Goal: Task Accomplishment & Management: Complete application form

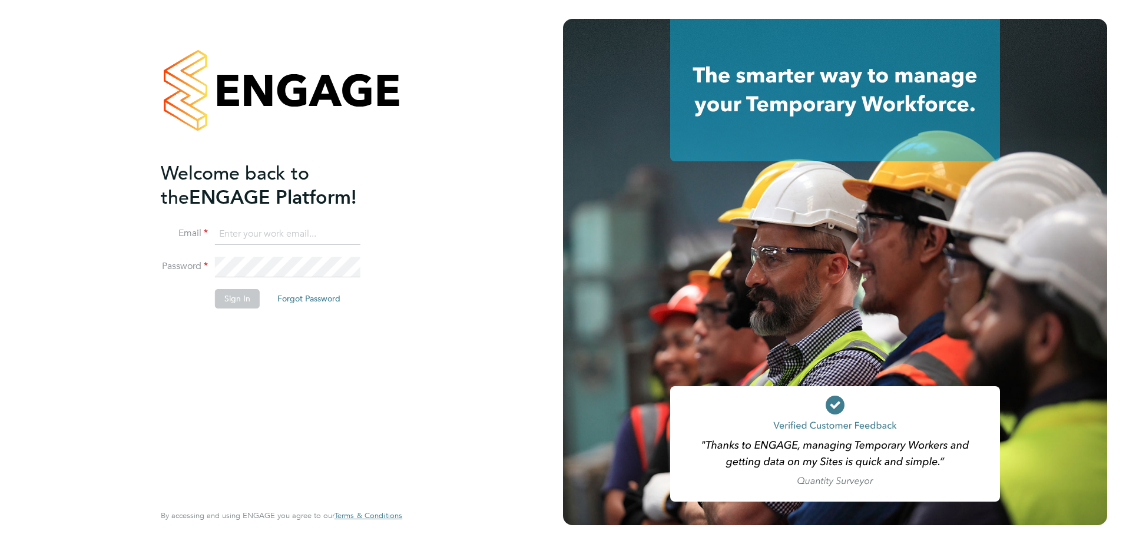
type input "[PERSON_NAME][EMAIL_ADDRESS][PERSON_NAME][DOMAIN_NAME]"
click at [230, 304] on button "Sign In" at bounding box center [237, 298] width 45 height 19
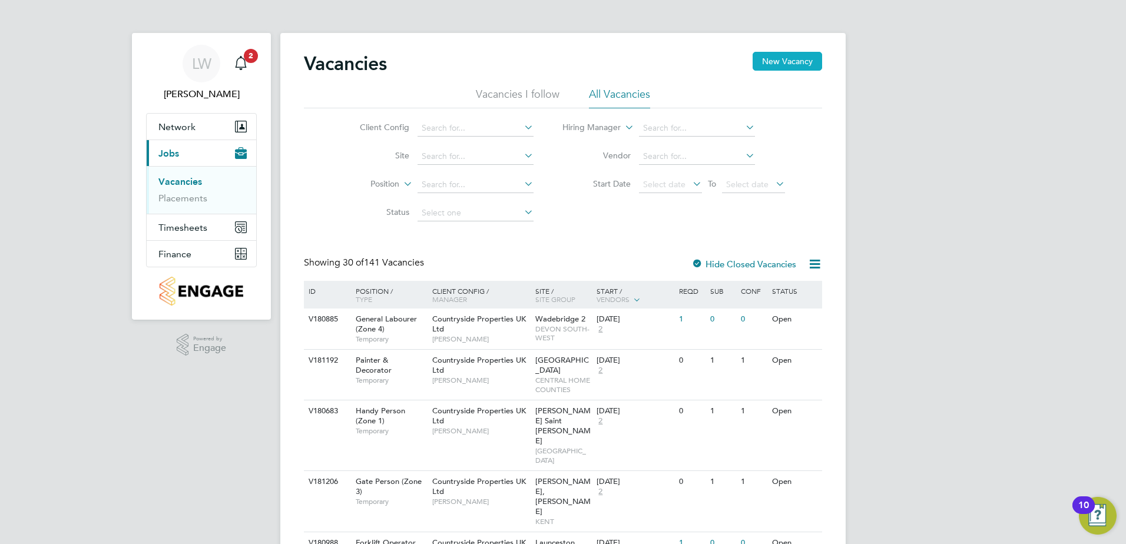
click at [802, 64] on button "New Vacancy" at bounding box center [788, 61] width 70 height 19
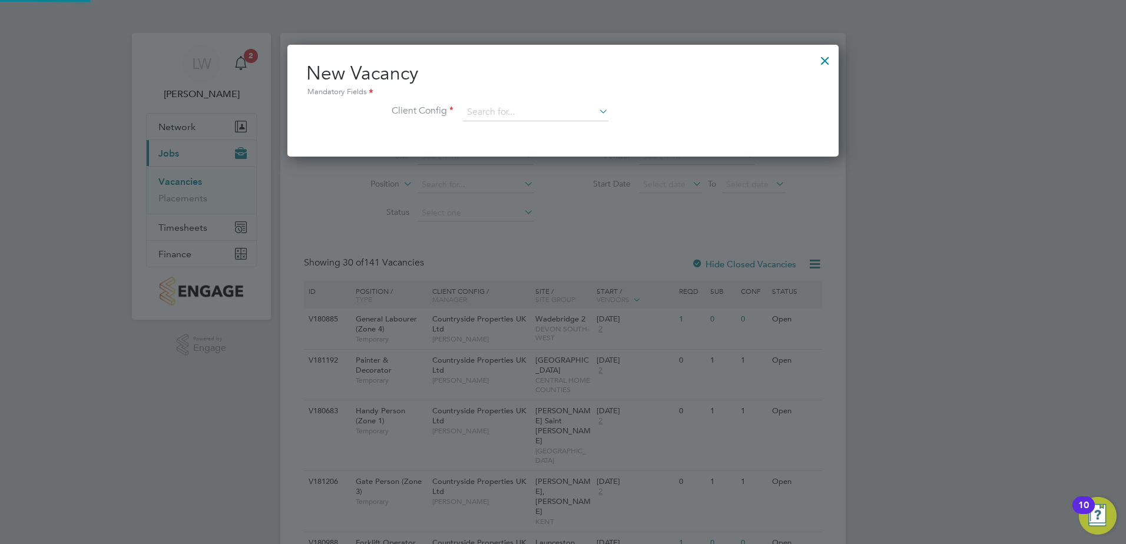
scroll to position [112, 552]
click at [510, 117] on input at bounding box center [536, 113] width 146 height 18
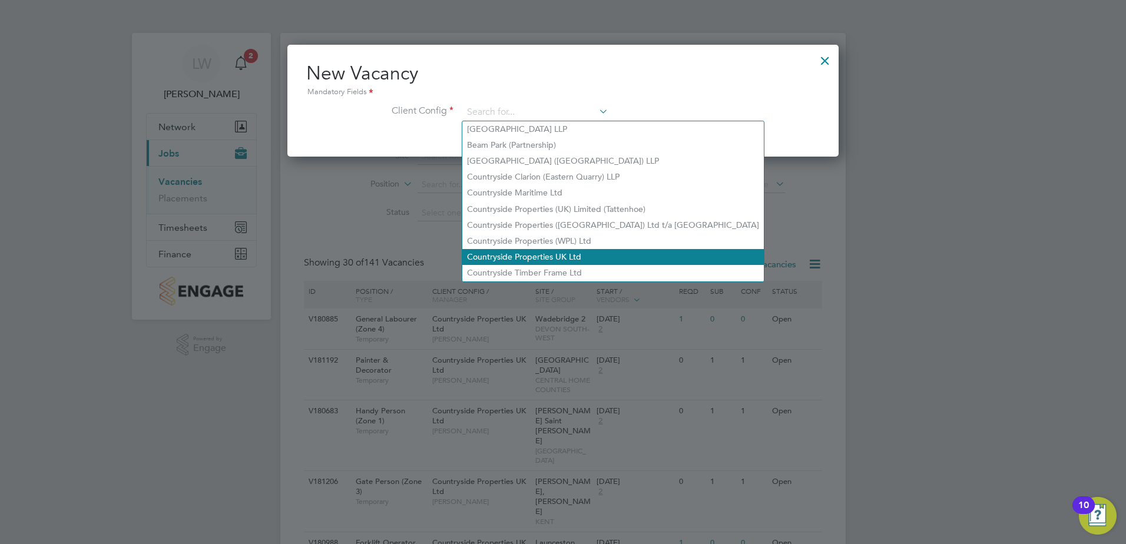
click at [530, 252] on li "Countryside Properties UK Ltd" at bounding box center [613, 257] width 302 height 16
type input "Countryside Properties UK Ltd"
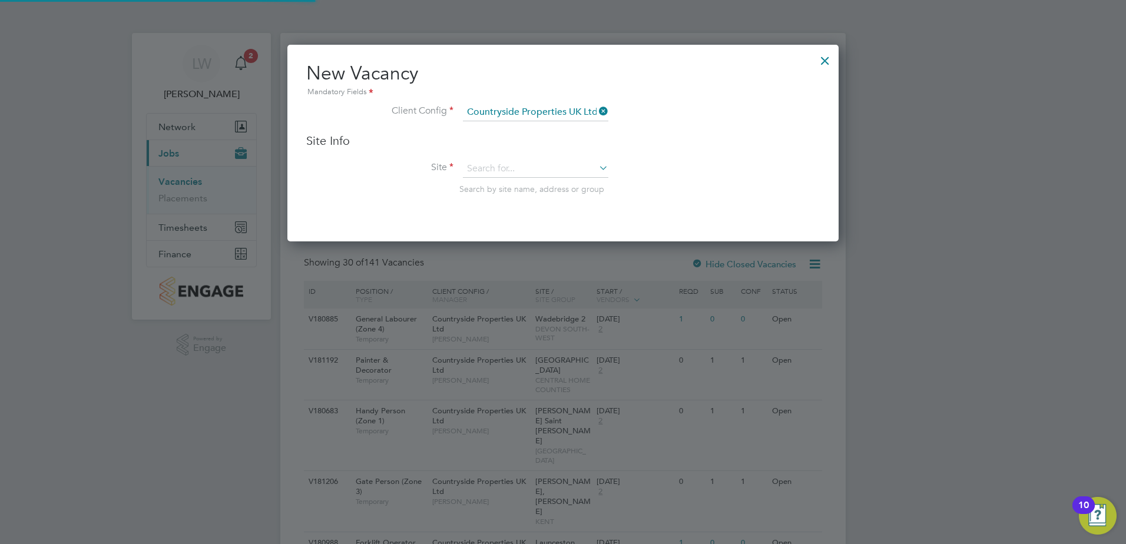
scroll to position [197, 552]
click at [498, 173] on input at bounding box center [536, 169] width 146 height 18
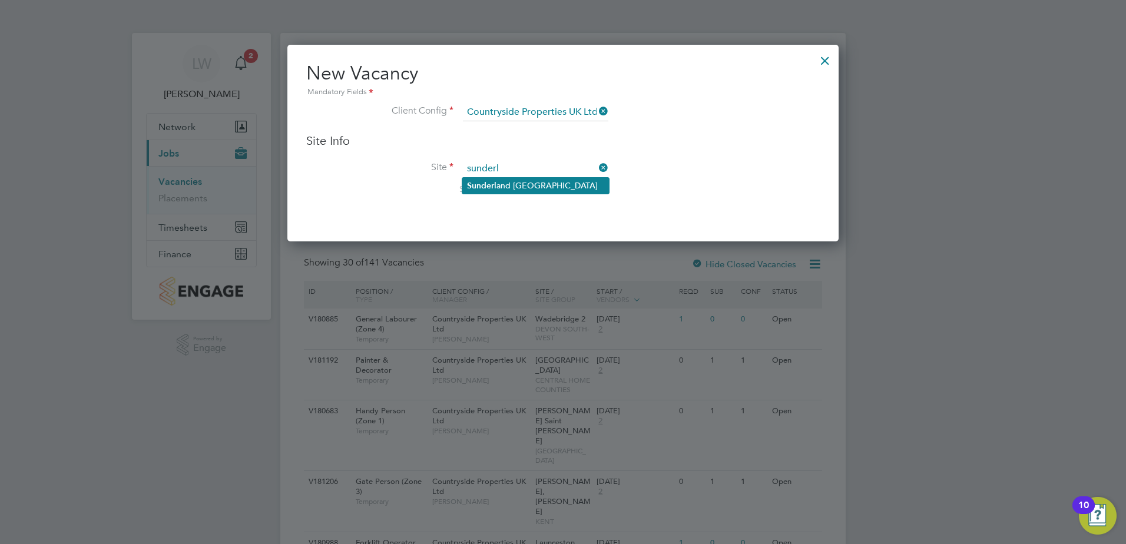
click at [501, 187] on li "Sunderl and [GEOGRAPHIC_DATA]" at bounding box center [535, 186] width 147 height 16
type input "[GEOGRAPHIC_DATA]"
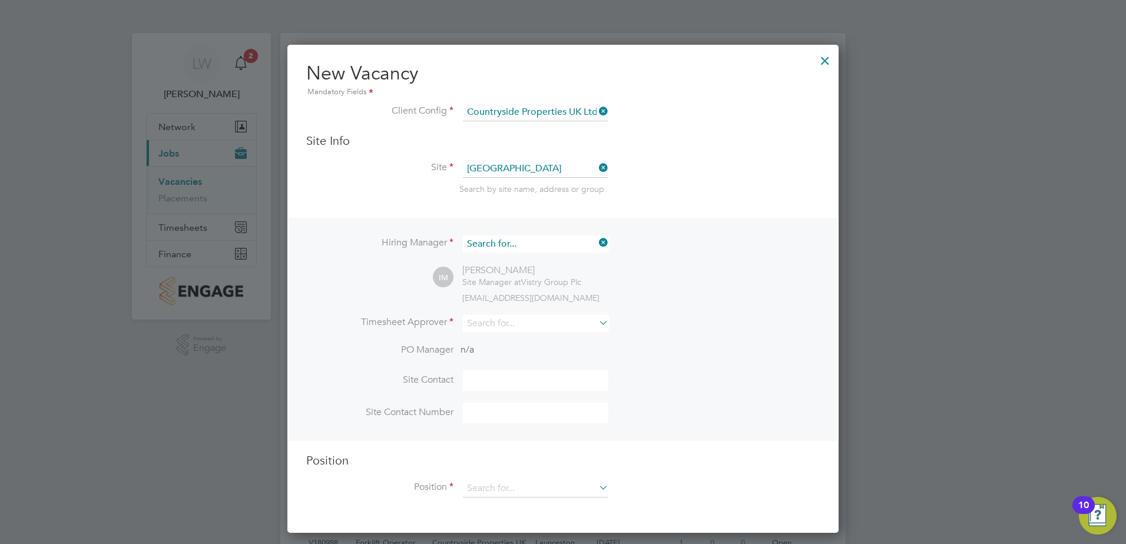
scroll to position [438, 552]
click at [530, 243] on input at bounding box center [536, 244] width 146 height 17
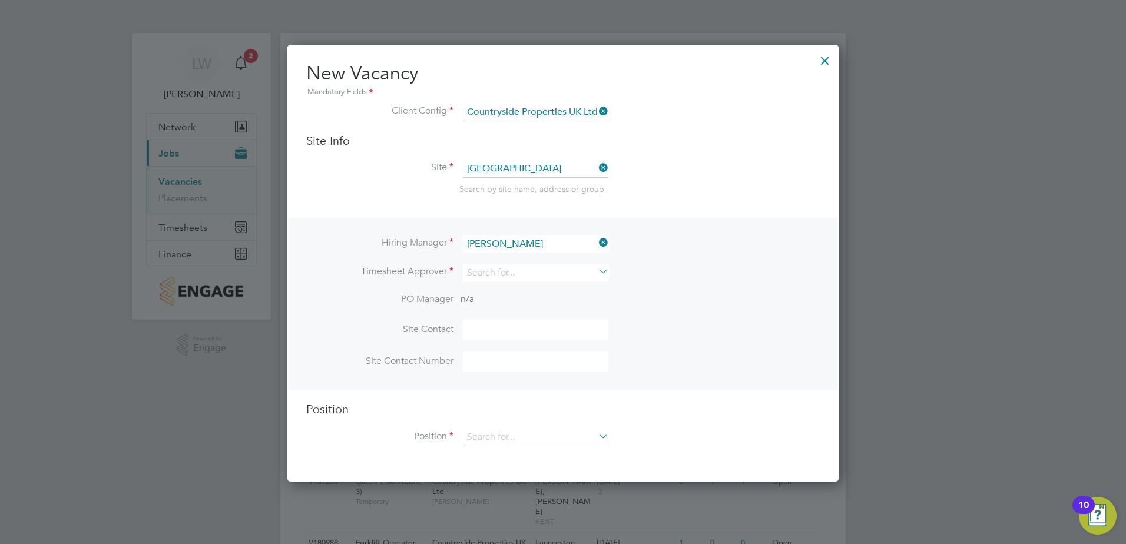
click at [531, 256] on li "John Adam son" at bounding box center [542, 261] width 161 height 16
type input "John Adamson"
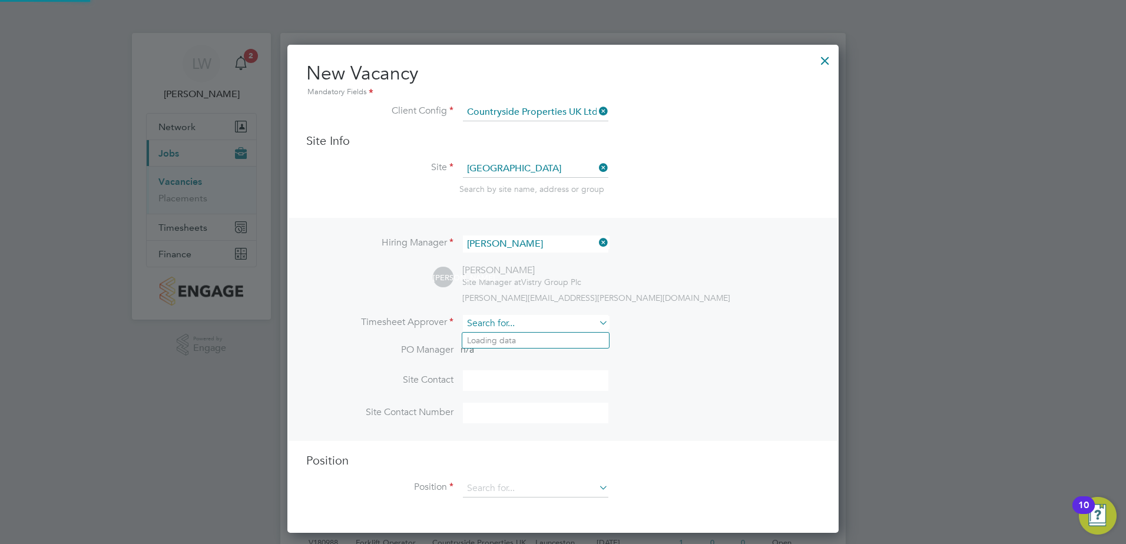
click at [514, 331] on input at bounding box center [536, 323] width 146 height 17
click at [543, 335] on li "John Adamson" at bounding box center [536, 341] width 148 height 16
type input "John Adamson"
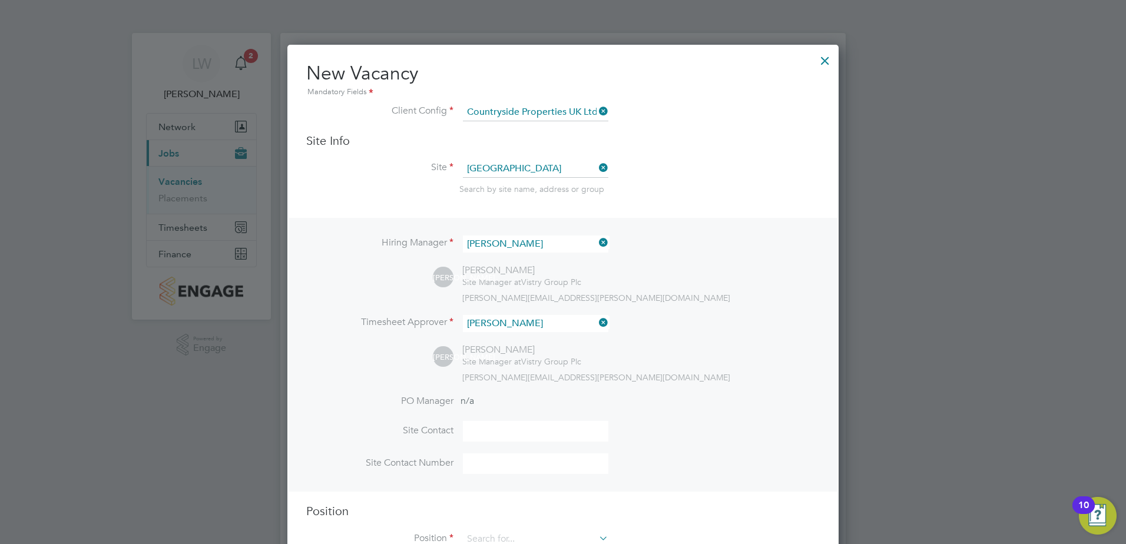
scroll to position [541, 552]
click at [479, 435] on input at bounding box center [536, 431] width 146 height 21
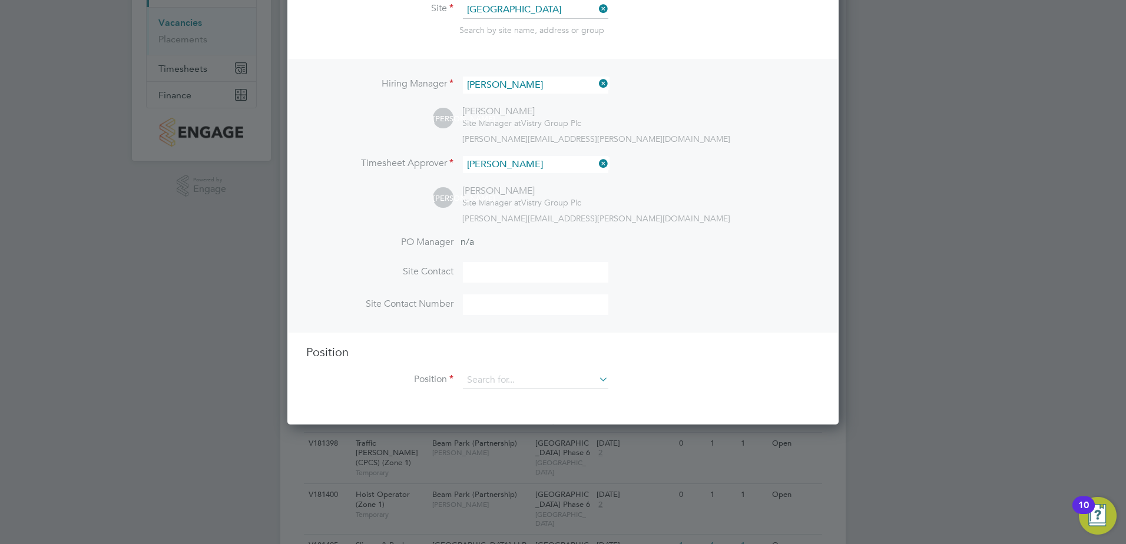
scroll to position [177, 0]
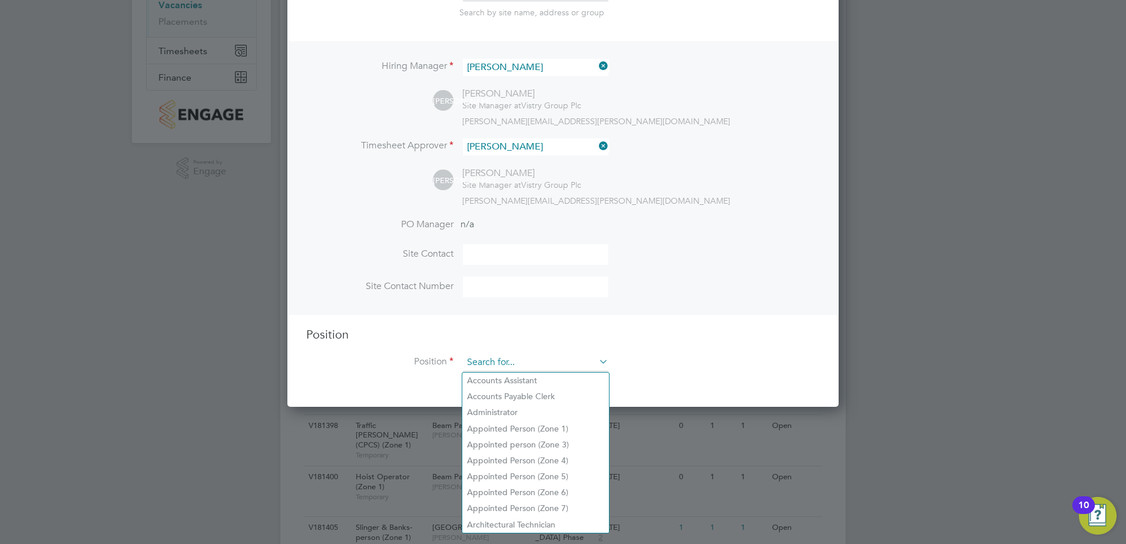
click at [503, 359] on input at bounding box center [536, 363] width 146 height 18
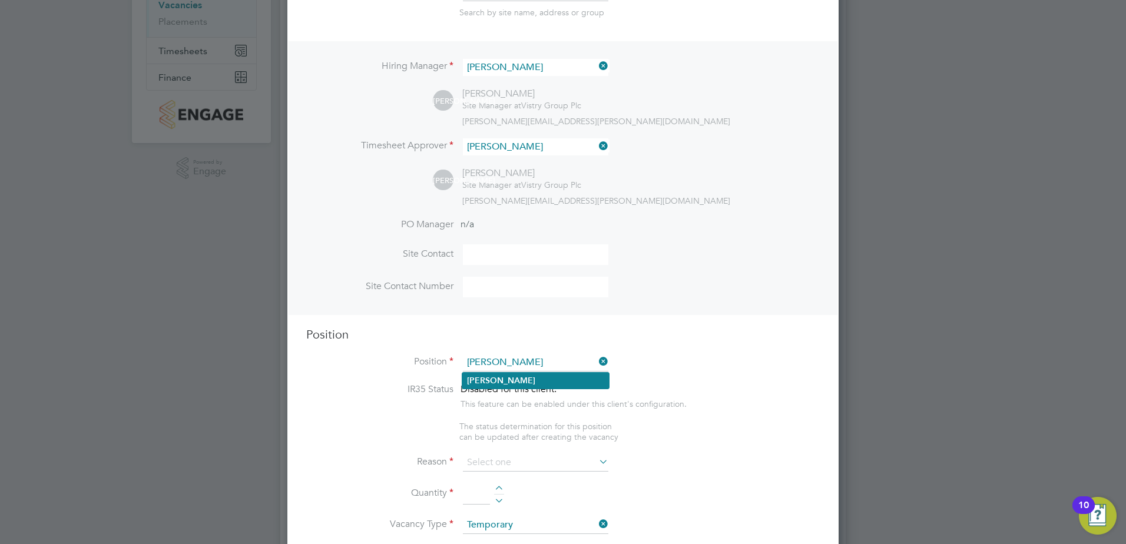
click at [500, 376] on li "Joiner" at bounding box center [535, 381] width 147 height 16
type input "Joiner"
type textarea "Fitting items for future installation by carpenters Making specific fittings or…"
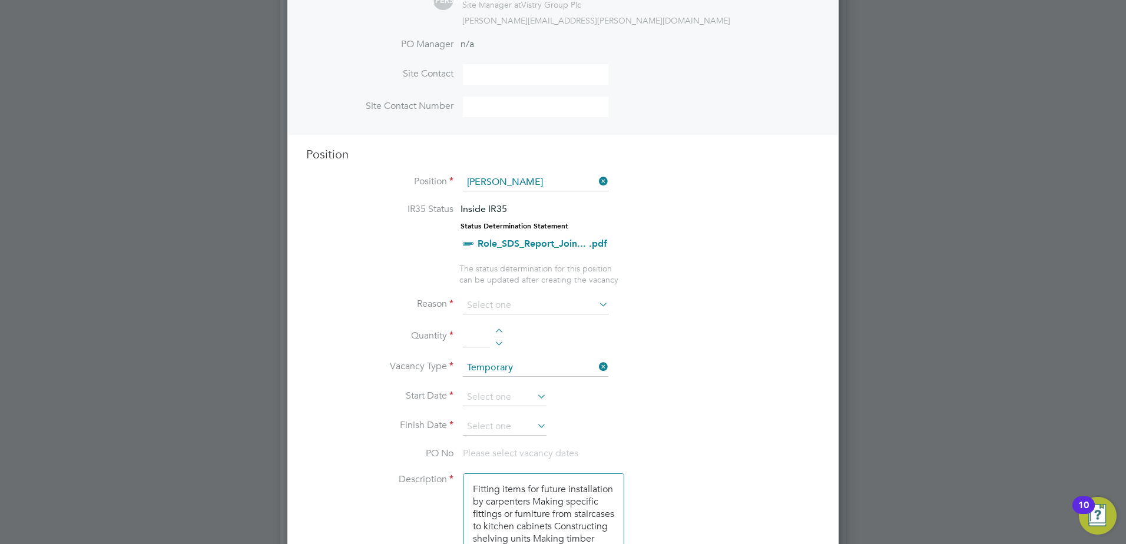
scroll to position [412, 0]
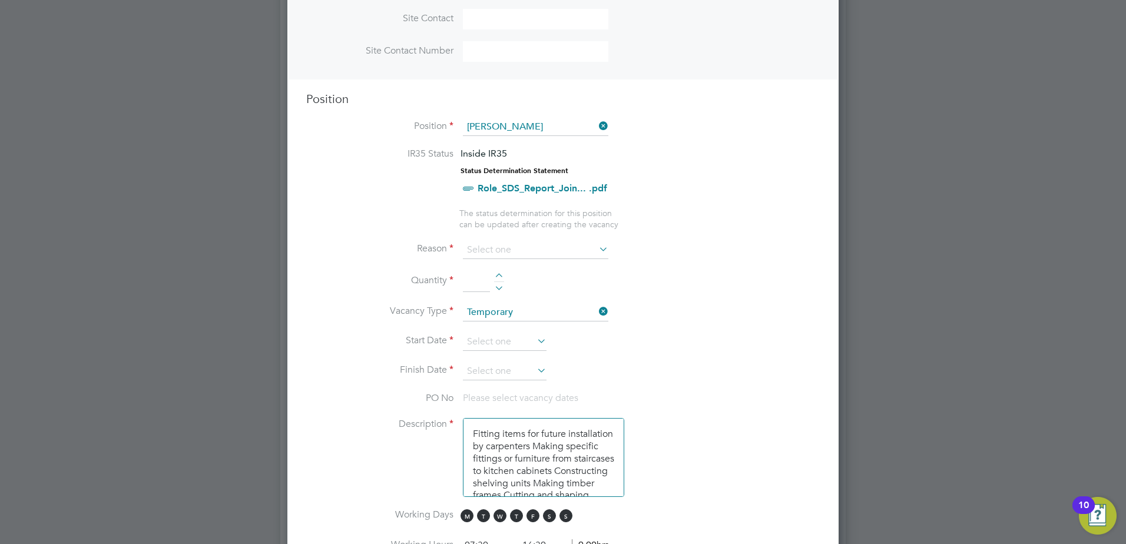
click at [501, 278] on div at bounding box center [499, 277] width 10 height 8
type input "1"
click at [518, 263] on li "Reason" at bounding box center [563, 256] width 514 height 29
click at [526, 252] on input at bounding box center [536, 251] width 146 height 18
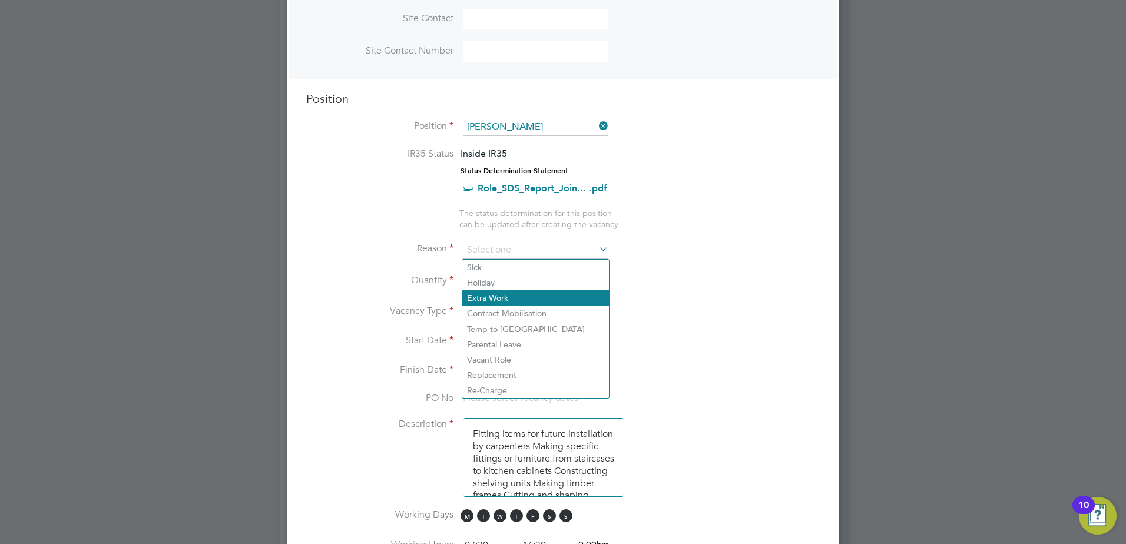
click at [506, 298] on li "Extra Work" at bounding box center [535, 297] width 147 height 15
type input "Extra Work"
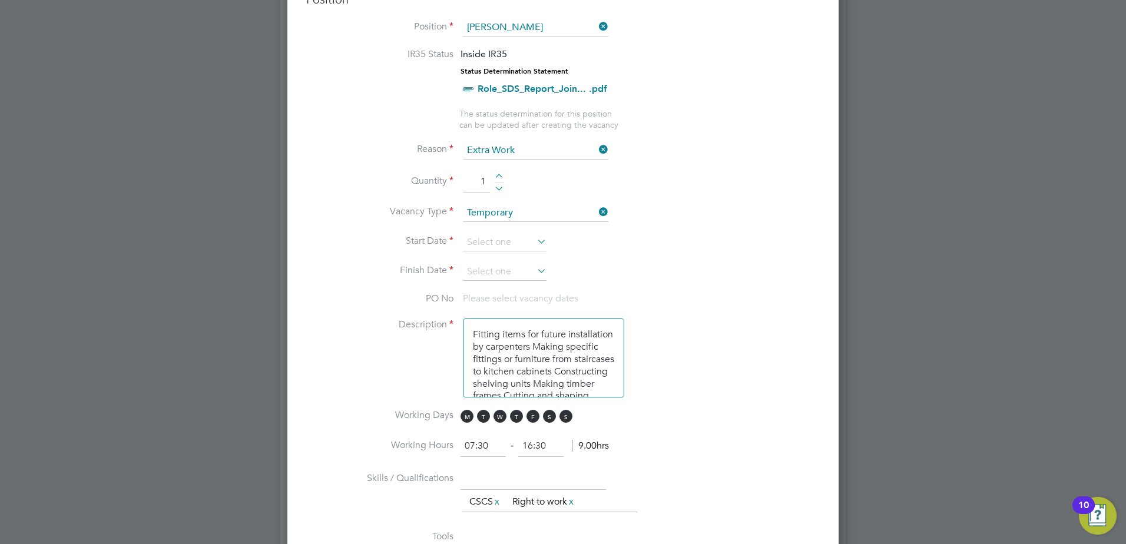
scroll to position [530, 0]
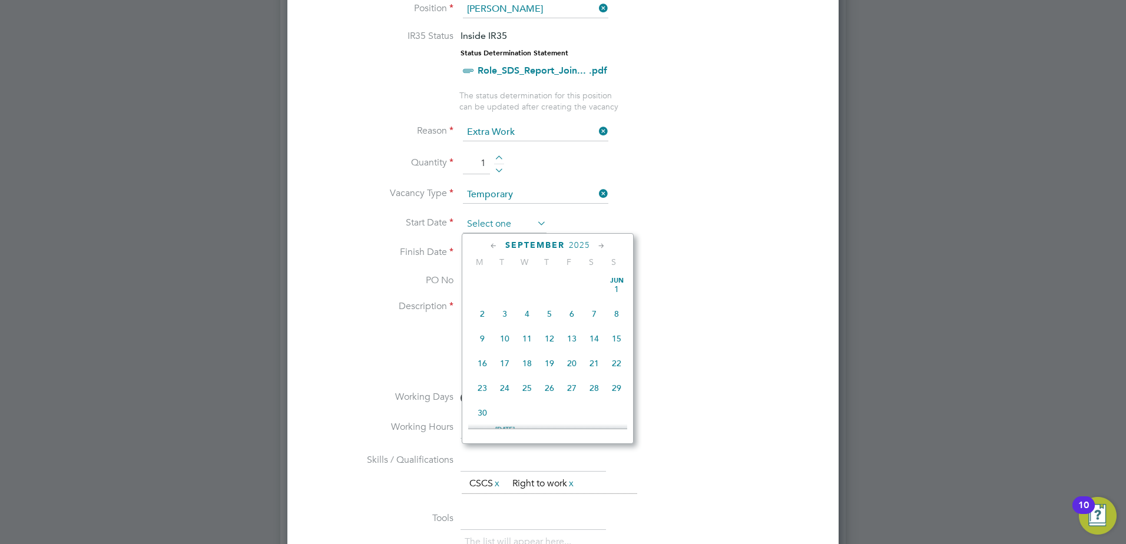
click at [507, 226] on input at bounding box center [505, 225] width 84 height 18
click at [483, 310] on span "22" at bounding box center [482, 302] width 22 height 22
type input "22 Sep 2025"
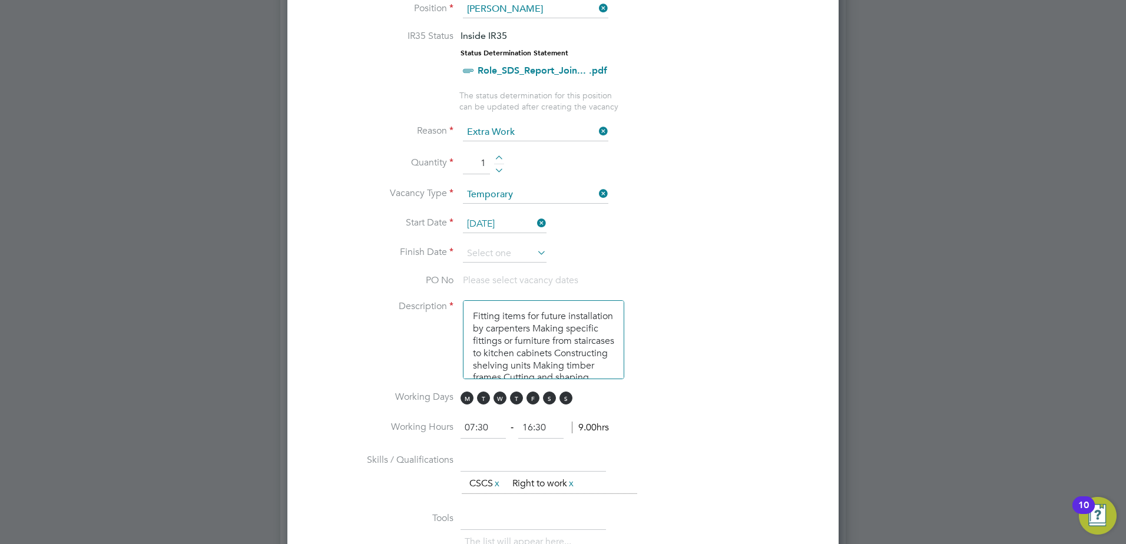
click at [535, 252] on icon at bounding box center [535, 252] width 0 height 16
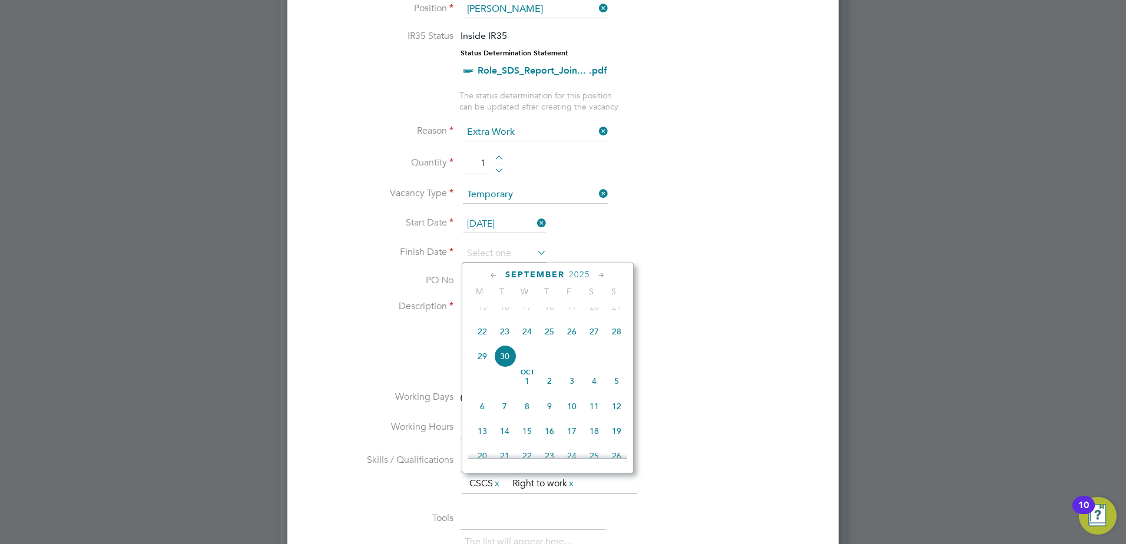
click at [574, 418] on span "10" at bounding box center [572, 406] width 22 height 22
type input "10 Oct 2025"
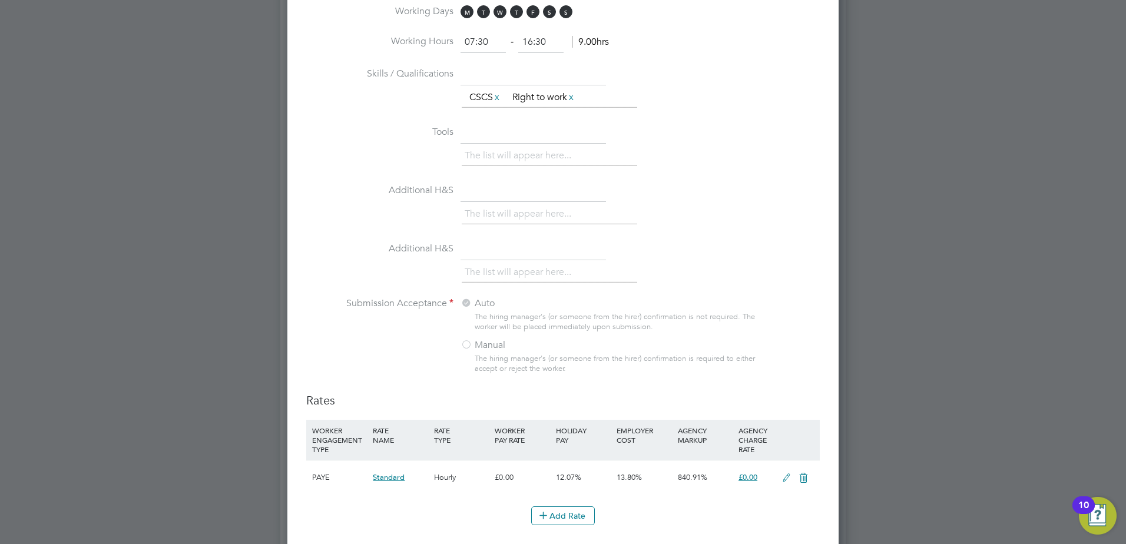
scroll to position [1279, 0]
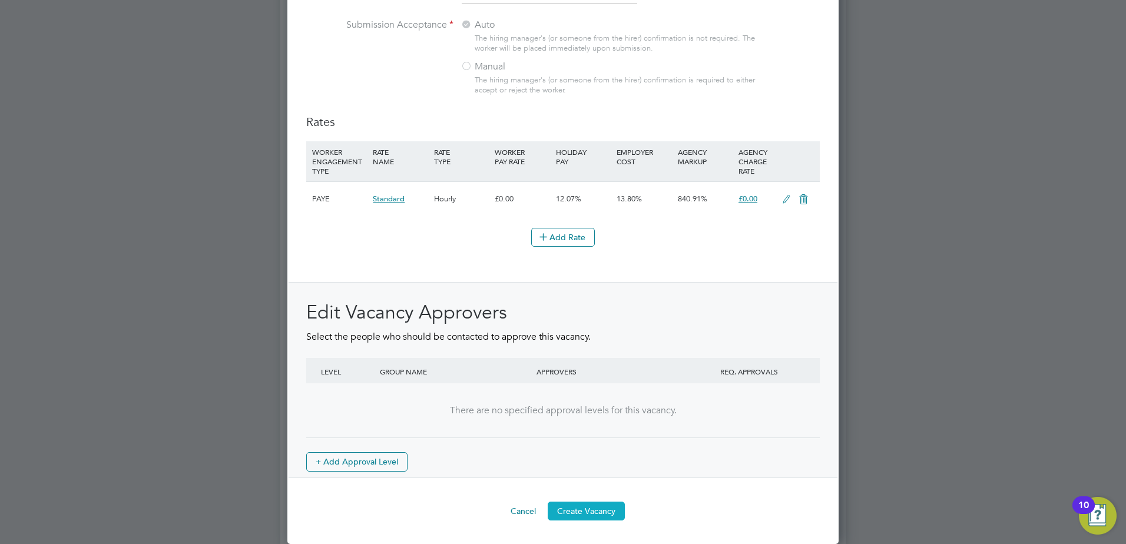
click at [596, 508] on button "Create Vacancy" at bounding box center [586, 511] width 77 height 19
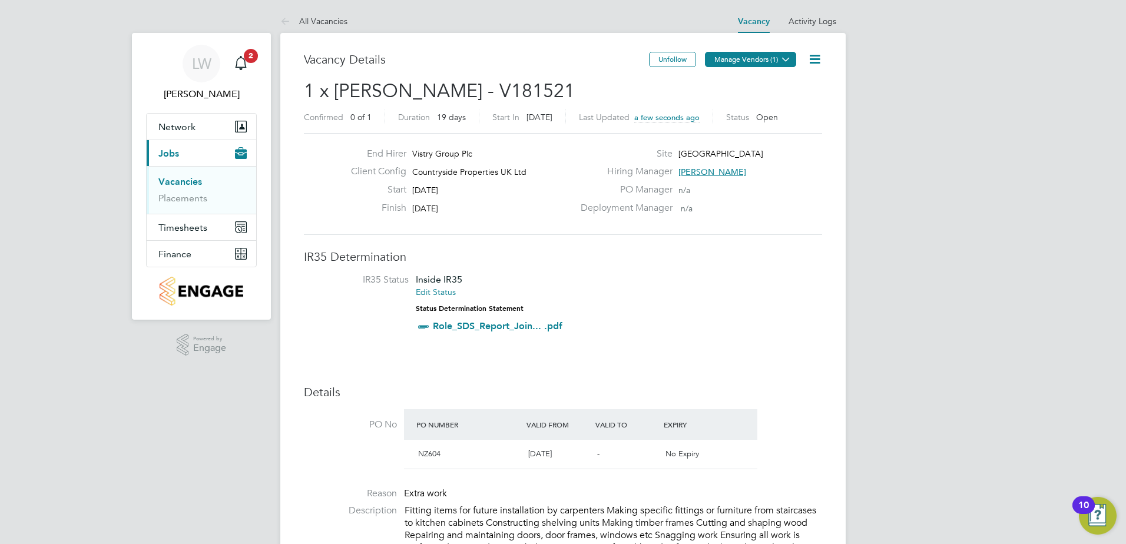
click at [754, 61] on button "Manage Vendors (1)" at bounding box center [750, 59] width 91 height 15
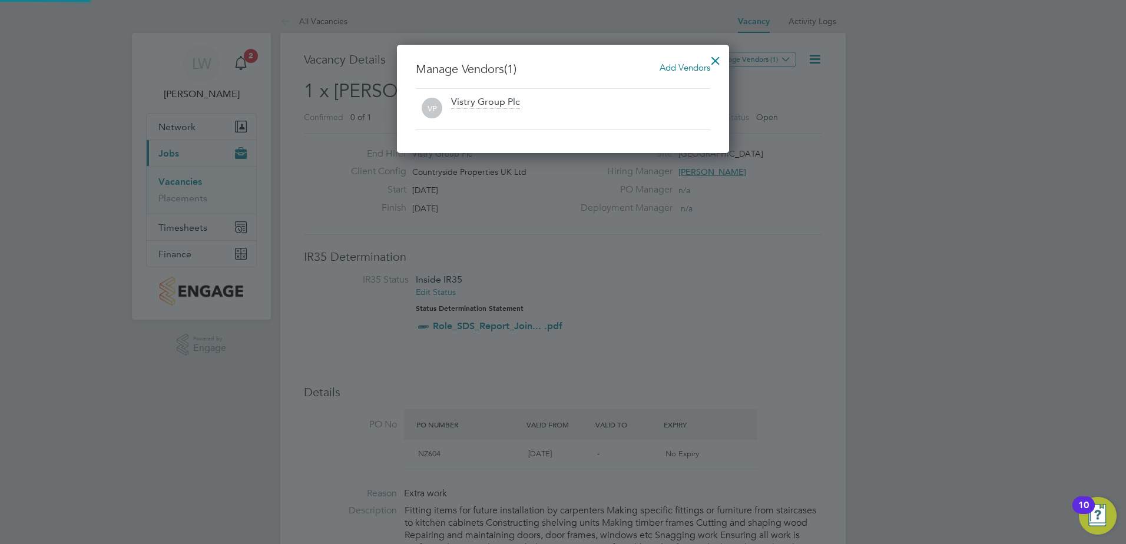
scroll to position [6, 6]
click at [670, 70] on span "Add Vendors" at bounding box center [685, 67] width 51 height 11
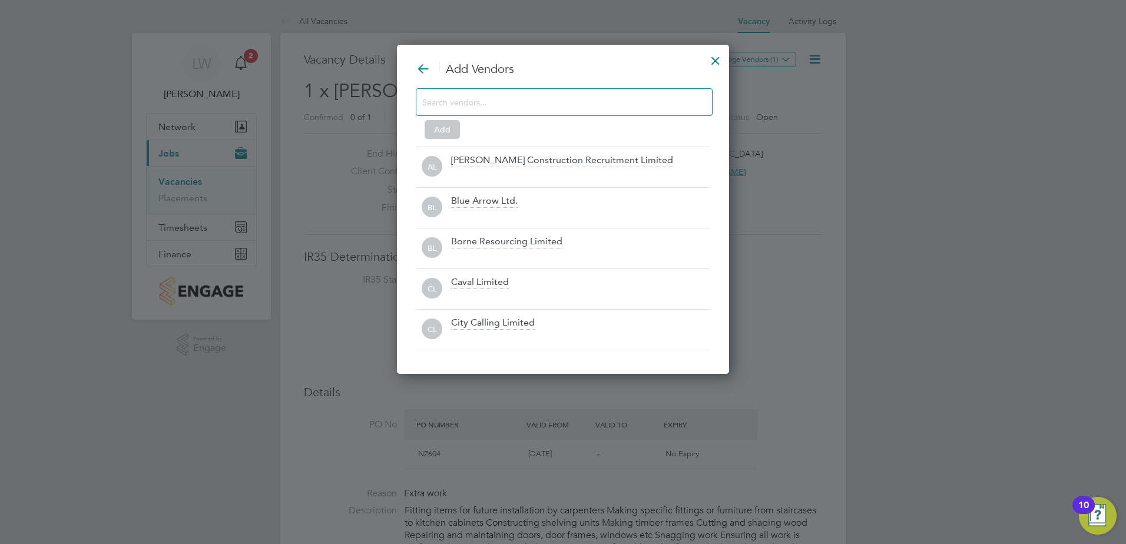
click at [557, 108] on input at bounding box center [554, 101] width 265 height 15
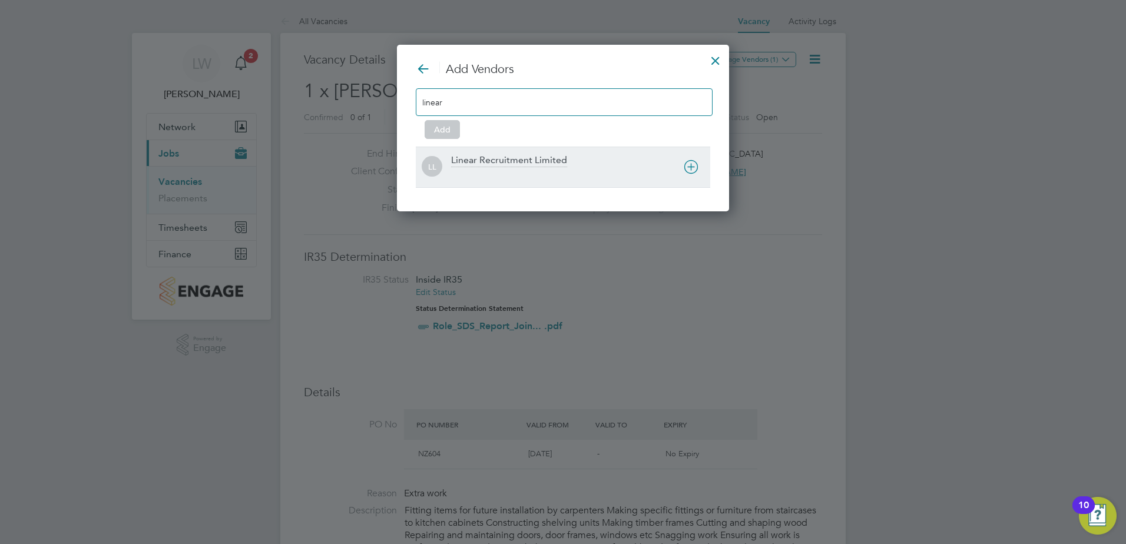
type input "linear"
click at [491, 166] on div "Linear Recruitment Limited" at bounding box center [509, 160] width 116 height 13
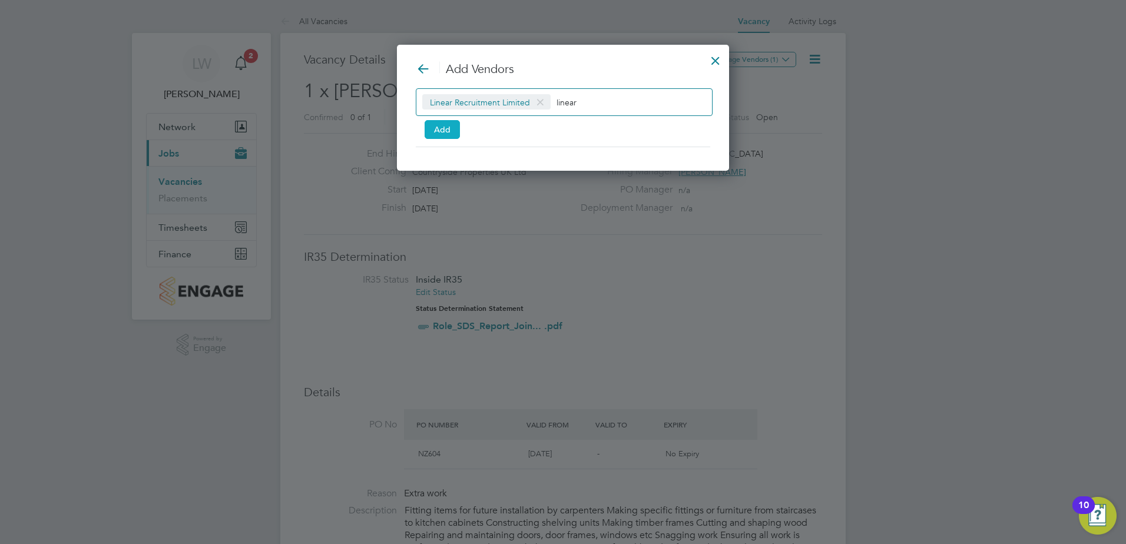
click at [447, 130] on button "Add" at bounding box center [442, 129] width 35 height 19
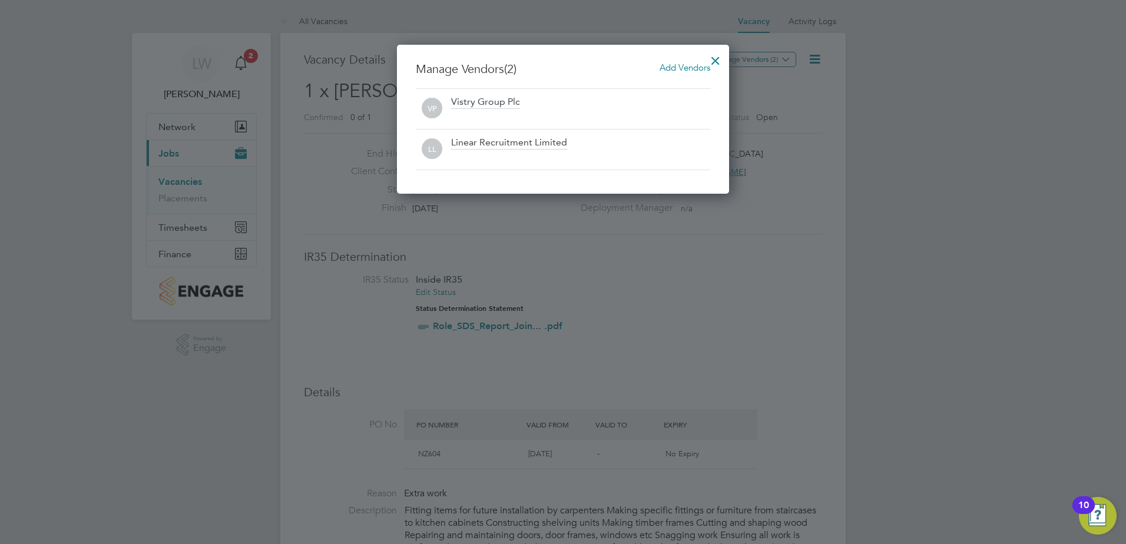
click at [722, 58] on div at bounding box center [715, 57] width 21 height 21
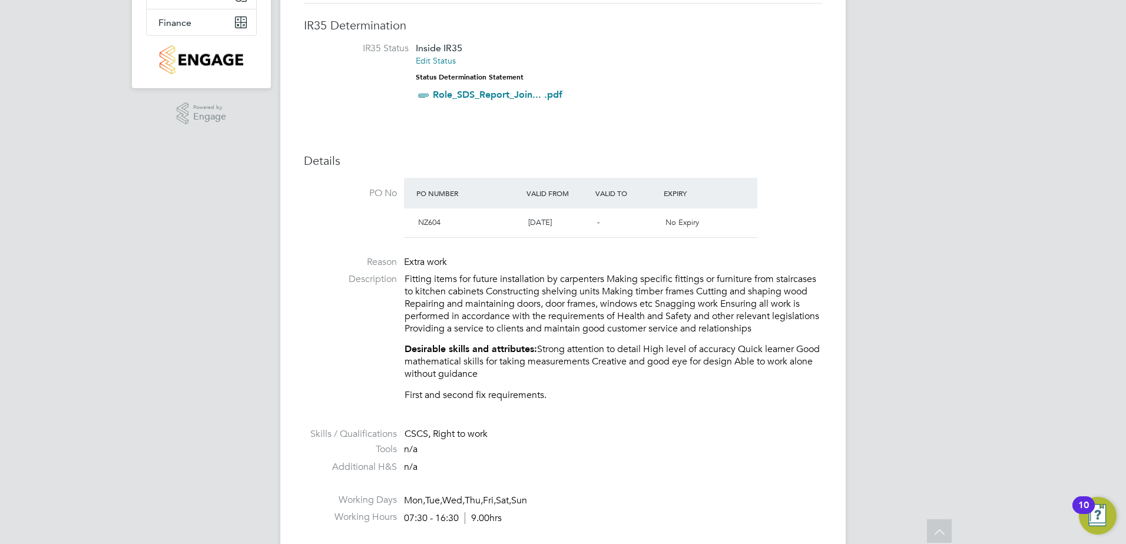
scroll to position [0, 0]
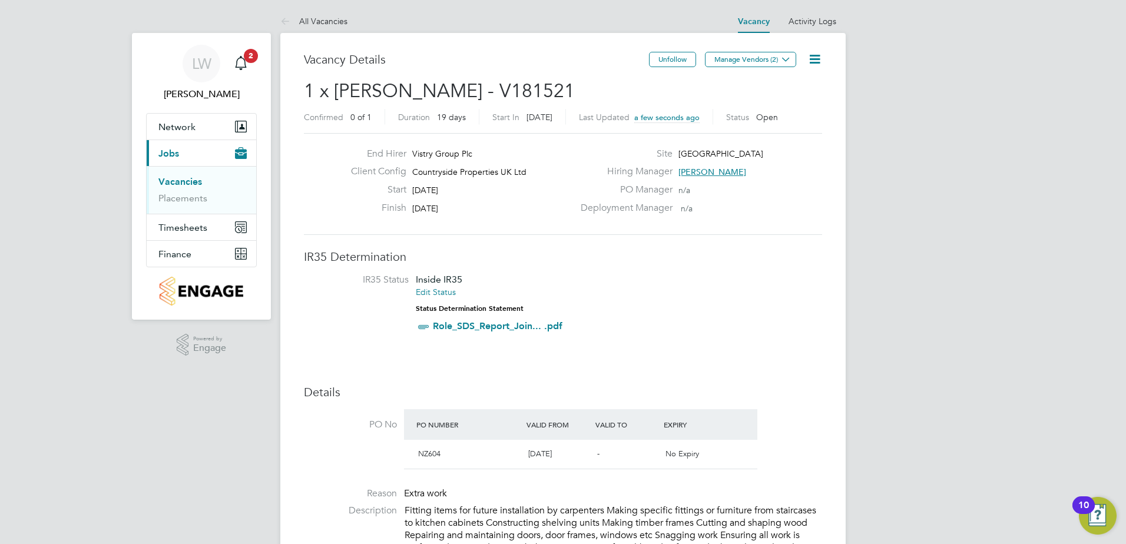
click at [175, 181] on link "Vacancies" at bounding box center [180, 181] width 44 height 11
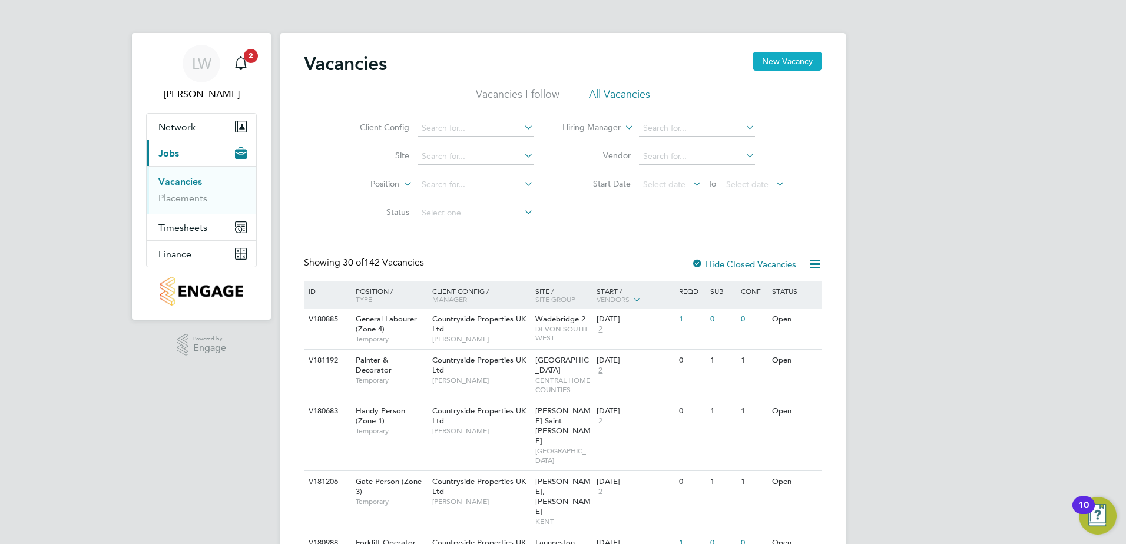
click at [767, 64] on button "New Vacancy" at bounding box center [788, 61] width 70 height 19
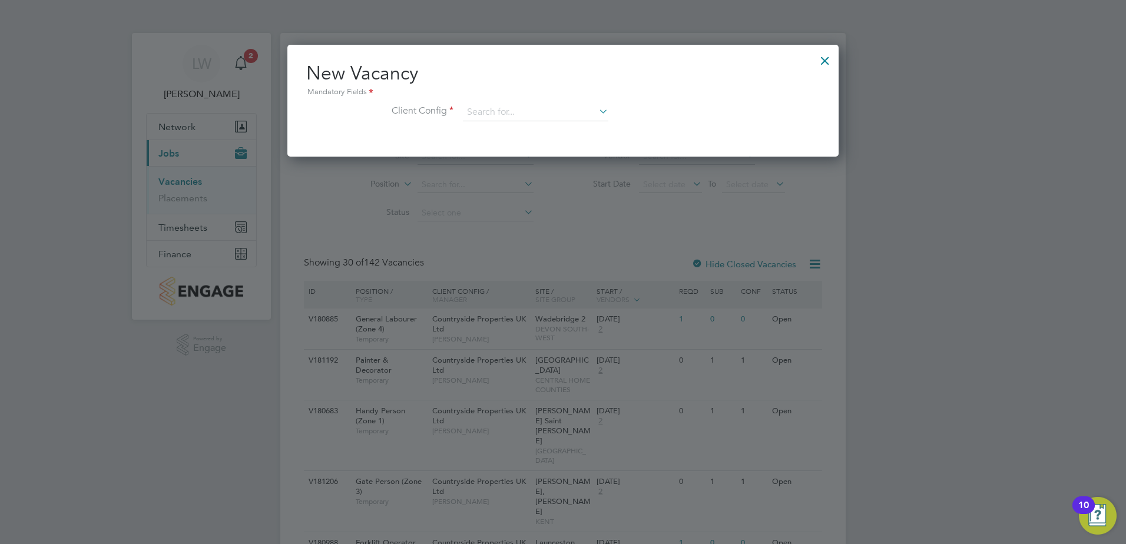
click at [493, 101] on div "New Vacancy Mandatory Fields Client Config" at bounding box center [563, 97] width 514 height 72
click at [495, 108] on input at bounding box center [536, 113] width 146 height 18
click at [503, 256] on li "Countryside Properties UK Ltd" at bounding box center [613, 257] width 302 height 16
type input "Countryside Properties UK Ltd"
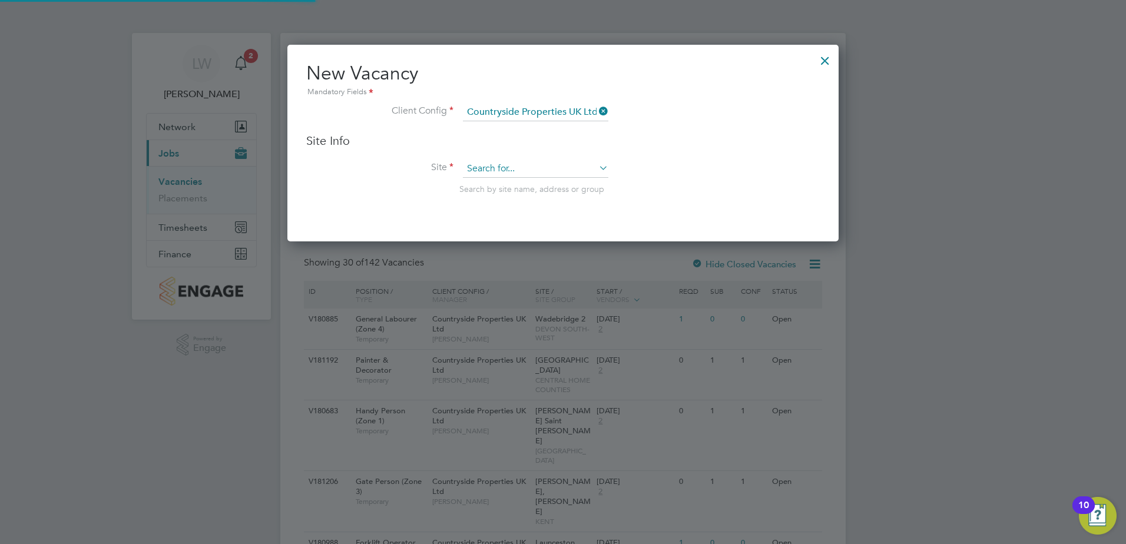
click at [499, 161] on input at bounding box center [536, 169] width 146 height 18
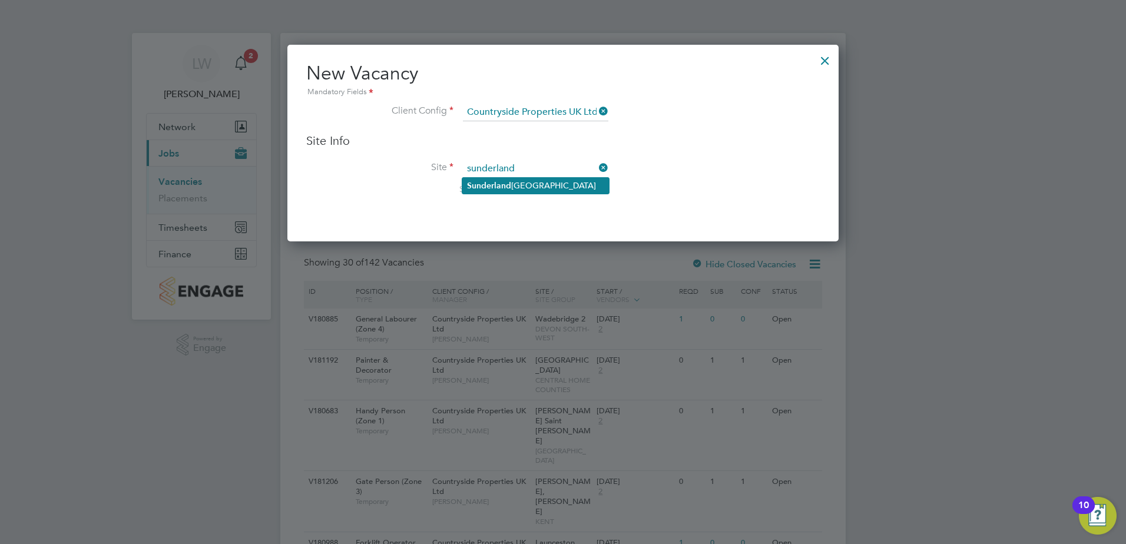
click at [498, 181] on b "Sunderland" at bounding box center [489, 186] width 44 height 10
type input "Sunderland Civic Centre"
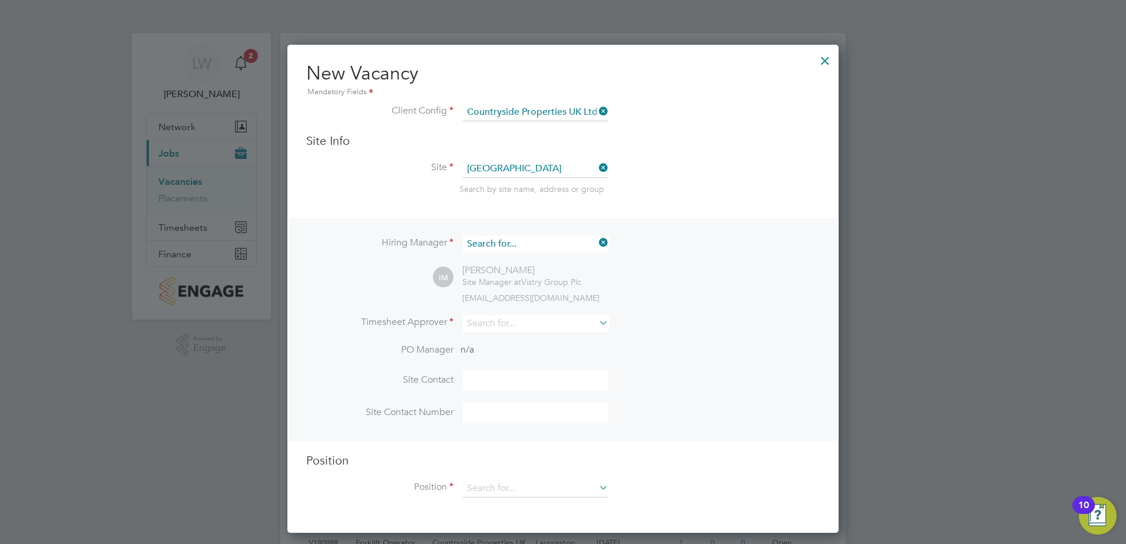
click at [528, 241] on input at bounding box center [536, 244] width 146 height 17
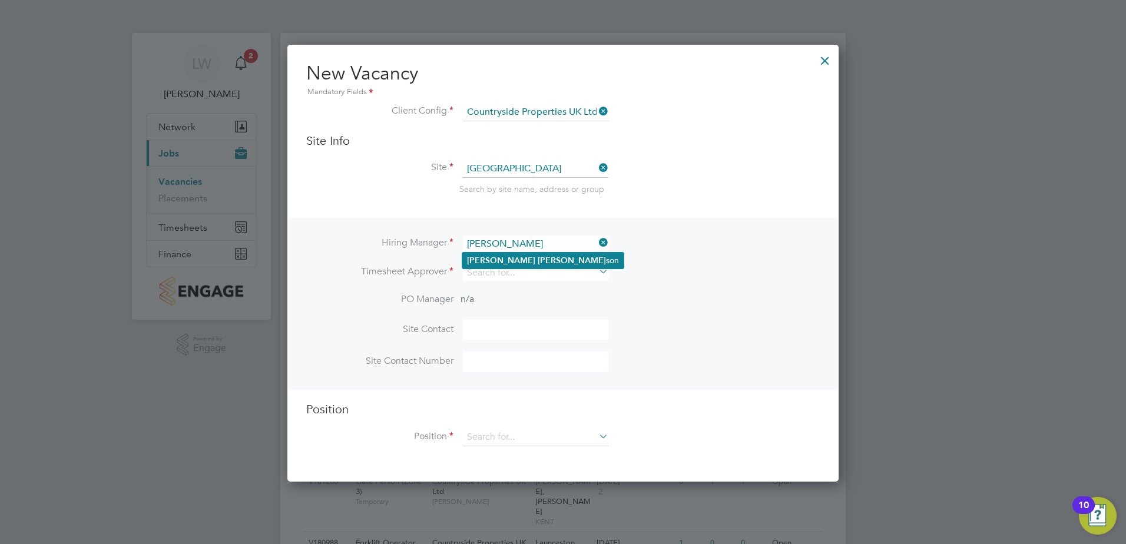
click at [524, 261] on li "John Adam son" at bounding box center [542, 261] width 161 height 16
type input "John Adamson"
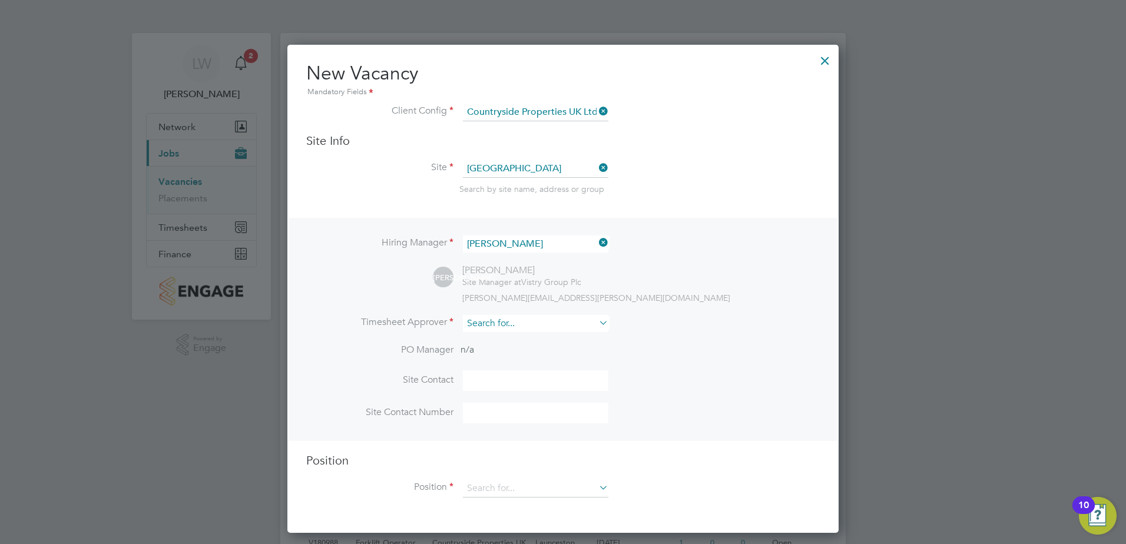
click at [499, 319] on input at bounding box center [536, 323] width 146 height 17
click at [538, 343] on b "Adam" at bounding box center [572, 341] width 68 height 10
type input "John Adamson"
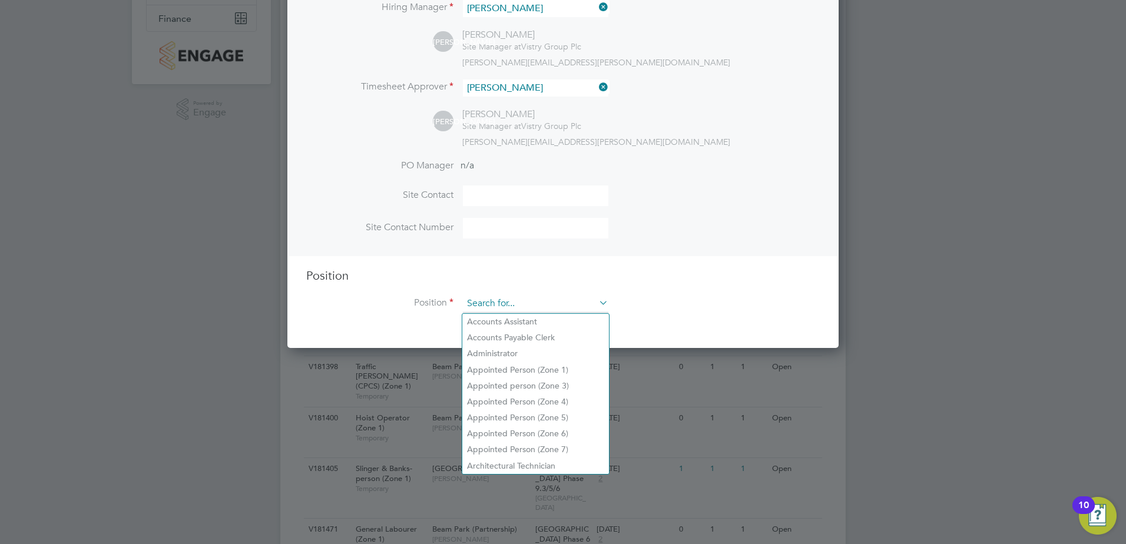
click at [507, 307] on input at bounding box center [536, 304] width 146 height 18
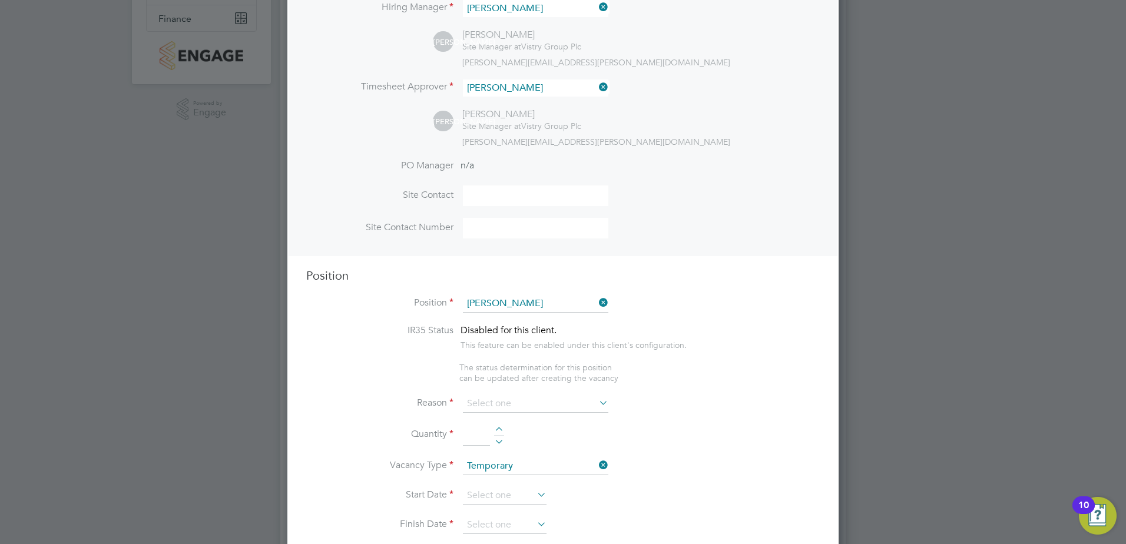
click at [496, 322] on li "Joiner" at bounding box center [535, 322] width 147 height 16
type input "Joiner"
type textarea "Fitting items for future installation by carpenters Making specific fittings or…"
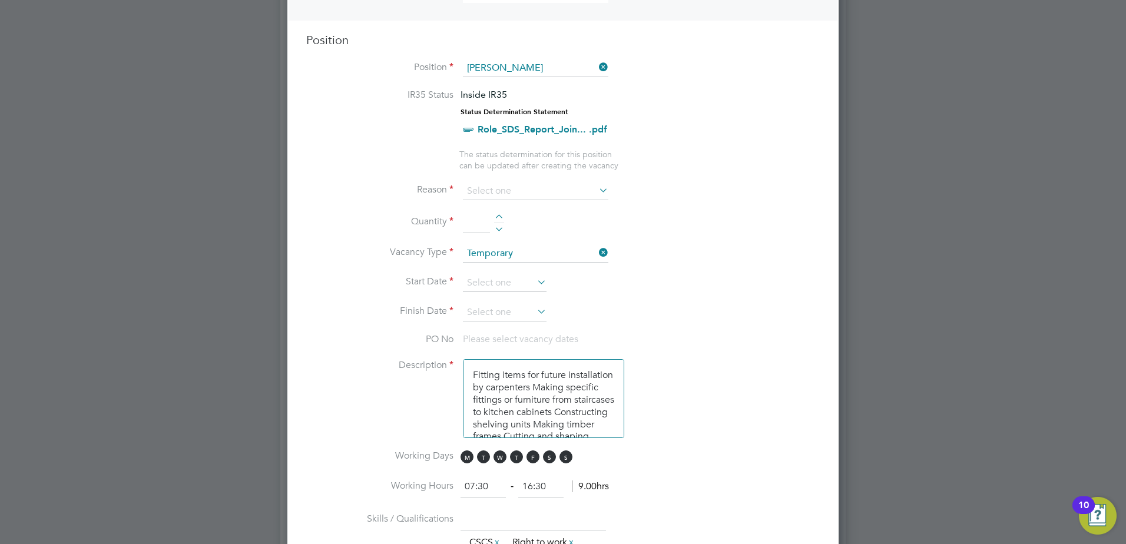
click at [497, 217] on div at bounding box center [499, 218] width 10 height 8
type input "1"
click at [505, 191] on input at bounding box center [536, 192] width 146 height 18
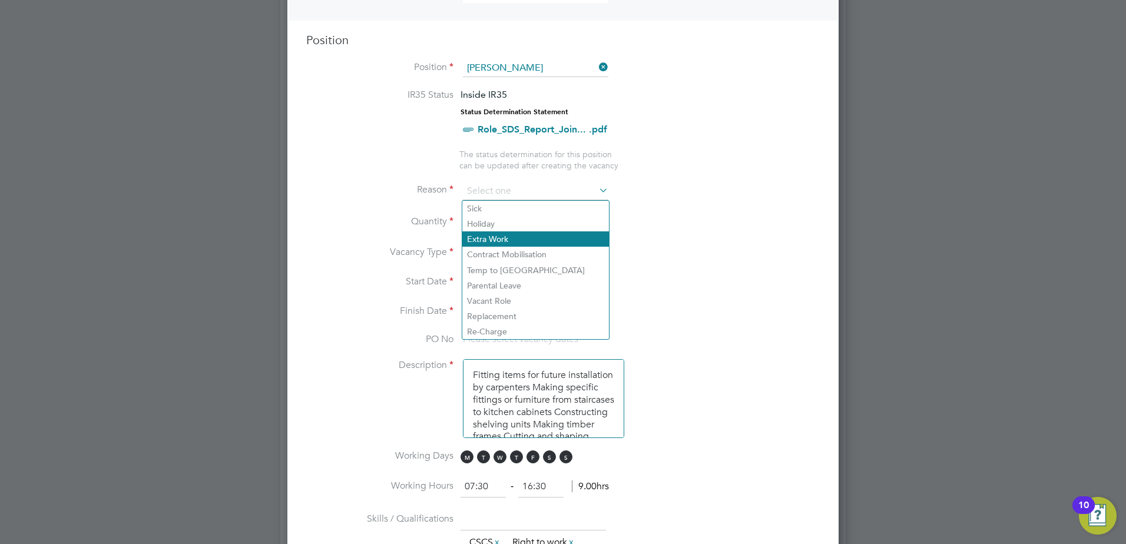
click at [491, 243] on li "Extra Work" at bounding box center [535, 239] width 147 height 15
type input "Extra Work"
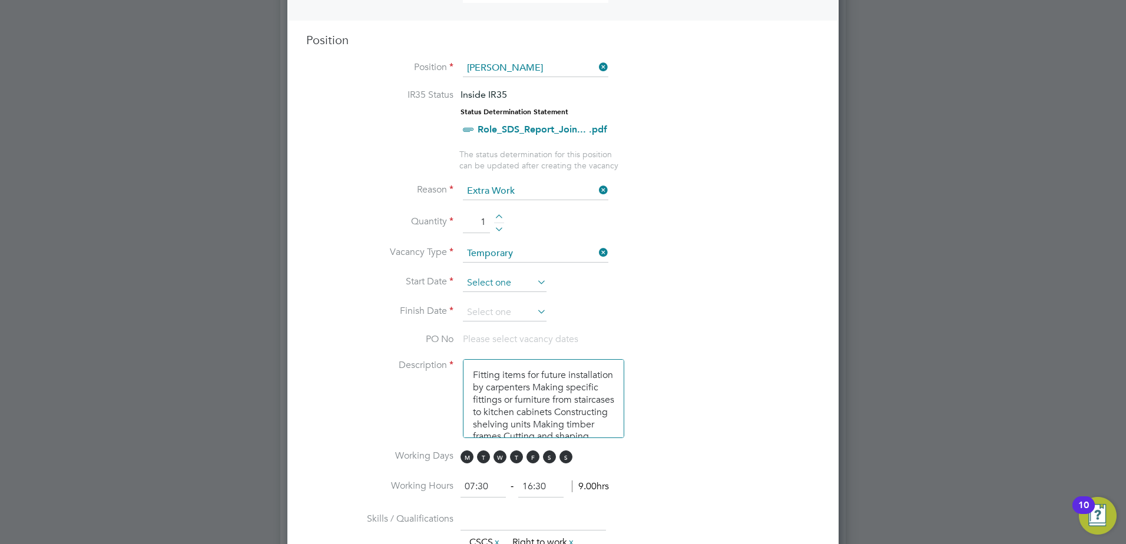
click at [496, 289] on input at bounding box center [505, 284] width 84 height 18
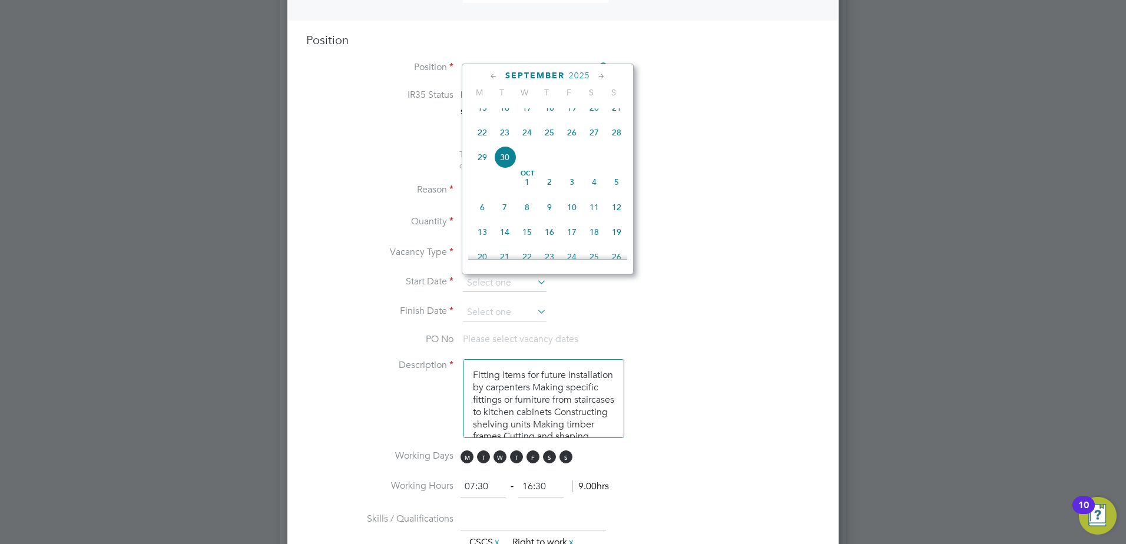
click at [488, 143] on span "22" at bounding box center [482, 132] width 22 height 22
type input "22 Sep 2025"
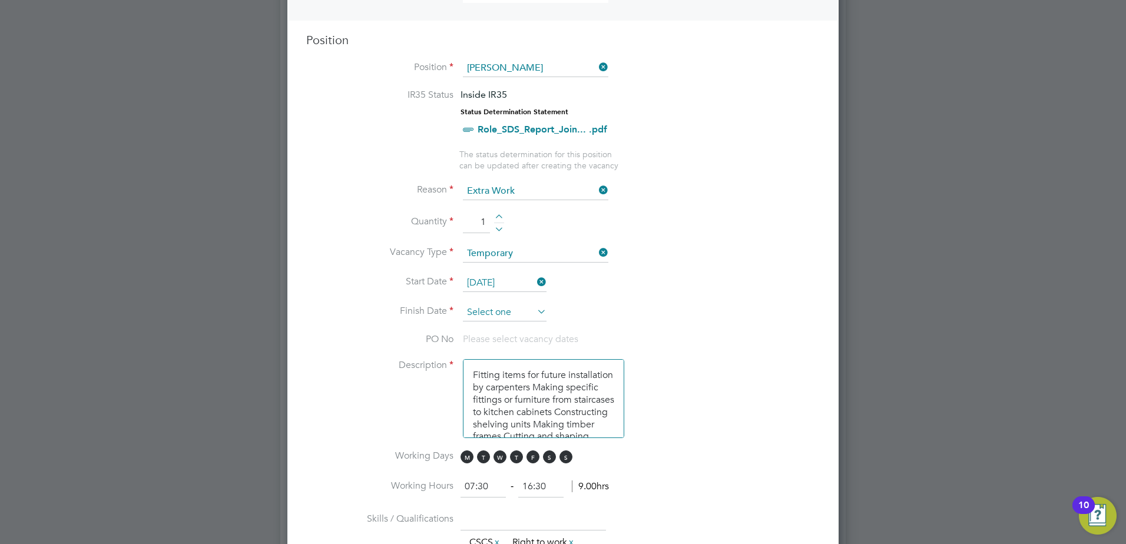
click at [498, 318] on input at bounding box center [505, 313] width 84 height 18
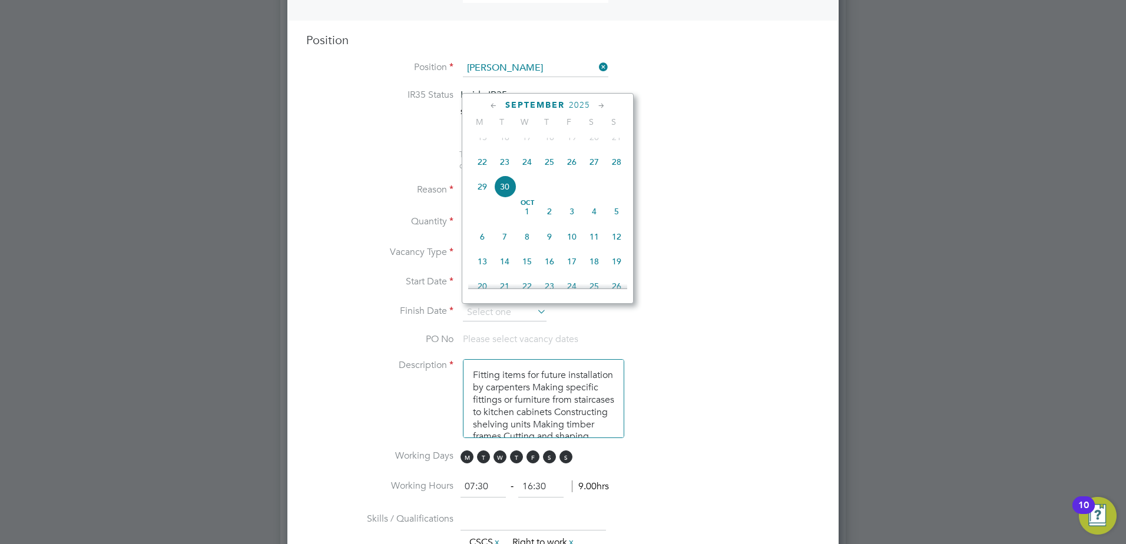
click at [570, 248] on span "10" at bounding box center [572, 237] width 22 height 22
type input "10 Oct 2025"
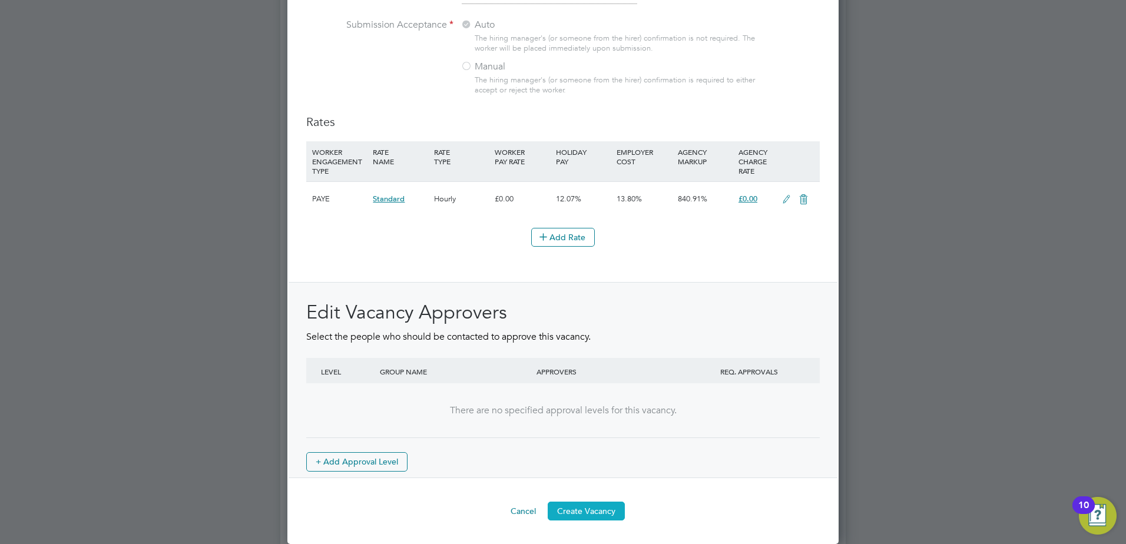
click at [599, 513] on button "Create Vacancy" at bounding box center [586, 511] width 77 height 19
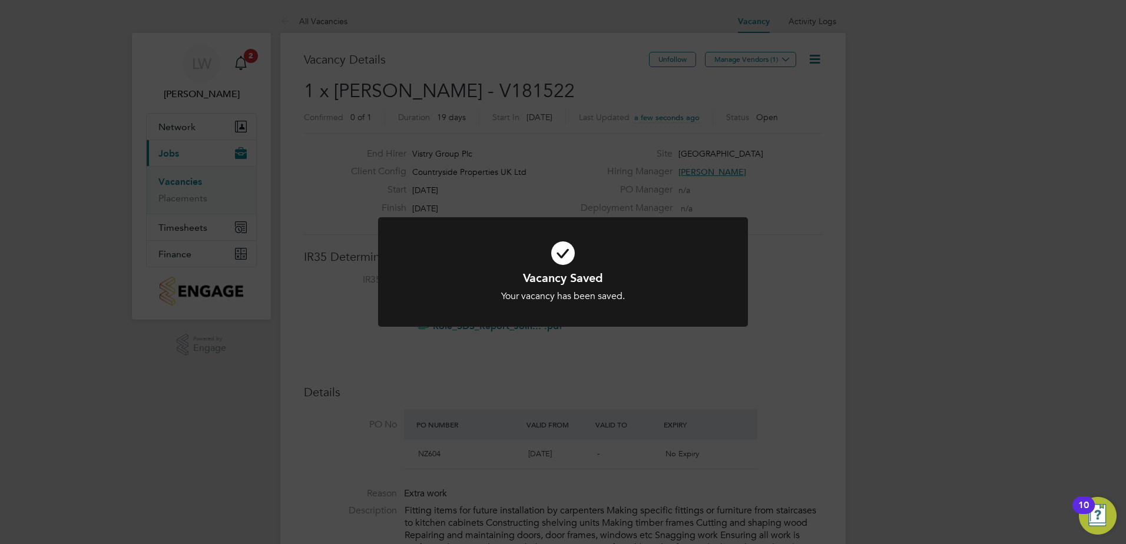
click at [732, 58] on div "Vacancy Saved Your vacancy has been saved. Cancel Okay" at bounding box center [563, 272] width 1126 height 544
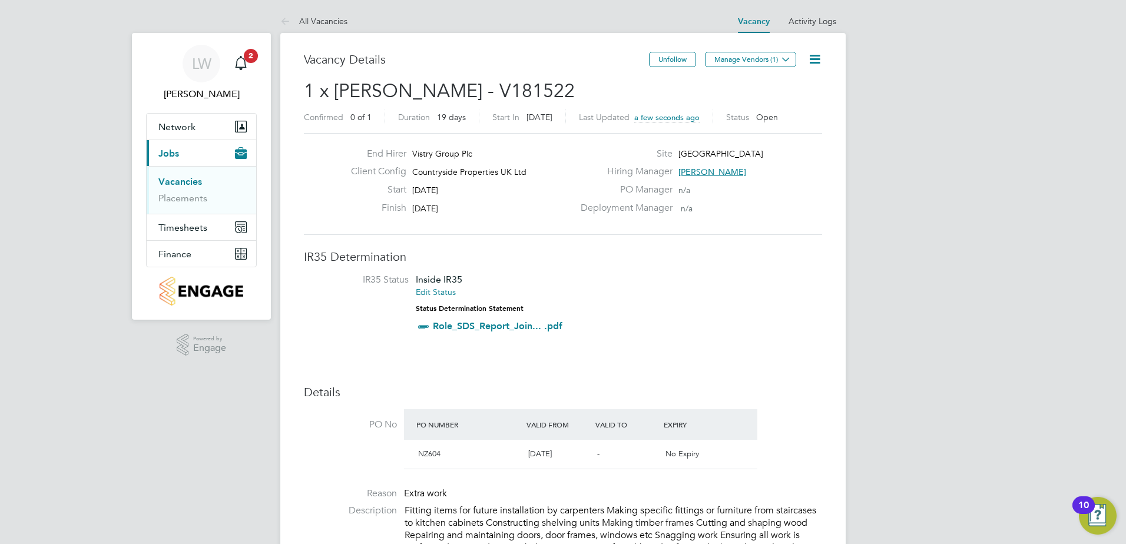
click at [732, 58] on button "Manage Vendors (1)" at bounding box center [750, 59] width 91 height 15
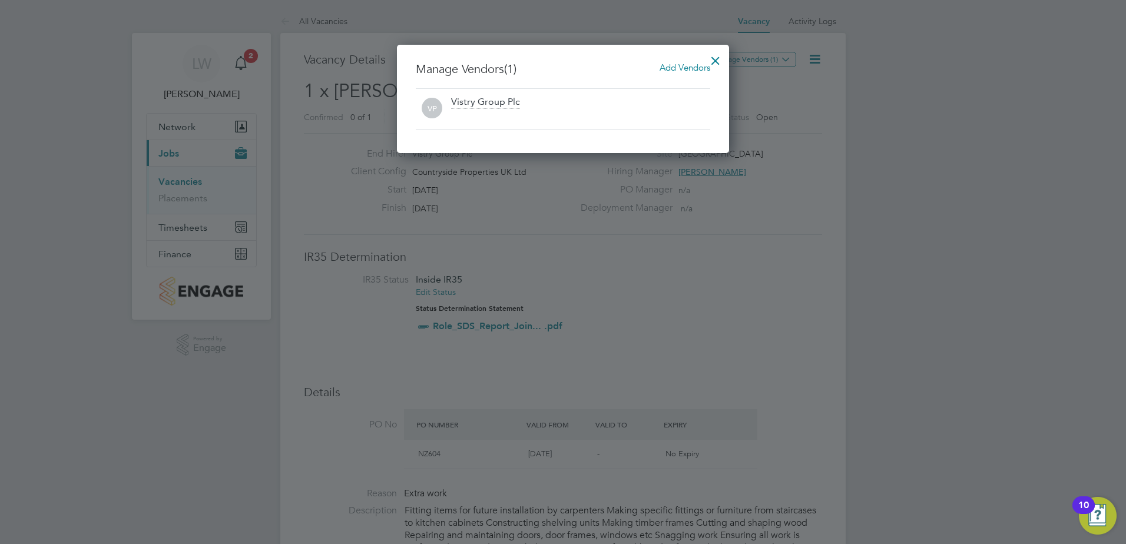
click at [658, 74] on h3 "Manage Vendors (1) Add Vendors" at bounding box center [563, 68] width 295 height 15
click at [668, 71] on span "Add Vendors" at bounding box center [685, 67] width 51 height 11
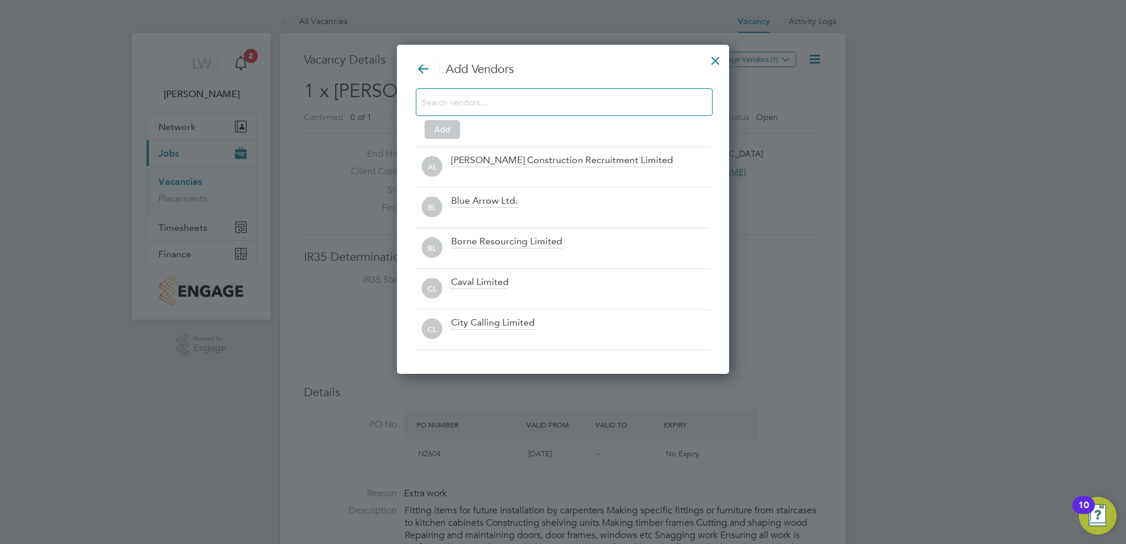
click at [541, 103] on input at bounding box center [554, 101] width 265 height 15
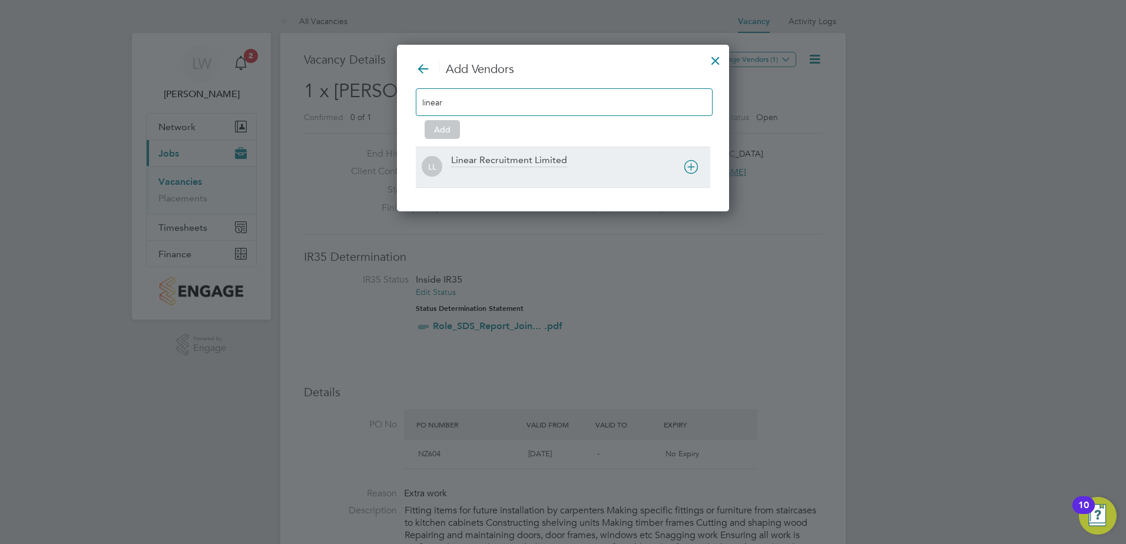
type input "linear"
click at [527, 163] on div "Linear Recruitment Limited" at bounding box center [509, 160] width 116 height 13
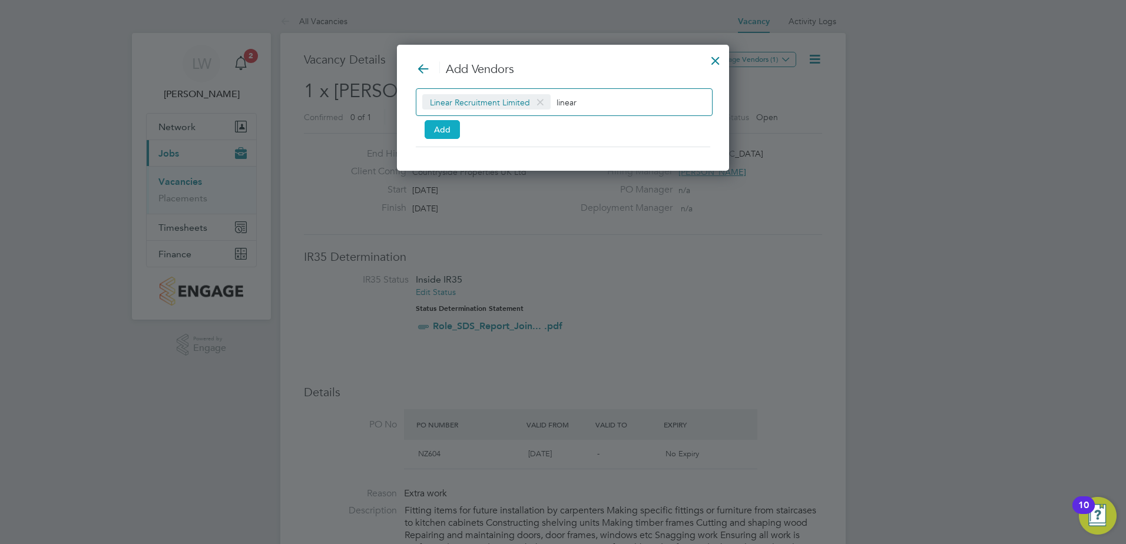
click at [451, 131] on button "Add" at bounding box center [442, 129] width 35 height 19
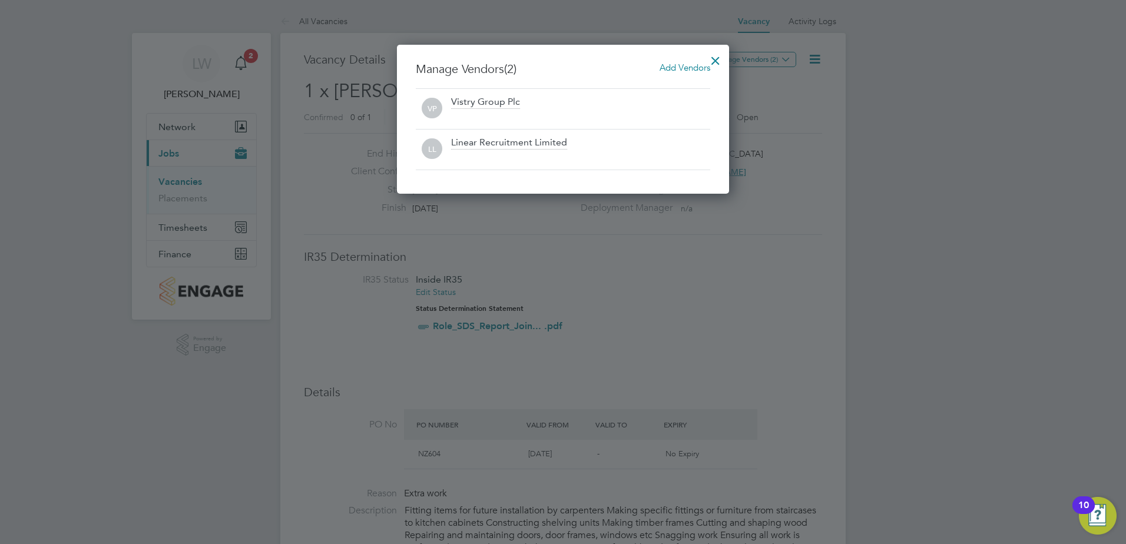
click at [985, 346] on div at bounding box center [563, 272] width 1126 height 544
click at [979, 340] on div at bounding box center [563, 272] width 1126 height 544
drag, startPoint x: 972, startPoint y: 351, endPoint x: 786, endPoint y: 278, distance: 199.4
click at [971, 351] on div at bounding box center [563, 272] width 1126 height 544
click at [719, 61] on div at bounding box center [715, 57] width 21 height 21
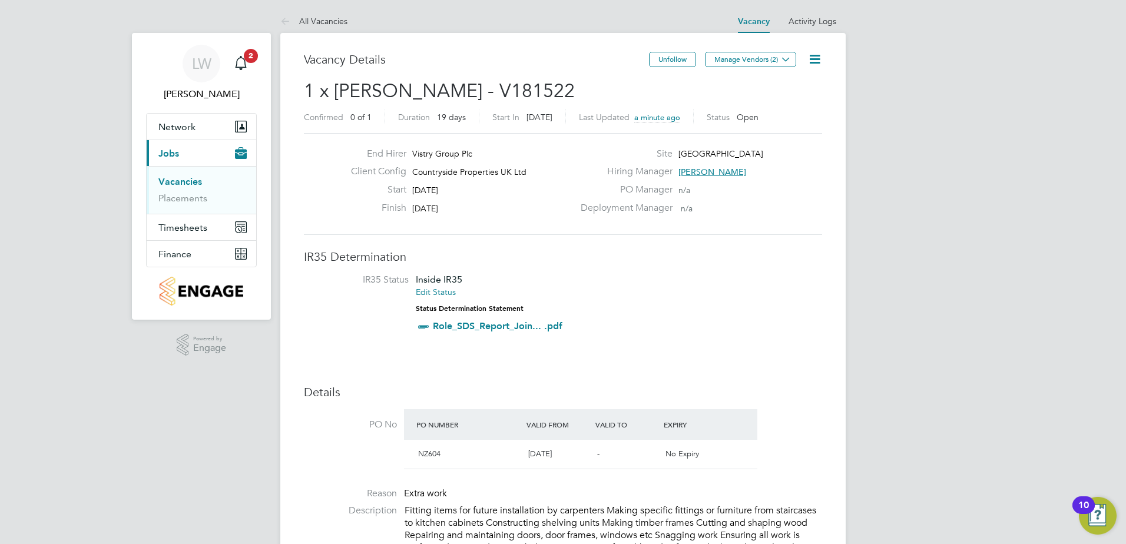
click at [188, 180] on link "Vacancies" at bounding box center [180, 181] width 44 height 11
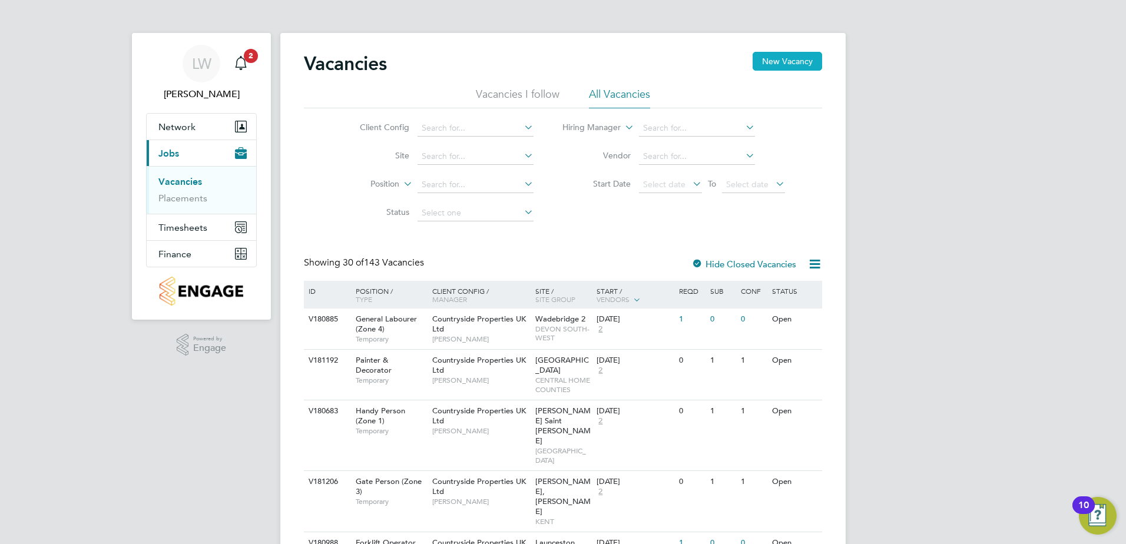
click at [804, 62] on button "New Vacancy" at bounding box center [788, 61] width 70 height 19
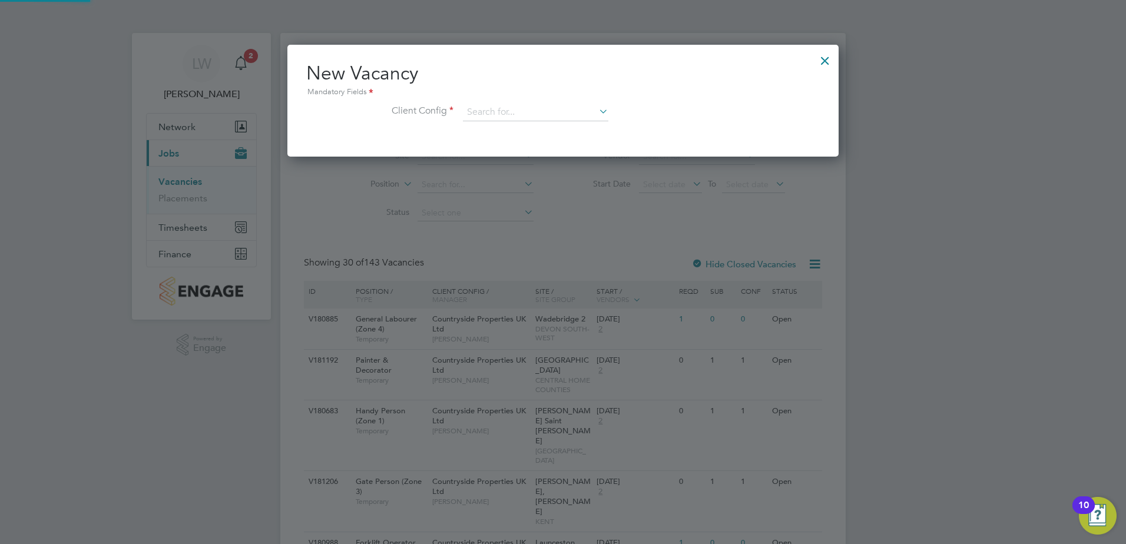
scroll to position [112, 552]
click at [505, 117] on input at bounding box center [536, 113] width 146 height 18
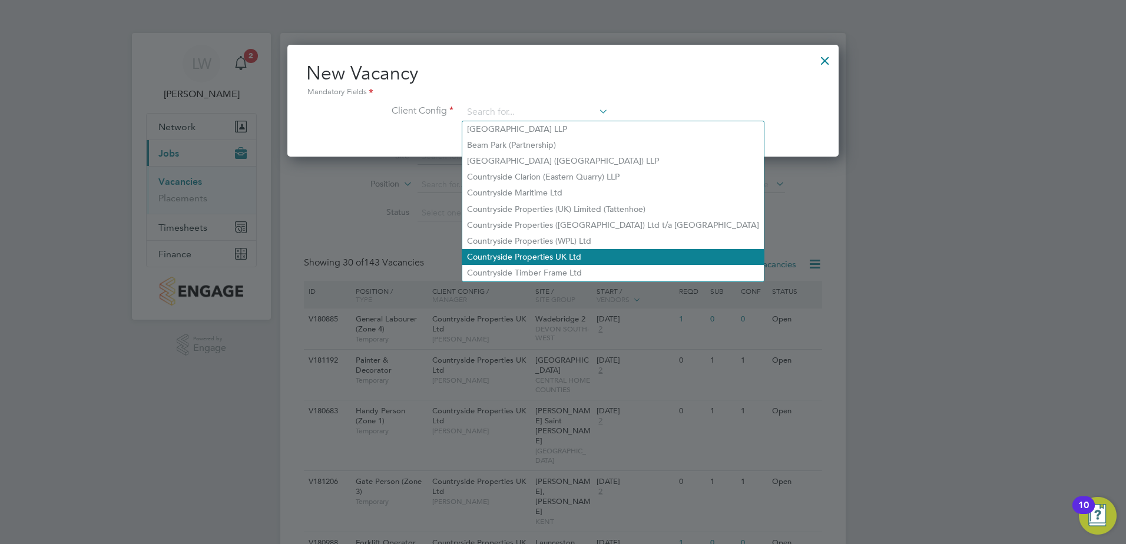
click at [494, 254] on li "Countryside Properties UK Ltd" at bounding box center [613, 257] width 302 height 16
type input "Countryside Properties UK Ltd"
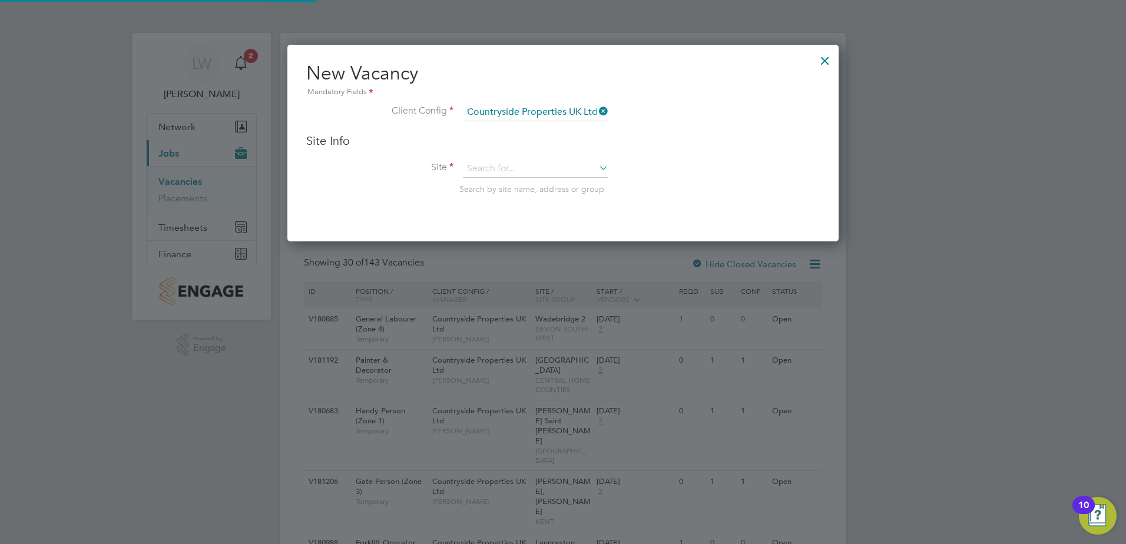
scroll to position [197, 552]
click at [478, 170] on input at bounding box center [536, 169] width 146 height 18
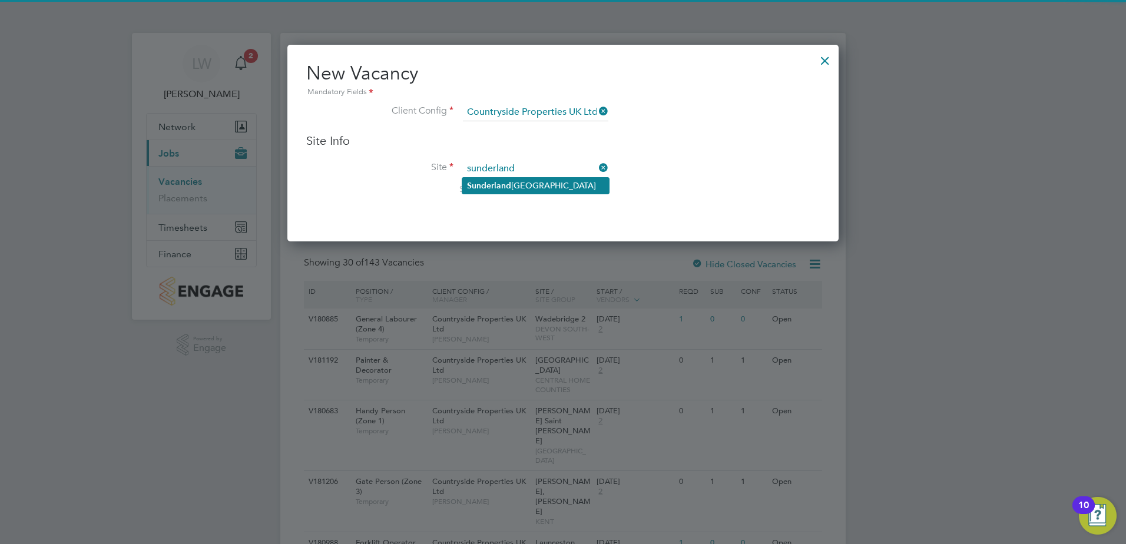
click at [492, 189] on b "Sunderland" at bounding box center [489, 186] width 44 height 10
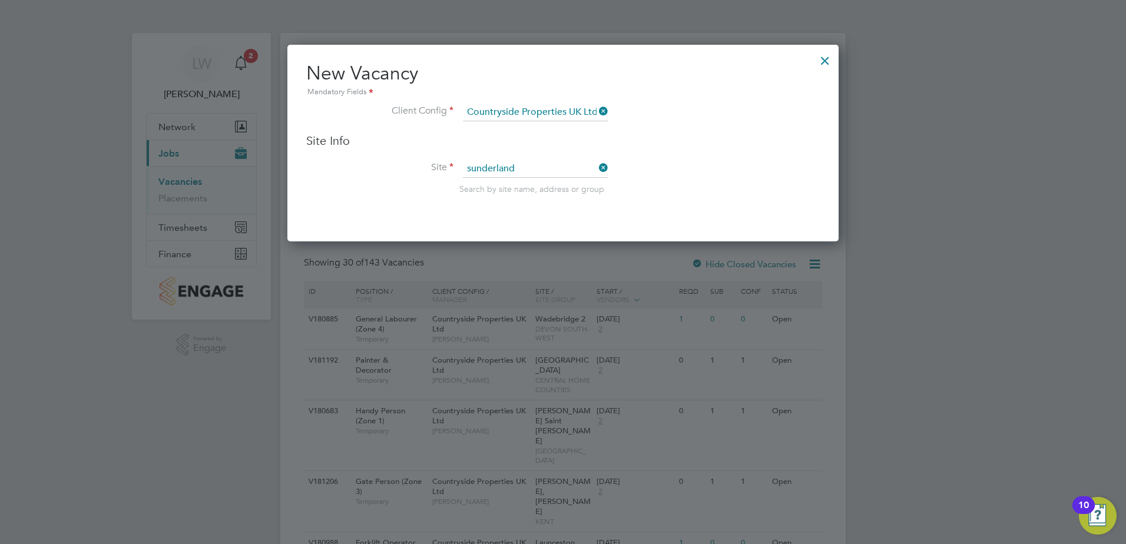
type input "Sunderland Civic Centre"
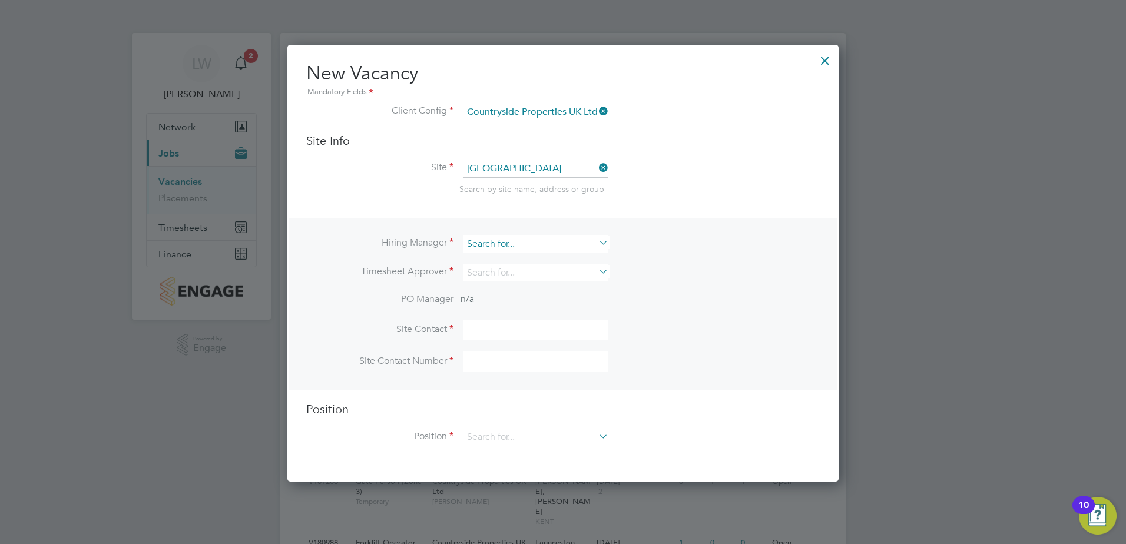
click at [543, 243] on input at bounding box center [536, 244] width 146 height 17
click at [563, 268] on li "Steve n McIntyre" at bounding box center [537, 261] width 151 height 16
type input "Steven McIntyre"
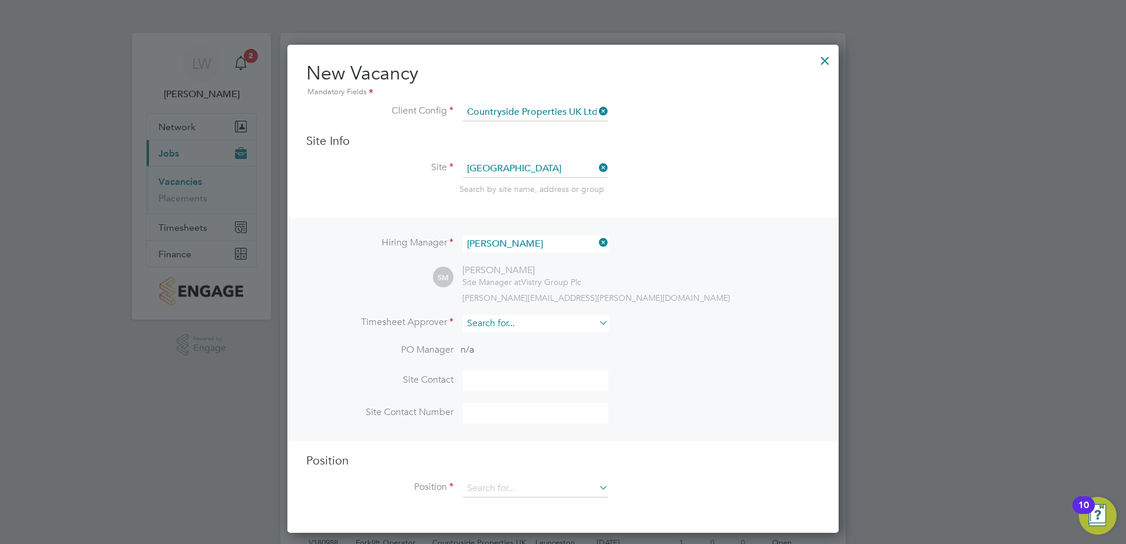
click at [501, 320] on input at bounding box center [536, 323] width 146 height 17
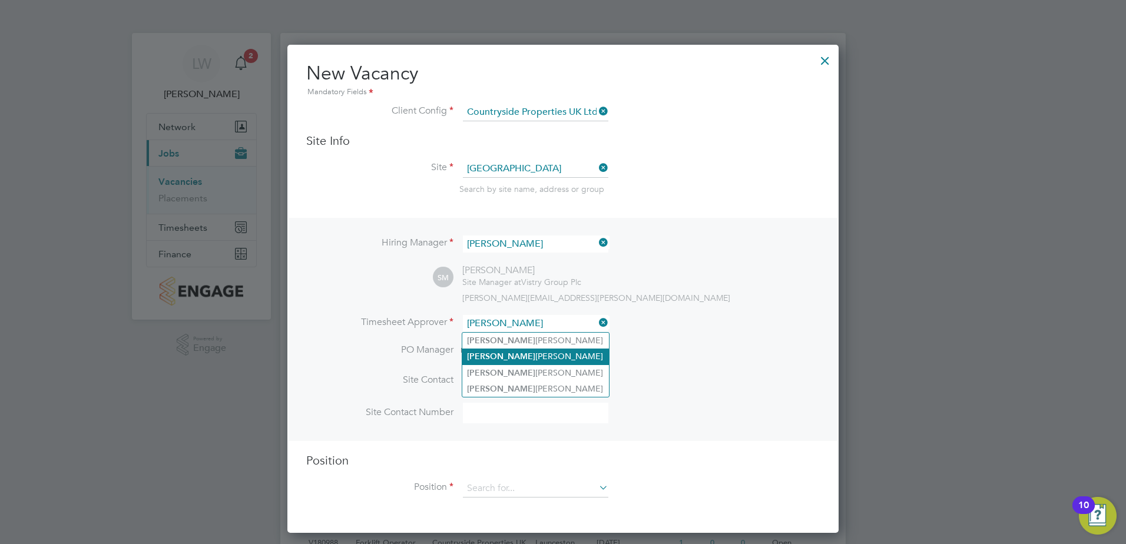
click at [496, 349] on li "Steven McIntyre" at bounding box center [535, 357] width 147 height 16
type input "Steven McIntyre"
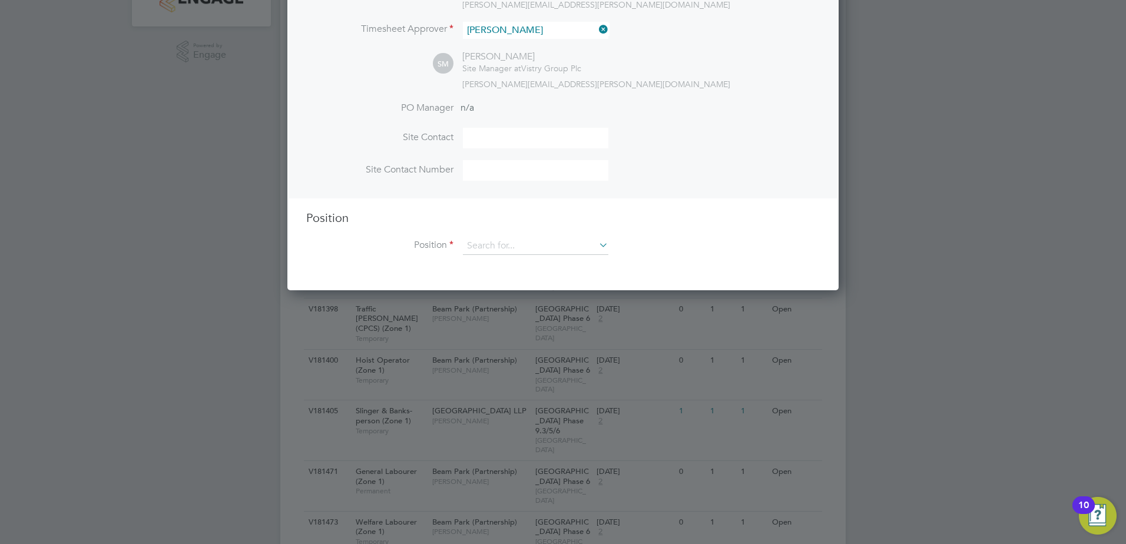
scroll to position [295, 0]
click at [493, 249] on input at bounding box center [536, 245] width 146 height 18
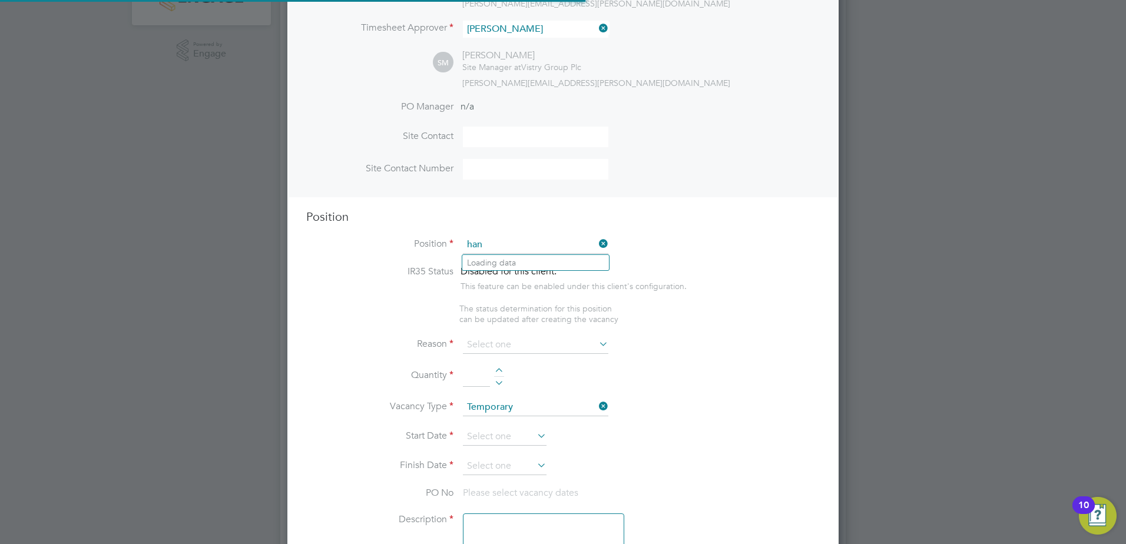
scroll to position [1693, 552]
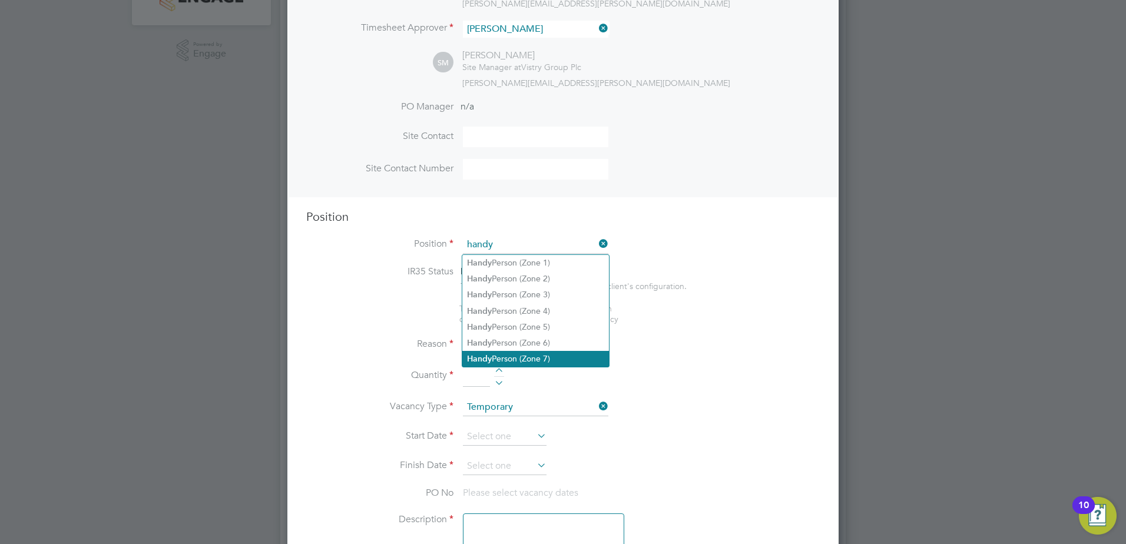
click at [478, 354] on b "Handy" at bounding box center [479, 359] width 25 height 10
type input "Handy Person (Zone 7)"
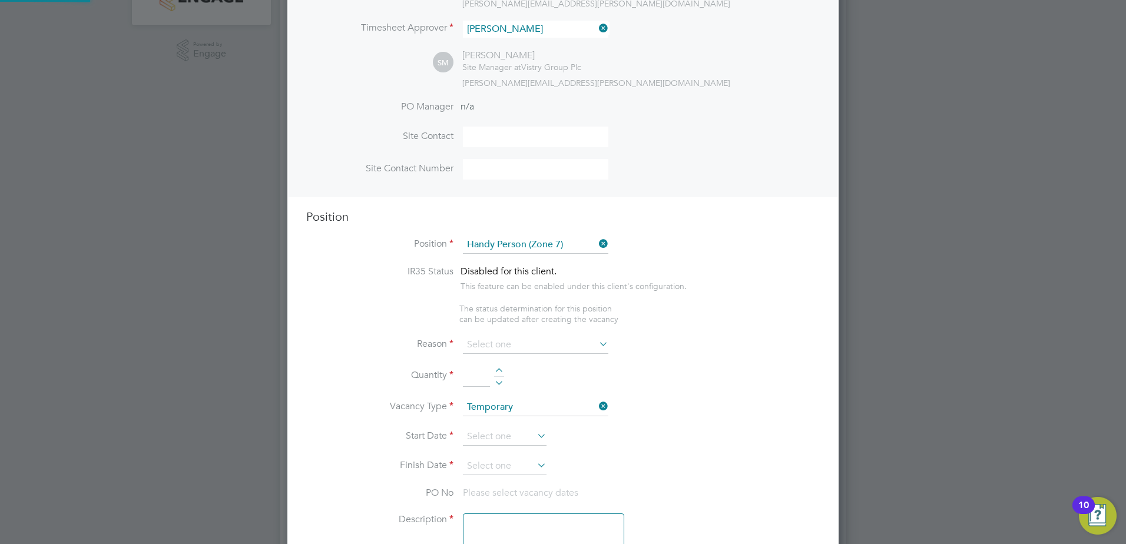
type textarea "• Perform repair and maintenance tasks on doors, furniture, fixtures and applia…"
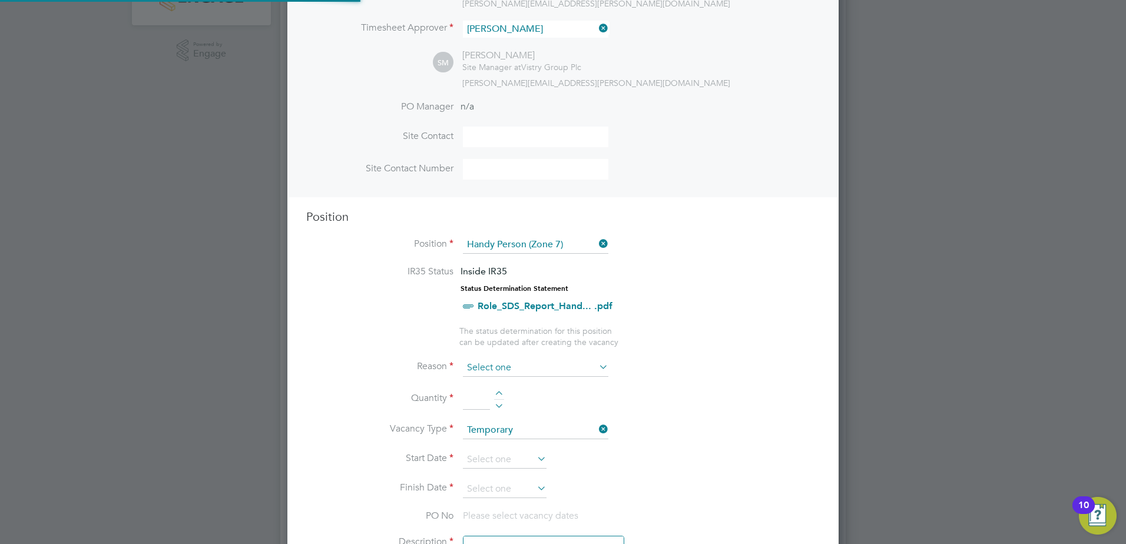
scroll to position [35, 62]
click at [512, 370] on input at bounding box center [536, 368] width 146 height 18
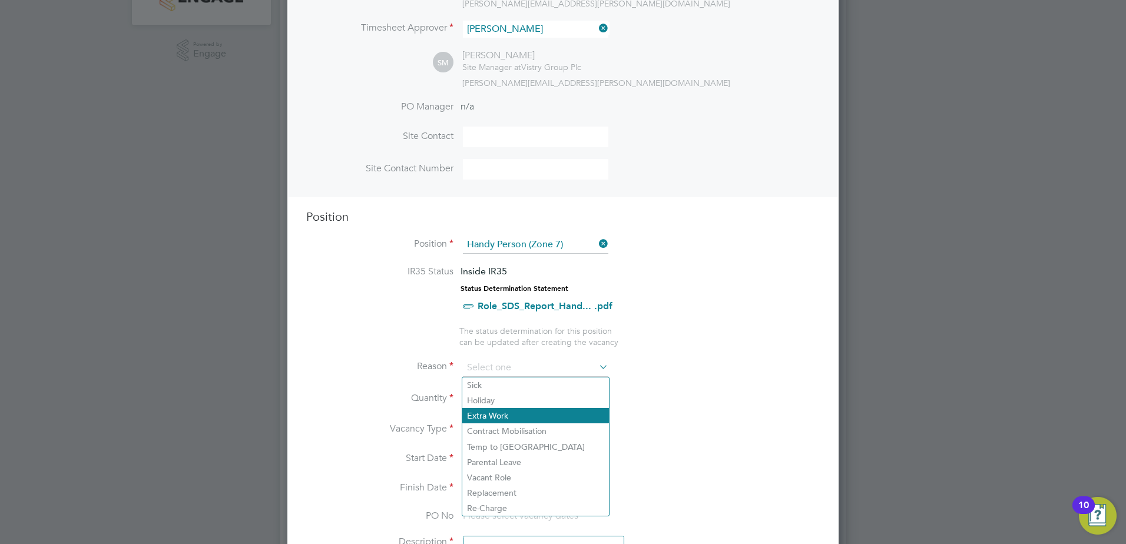
click at [518, 417] on li "Extra Work" at bounding box center [535, 415] width 147 height 15
type input "Extra Work"
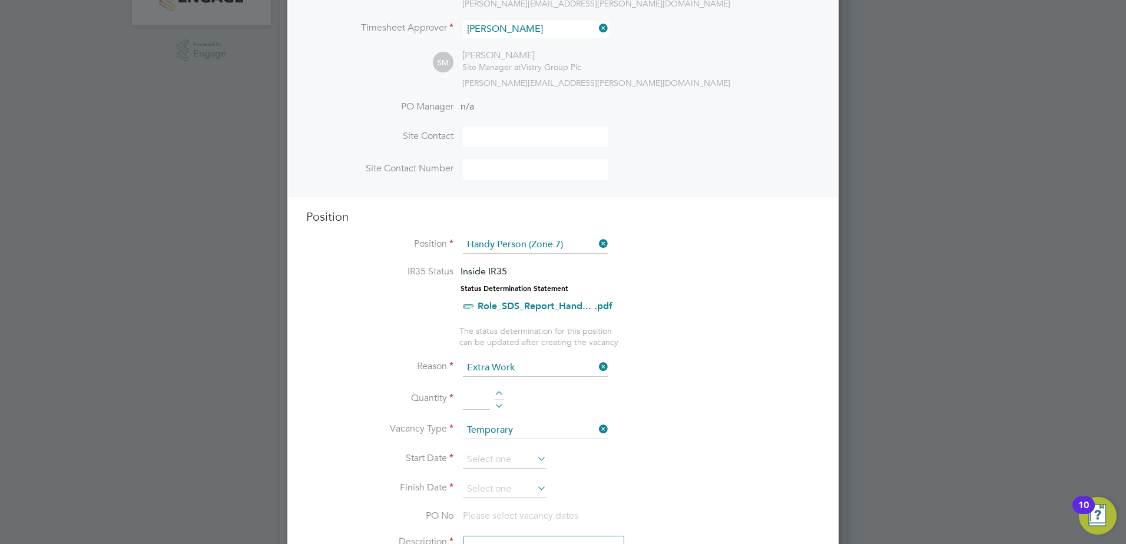
drag, startPoint x: 503, startPoint y: 394, endPoint x: 508, endPoint y: 399, distance: 7.9
click at [502, 394] on div at bounding box center [499, 395] width 10 height 8
type input "1"
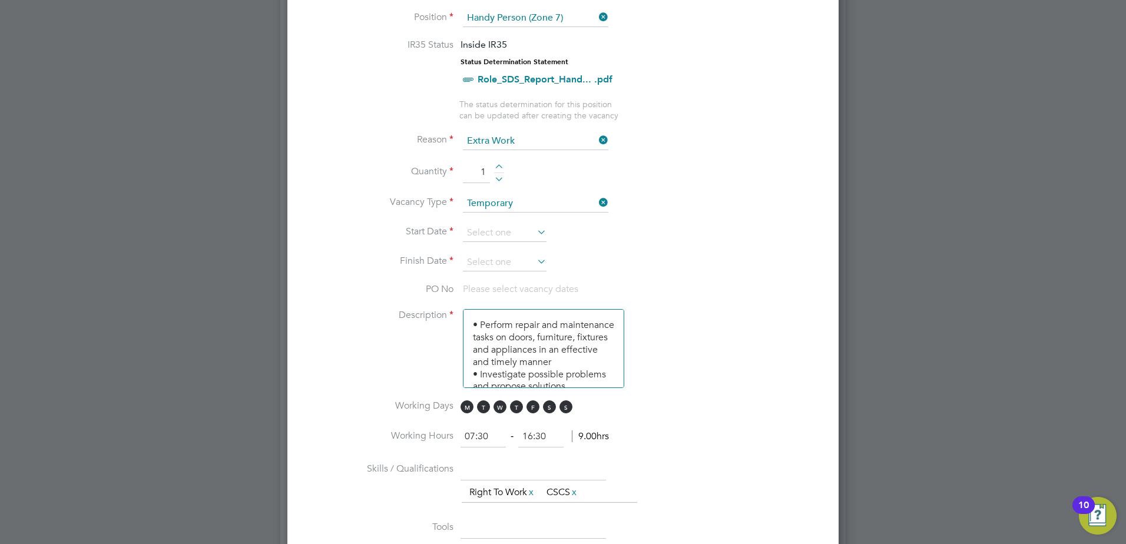
scroll to position [530, 0]
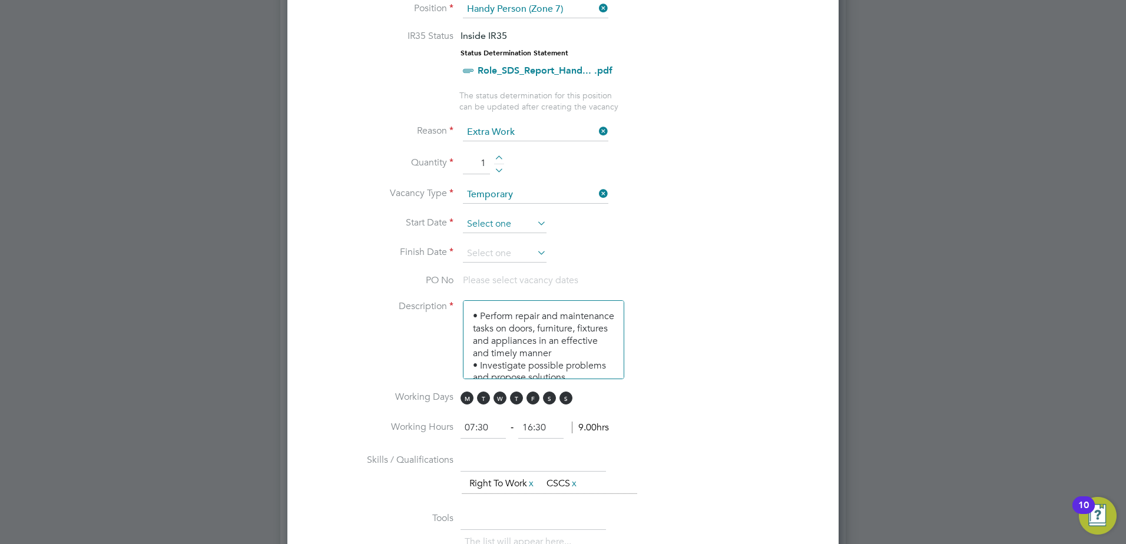
click at [507, 220] on input at bounding box center [505, 225] width 84 height 18
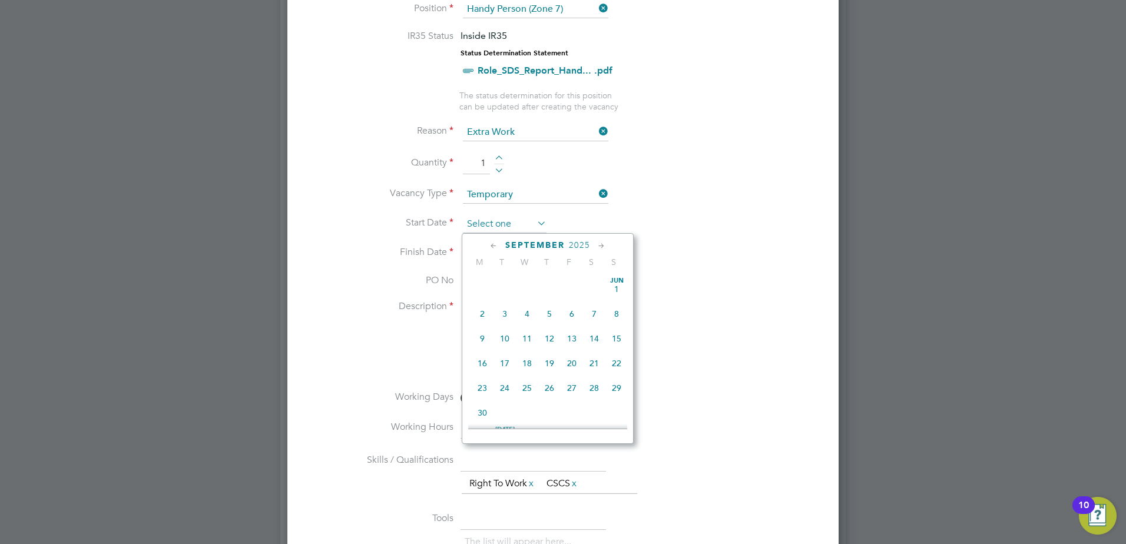
scroll to position [459, 0]
click at [481, 306] on span "22" at bounding box center [482, 302] width 22 height 22
type input "22 Sep 2025"
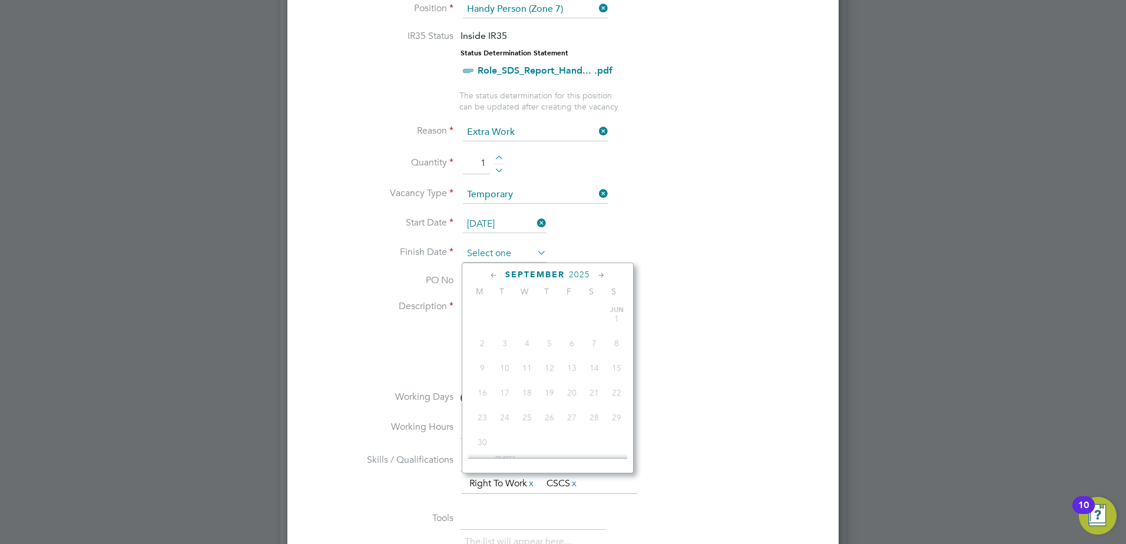
click at [494, 251] on input at bounding box center [505, 254] width 84 height 18
click at [574, 417] on span "10" at bounding box center [572, 406] width 22 height 22
type input "10 Oct 2025"
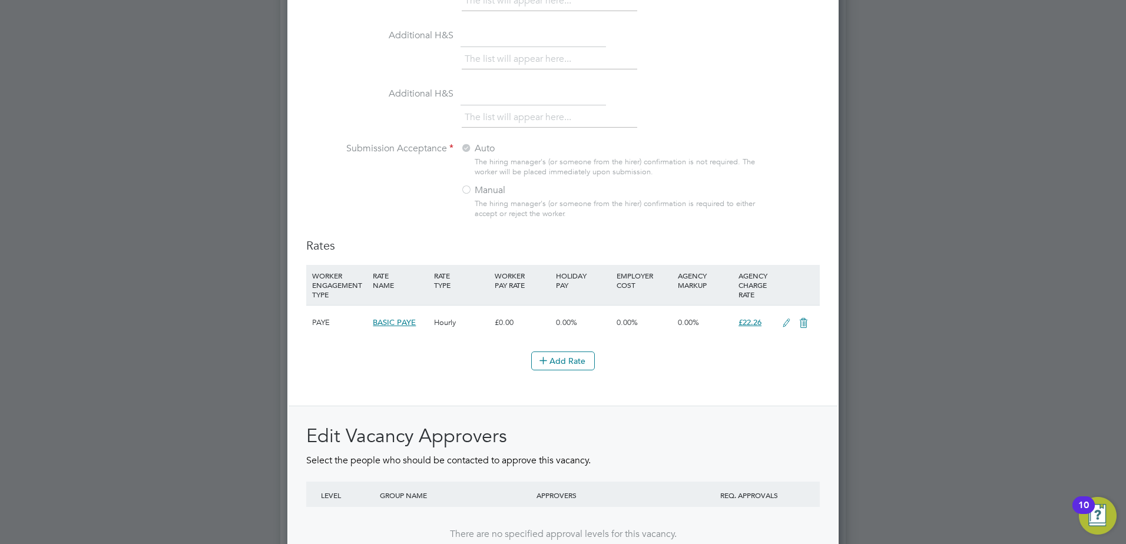
scroll to position [1279, 0]
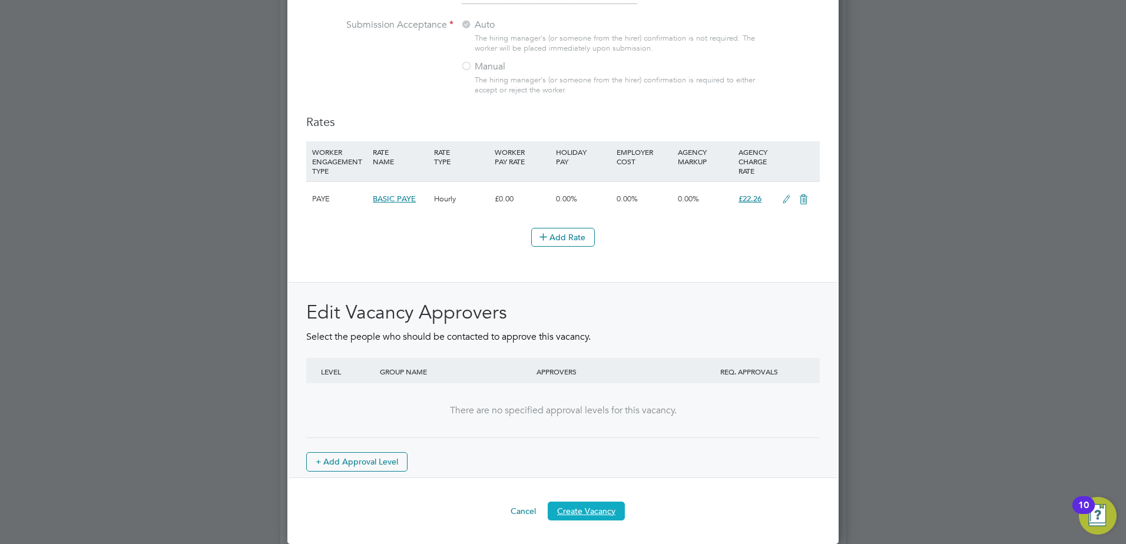
click at [590, 513] on button "Create Vacancy" at bounding box center [586, 511] width 77 height 19
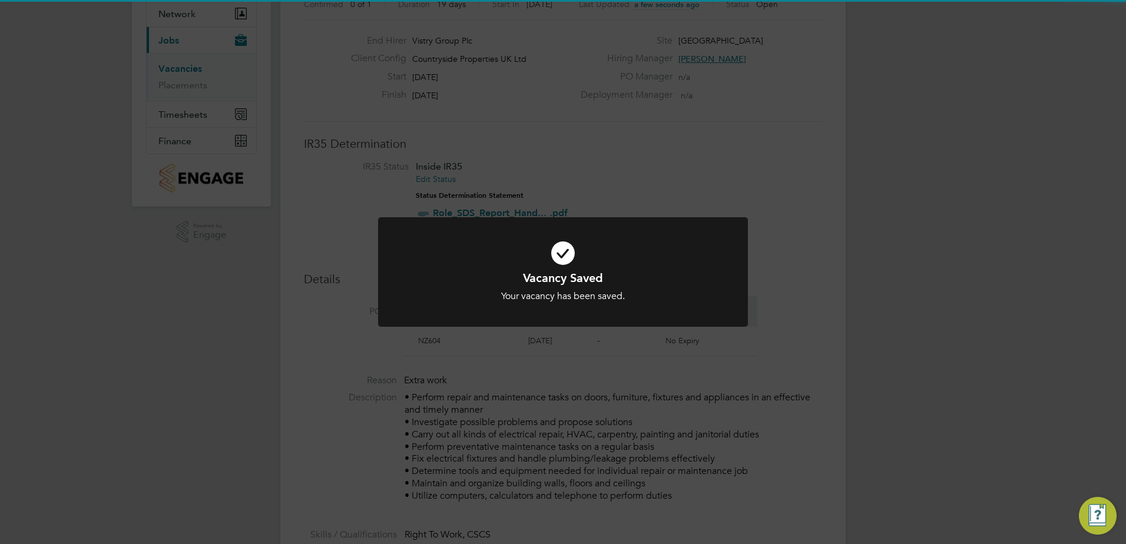
scroll to position [6, 6]
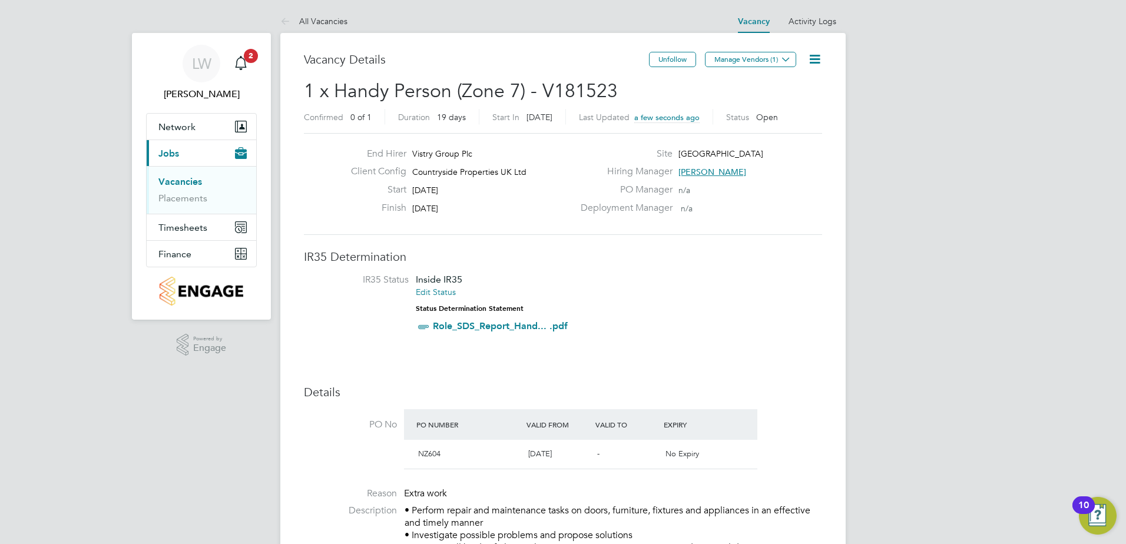
click at [762, 62] on button "Manage Vendors (1)" at bounding box center [750, 59] width 91 height 15
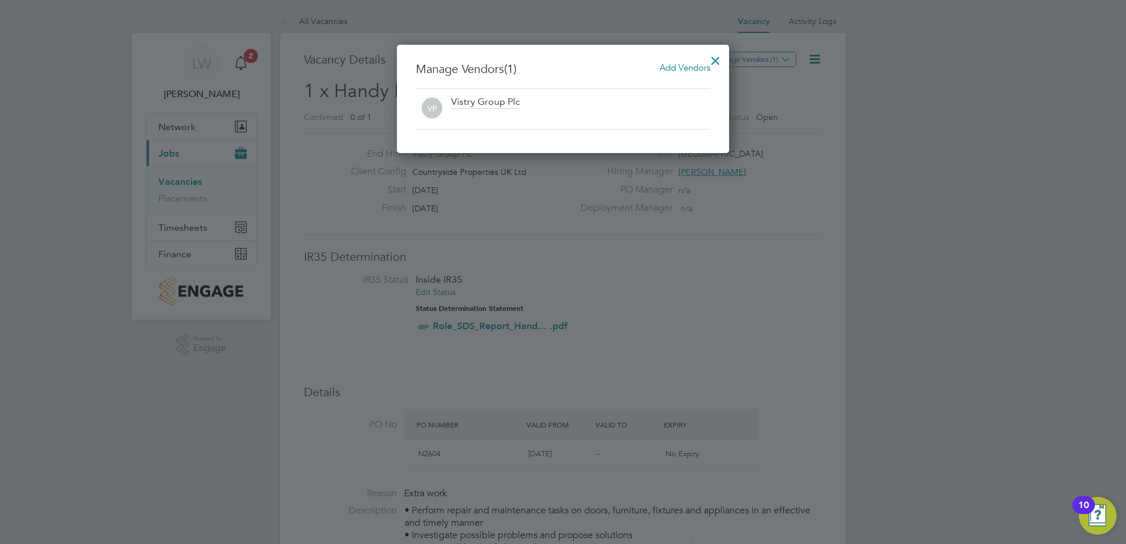
click at [682, 69] on span "Add Vendors" at bounding box center [685, 67] width 51 height 11
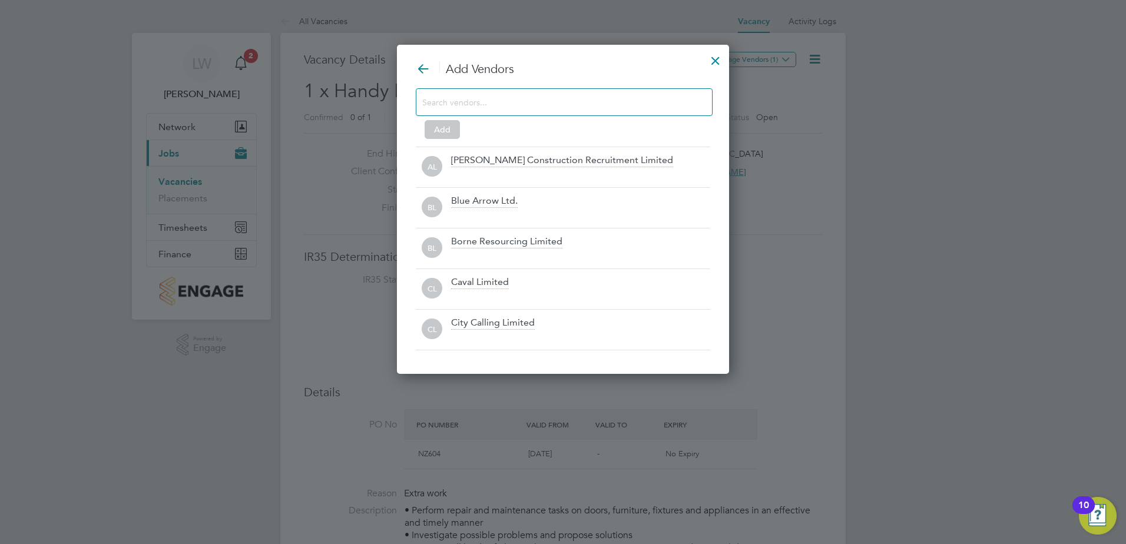
click at [531, 105] on input at bounding box center [554, 101] width 265 height 15
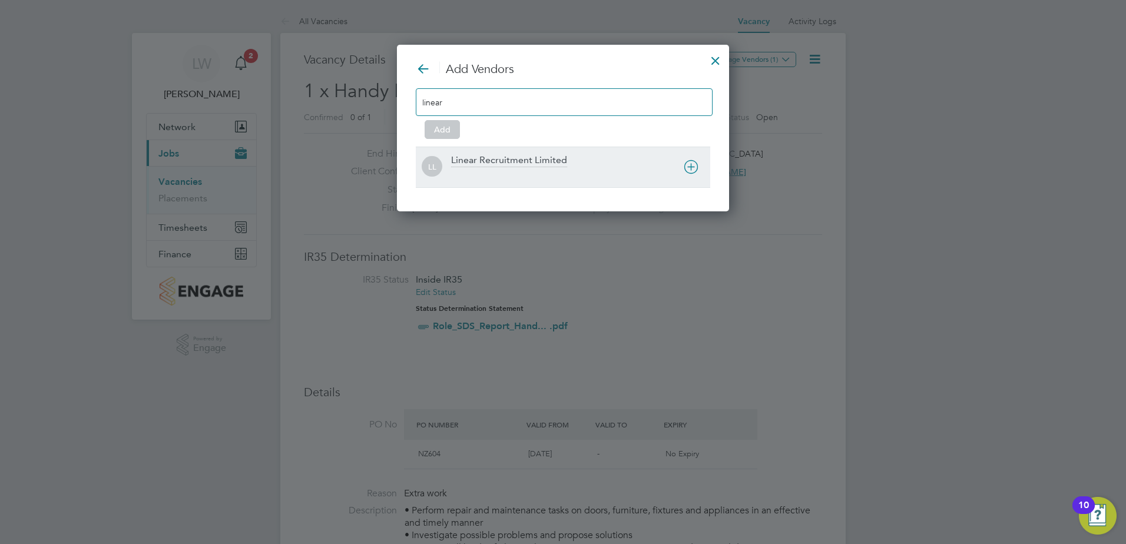
type input "linear"
click at [531, 166] on div "Linear Recruitment Limited" at bounding box center [509, 160] width 116 height 13
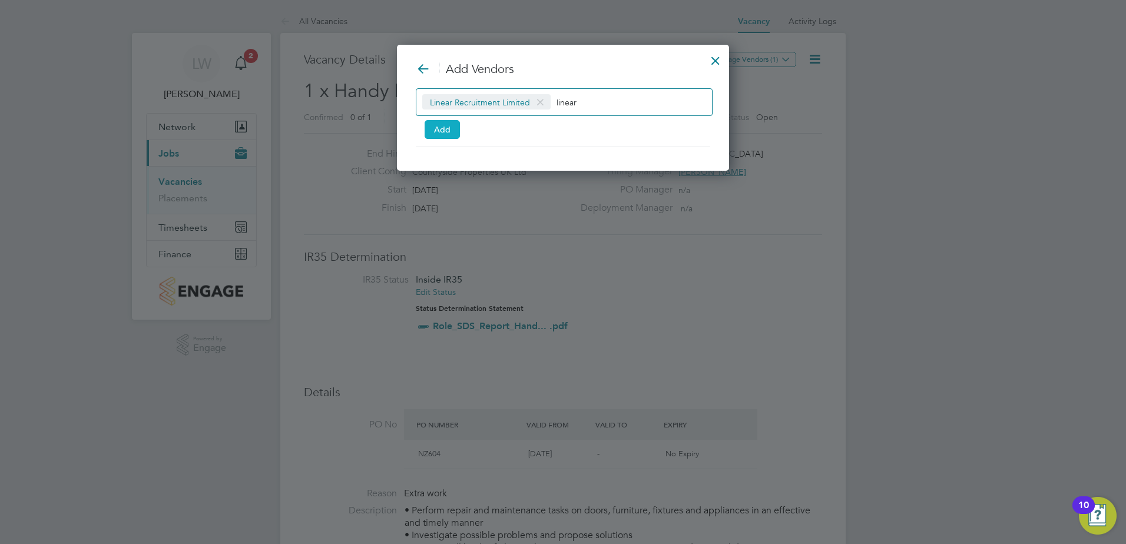
click at [441, 134] on button "Add" at bounding box center [442, 129] width 35 height 19
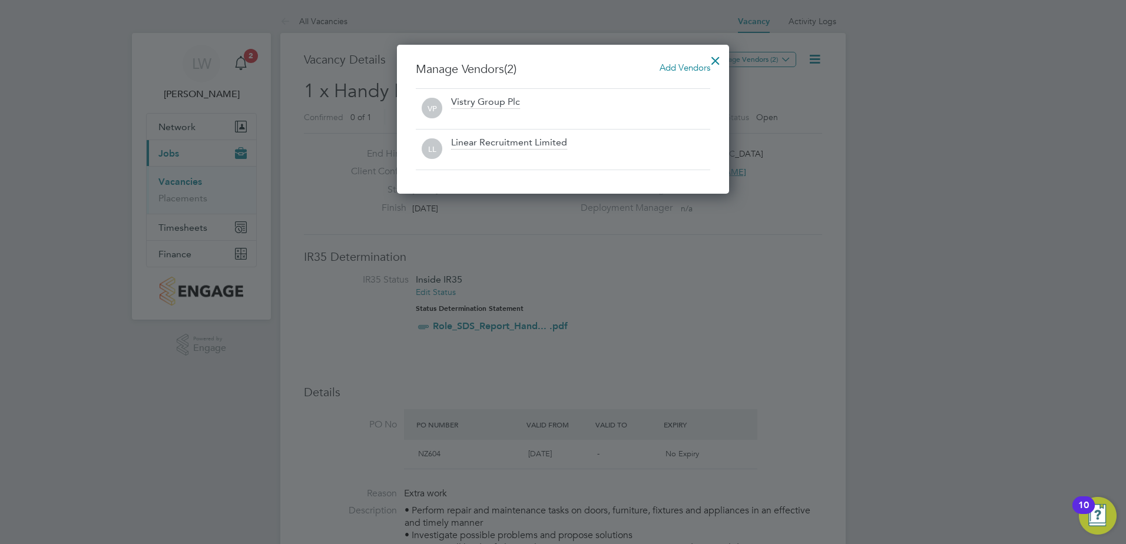
click at [716, 62] on div at bounding box center [715, 57] width 21 height 21
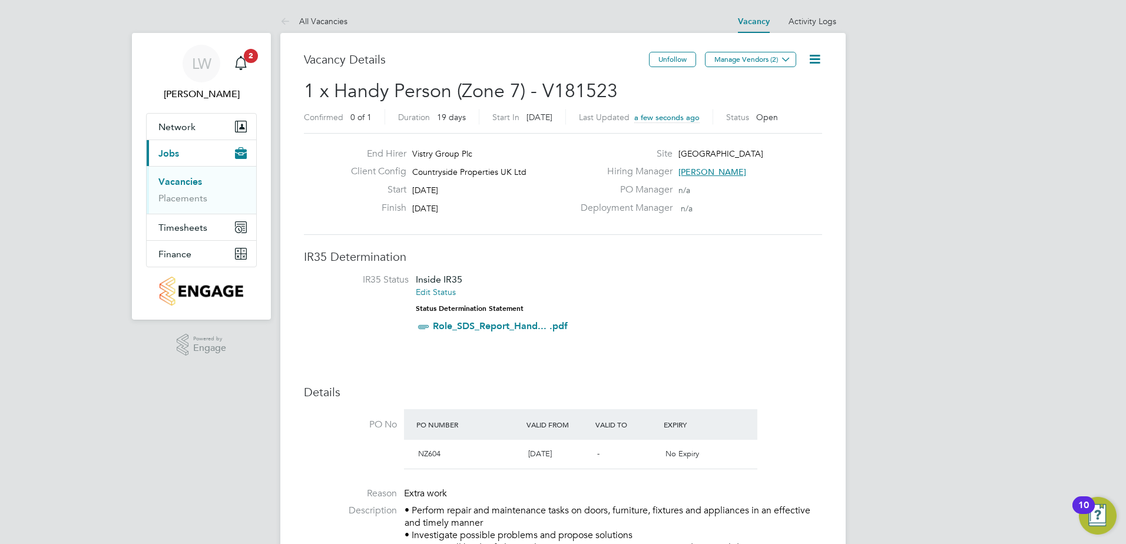
click at [180, 184] on link "Vacancies" at bounding box center [180, 181] width 44 height 11
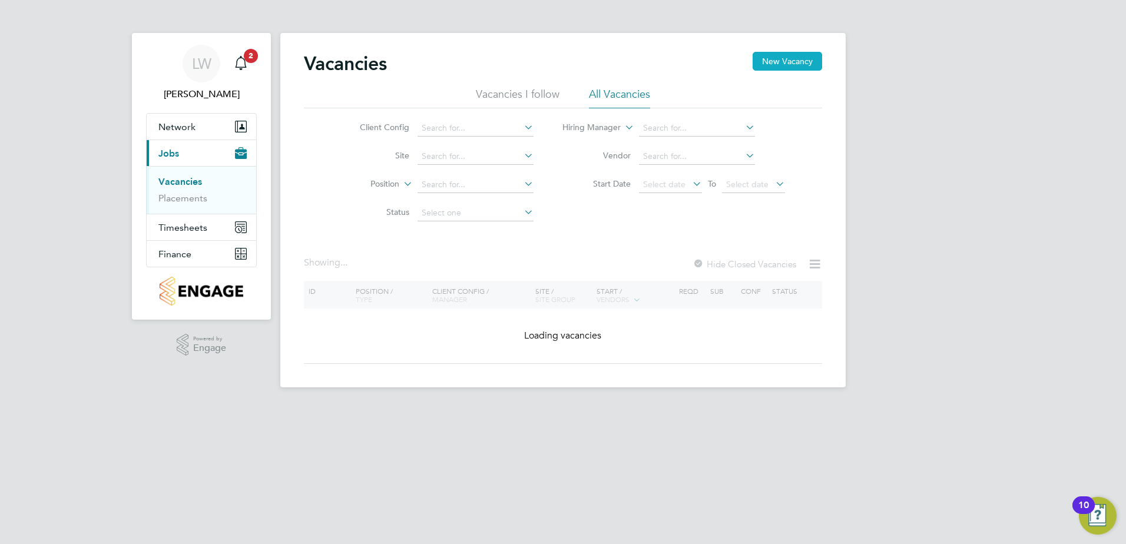
click at [795, 60] on button "New Vacancy" at bounding box center [788, 61] width 70 height 19
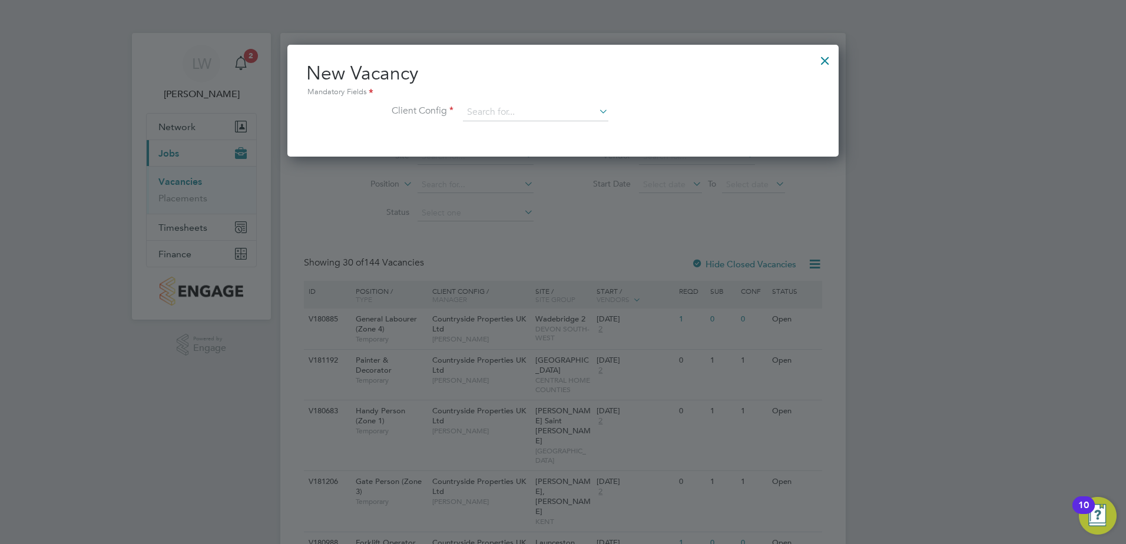
click at [511, 103] on div "New Vacancy Mandatory Fields Client Config" at bounding box center [563, 97] width 514 height 72
click at [508, 112] on input at bounding box center [536, 113] width 146 height 18
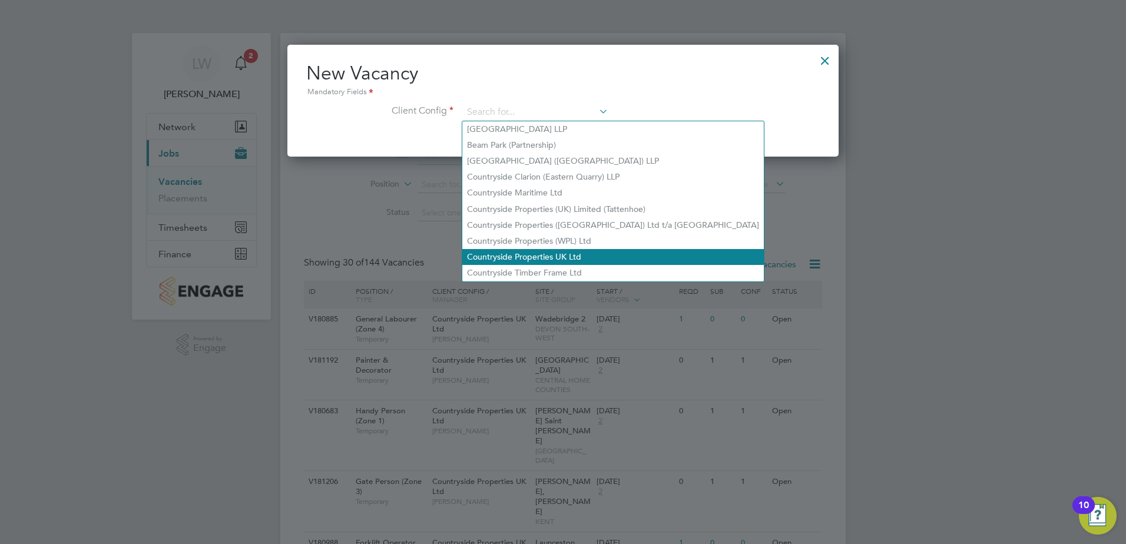
click at [530, 256] on li "Countryside Properties UK Ltd" at bounding box center [613, 257] width 302 height 16
type input "Countryside Properties UK Ltd"
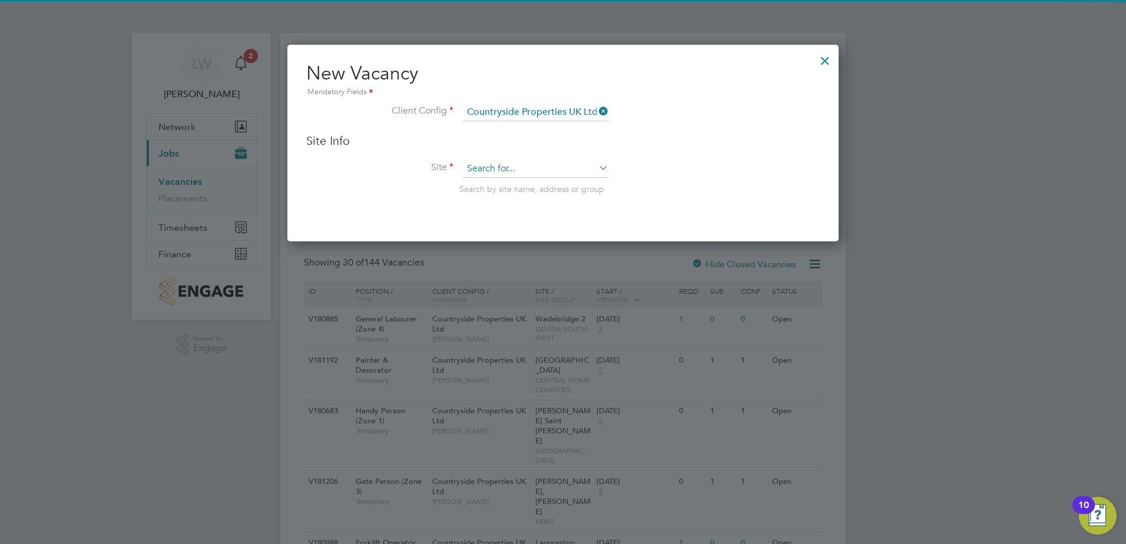
click at [528, 168] on input at bounding box center [536, 169] width 146 height 18
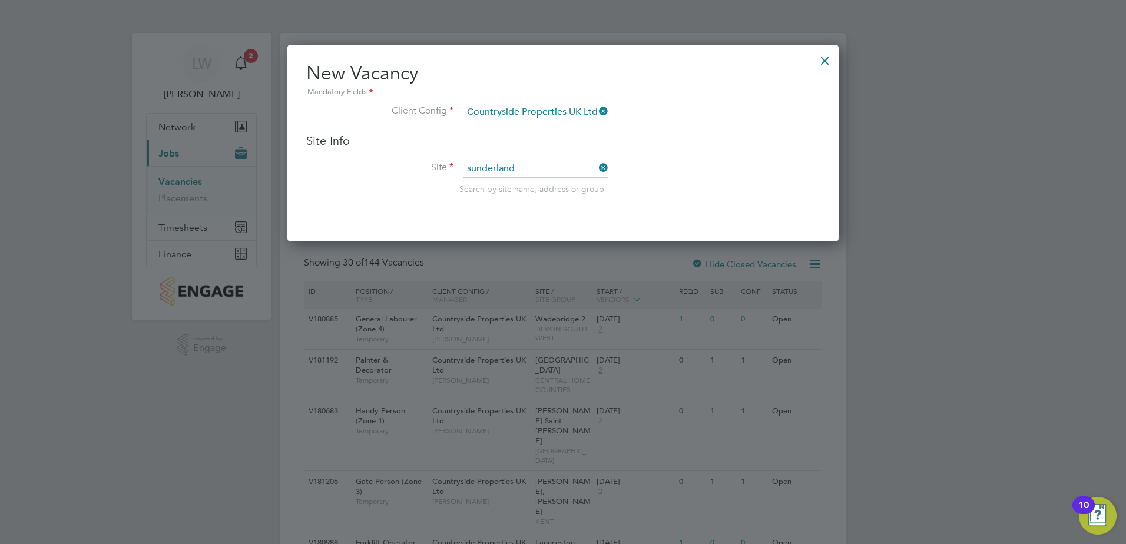
click at [523, 182] on li "Sunderland Civic Centre" at bounding box center [535, 186] width 147 height 16
type input "Sunderland Civic Centre"
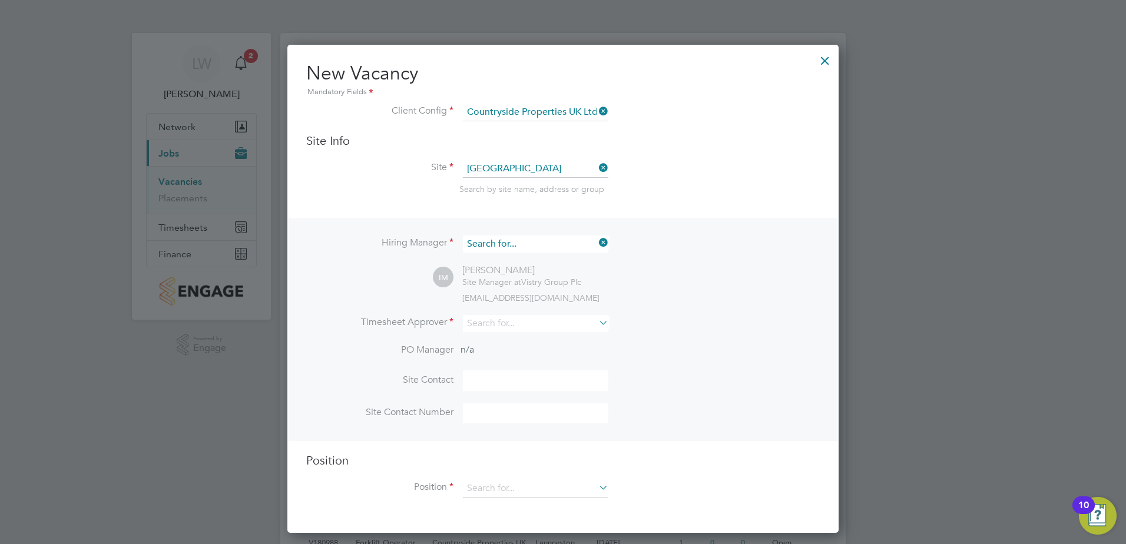
click at [550, 236] on input at bounding box center [536, 244] width 146 height 17
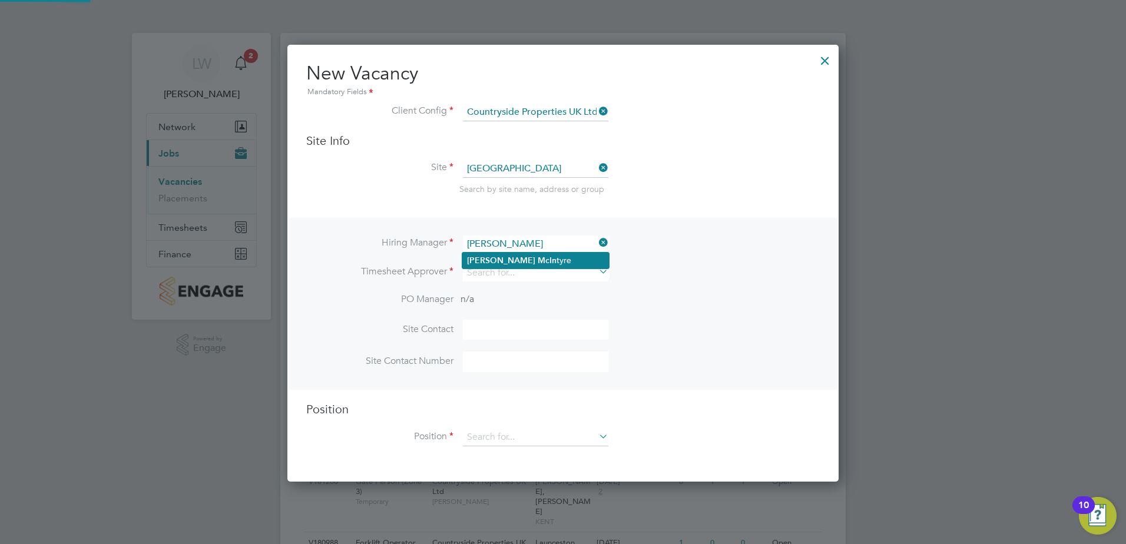
click at [534, 255] on li "Steven McIn tyre" at bounding box center [535, 261] width 147 height 16
type input "Steven McIntyre"
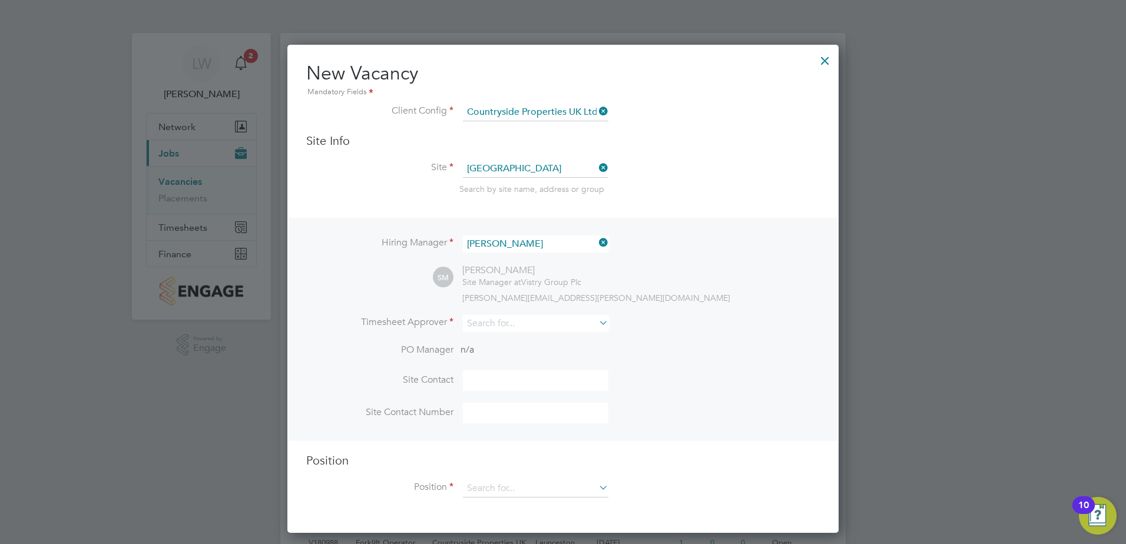
scroll to position [489, 552]
click at [514, 323] on input at bounding box center [536, 323] width 146 height 17
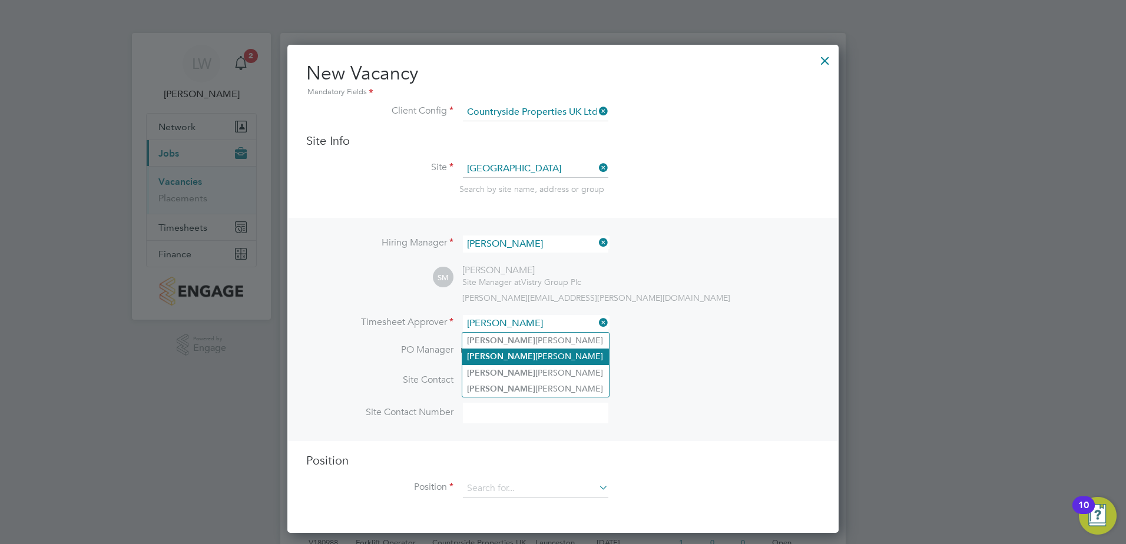
click at [520, 353] on li "Steven McIntyre" at bounding box center [535, 357] width 147 height 16
type input "Steven McIntyre"
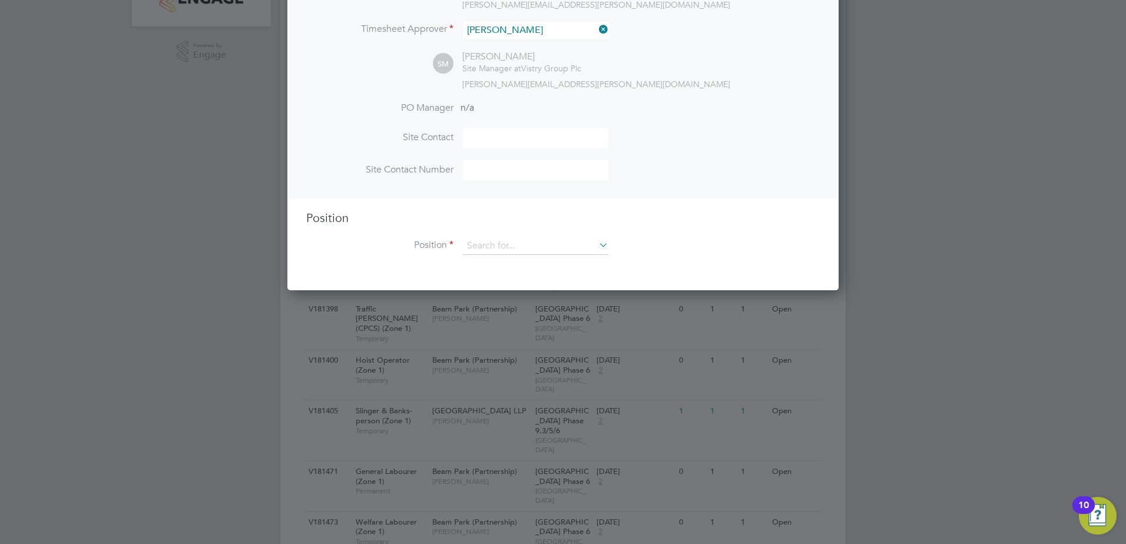
scroll to position [295, 0]
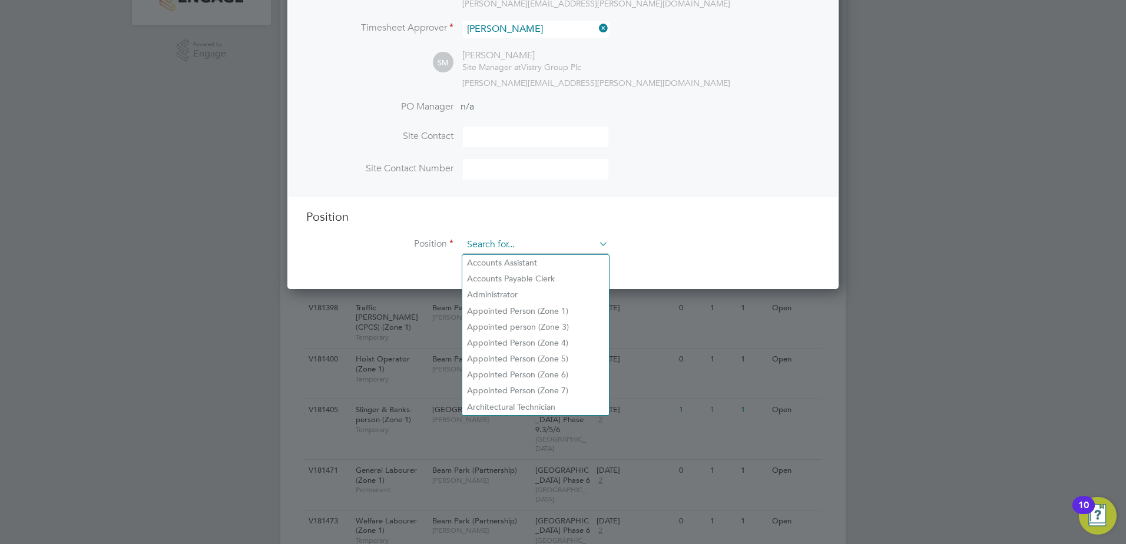
click at [499, 247] on input at bounding box center [536, 245] width 146 height 18
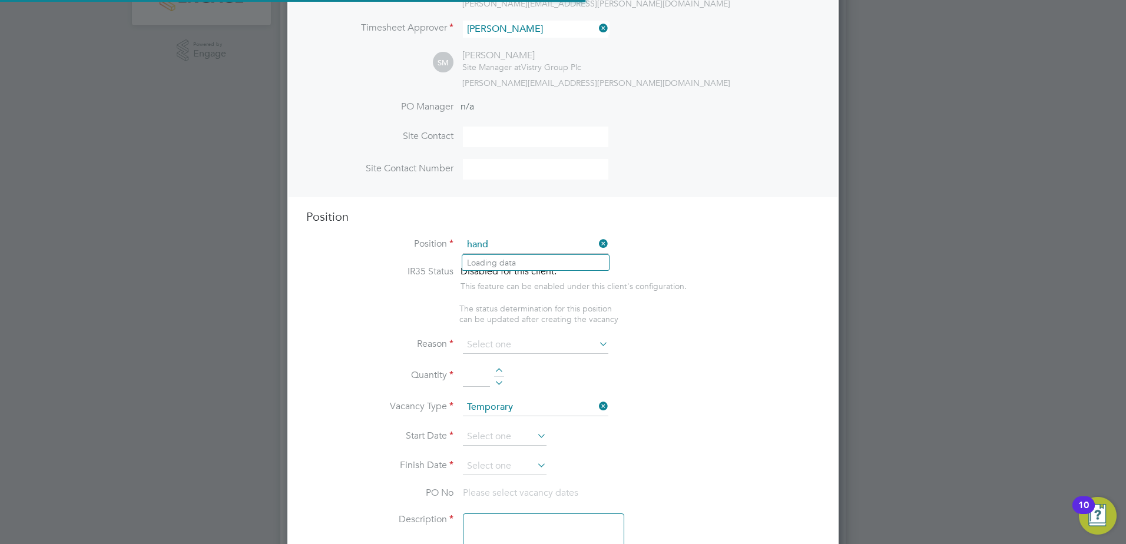
scroll to position [1693, 552]
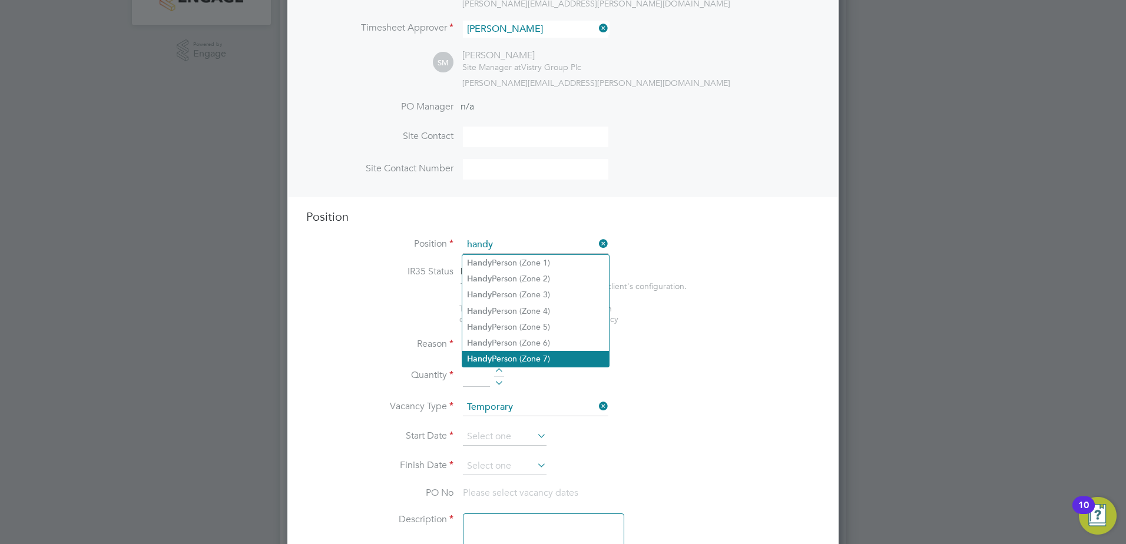
click at [493, 351] on li "Handy Person (Zone 7)" at bounding box center [535, 359] width 147 height 16
type input "Handy Person (Zone 7)"
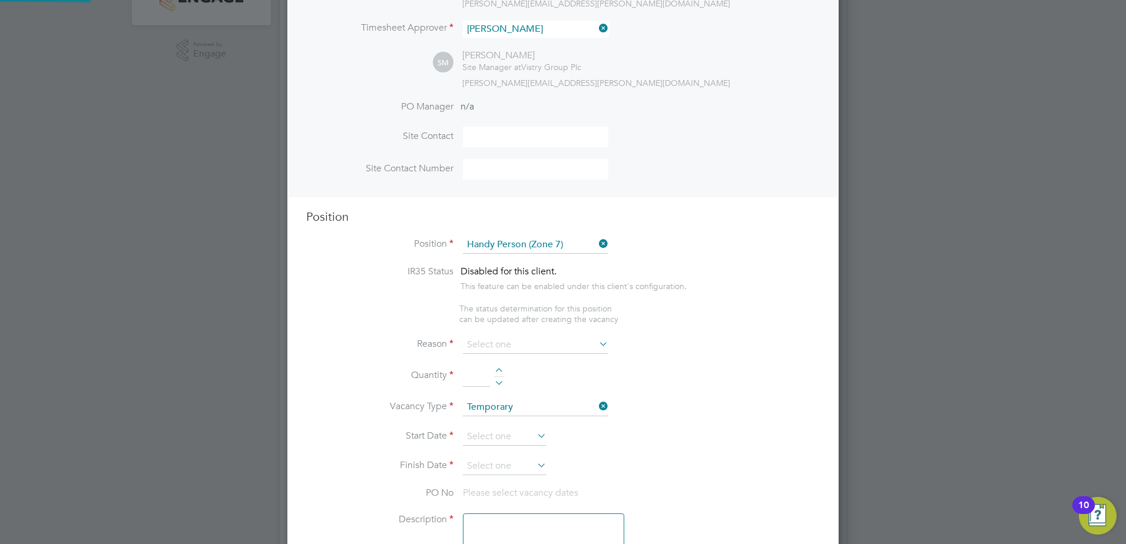
type textarea "• Perform repair and maintenance tasks on doors, furniture, fixtures and applia…"
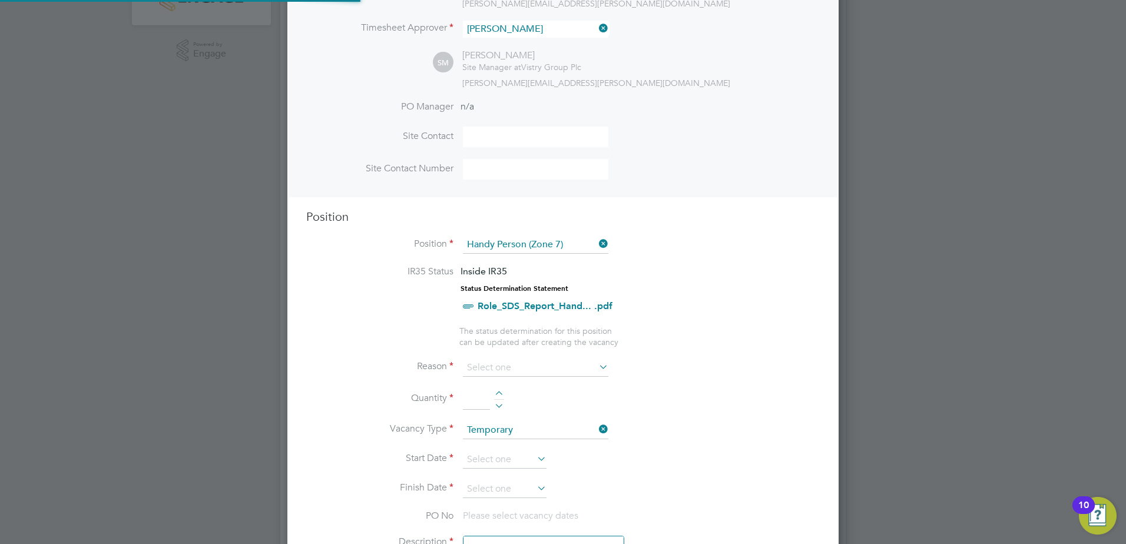
scroll to position [1696, 552]
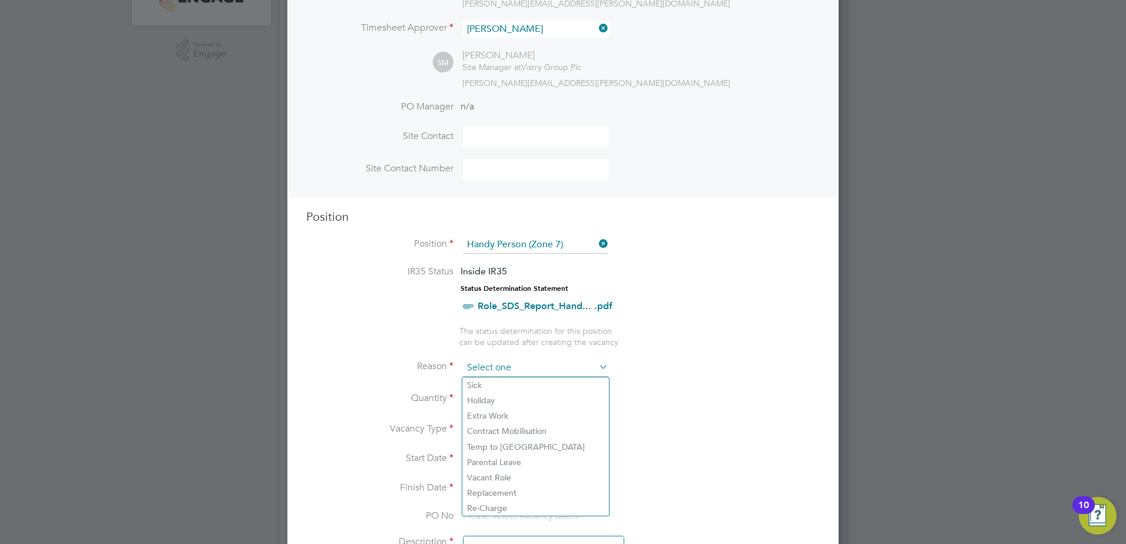
click at [490, 364] on input at bounding box center [536, 368] width 146 height 18
click at [520, 417] on li "Extra Work" at bounding box center [535, 415] width 147 height 15
type input "Extra Work"
click at [495, 391] on li "Quantity" at bounding box center [563, 405] width 514 height 33
click at [495, 398] on div at bounding box center [499, 395] width 10 height 8
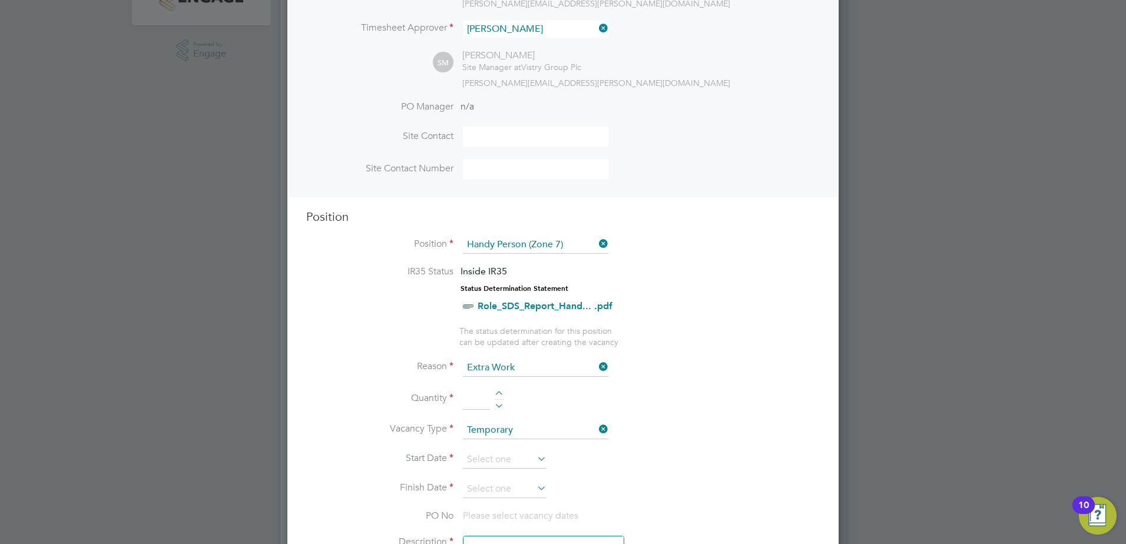
type input "1"
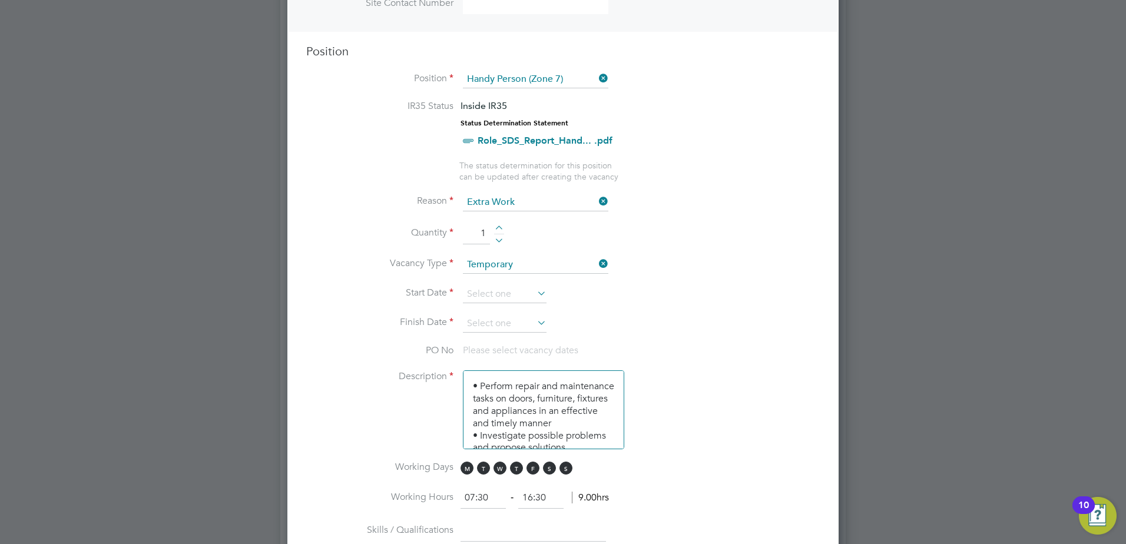
scroll to position [471, 0]
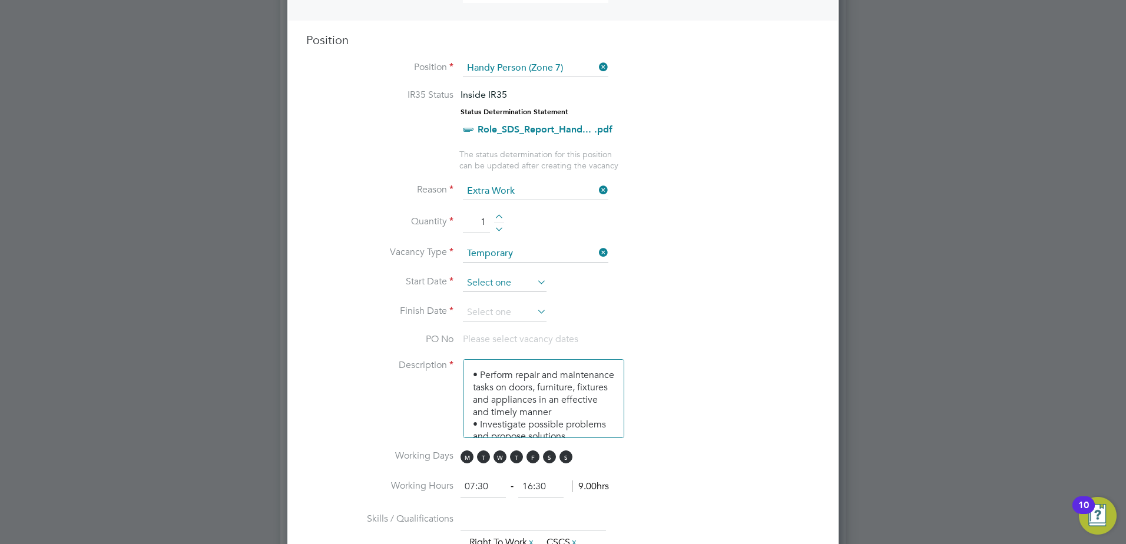
click at [491, 288] on input at bounding box center [505, 284] width 84 height 18
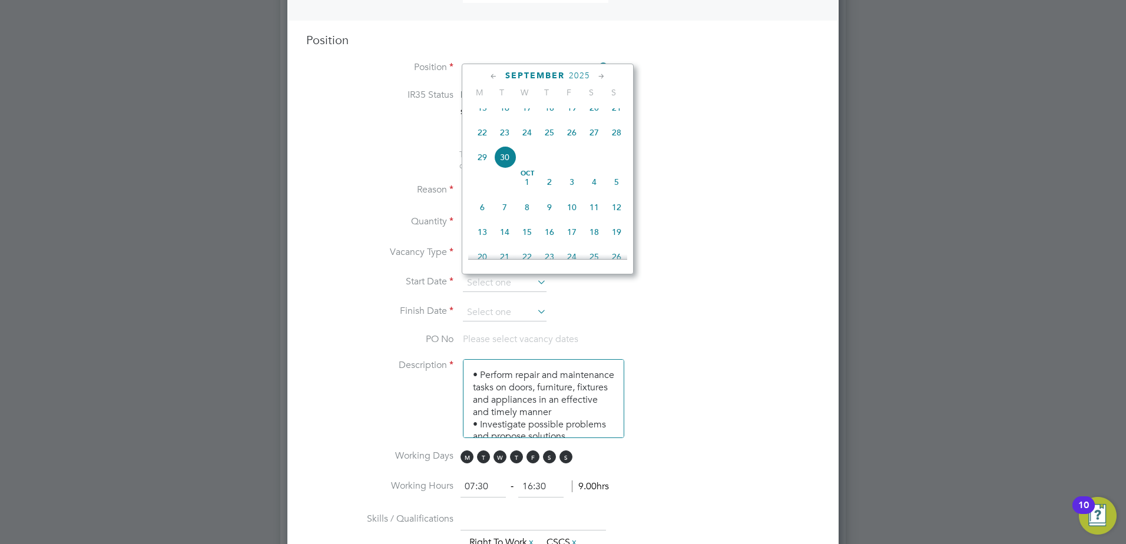
click at [484, 141] on span "22" at bounding box center [482, 132] width 22 height 22
type input "22 Sep 2025"
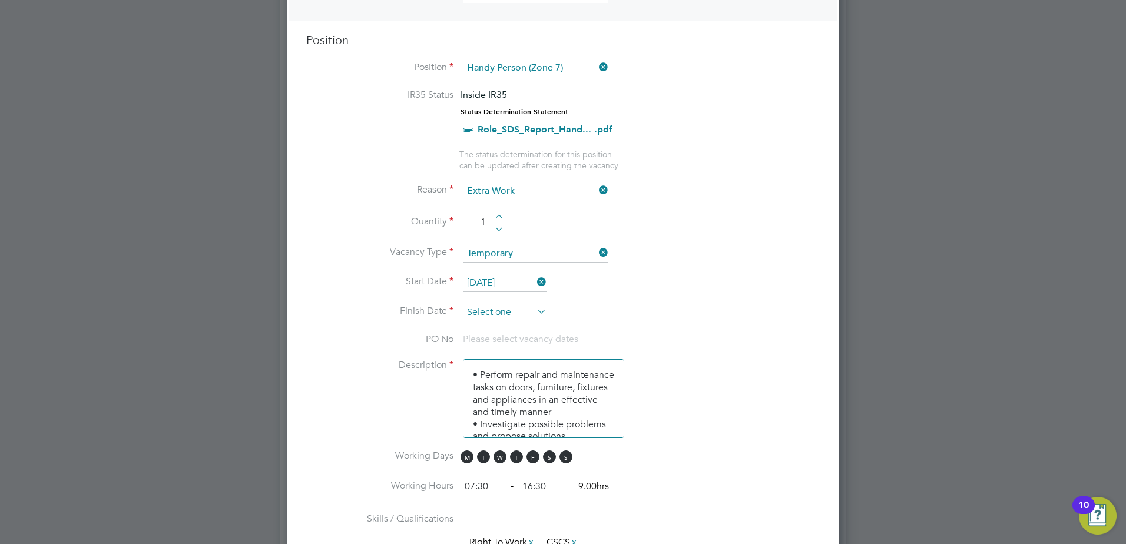
click at [481, 308] on input at bounding box center [505, 313] width 84 height 18
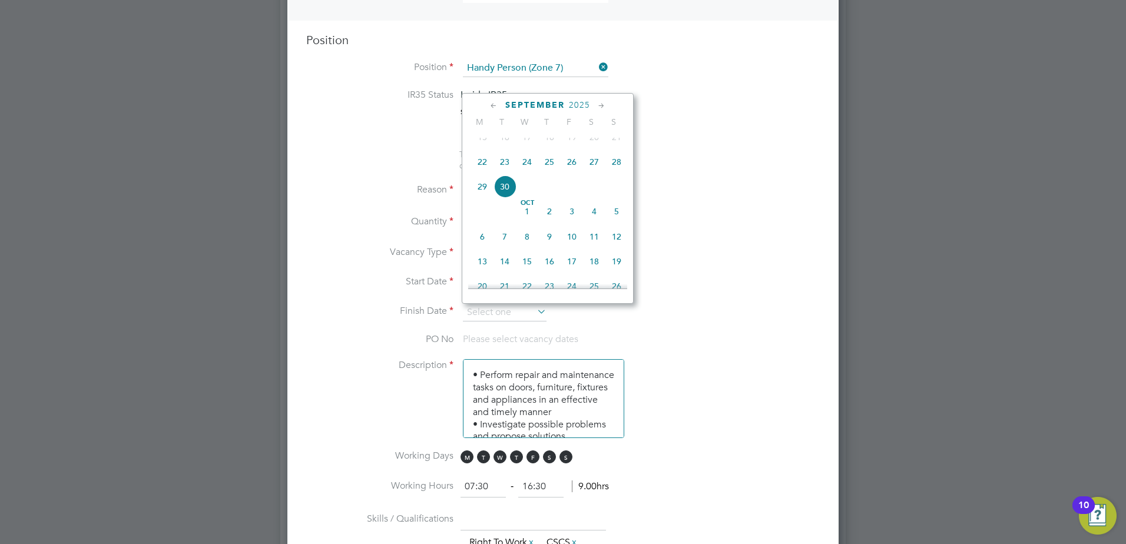
click at [578, 248] on span "10" at bounding box center [572, 237] width 22 height 22
type input "10 Oct 2025"
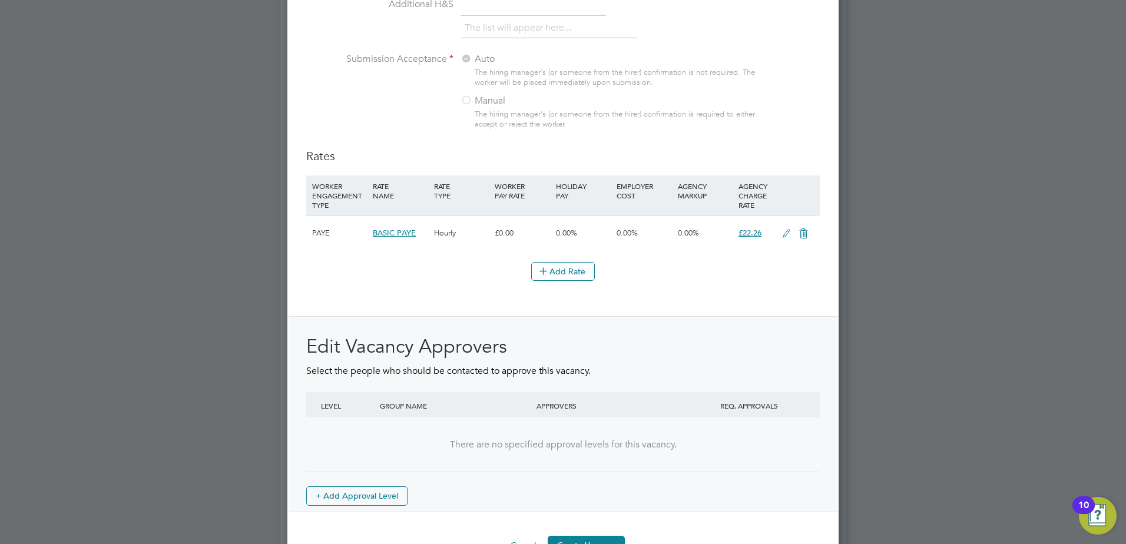
scroll to position [1279, 0]
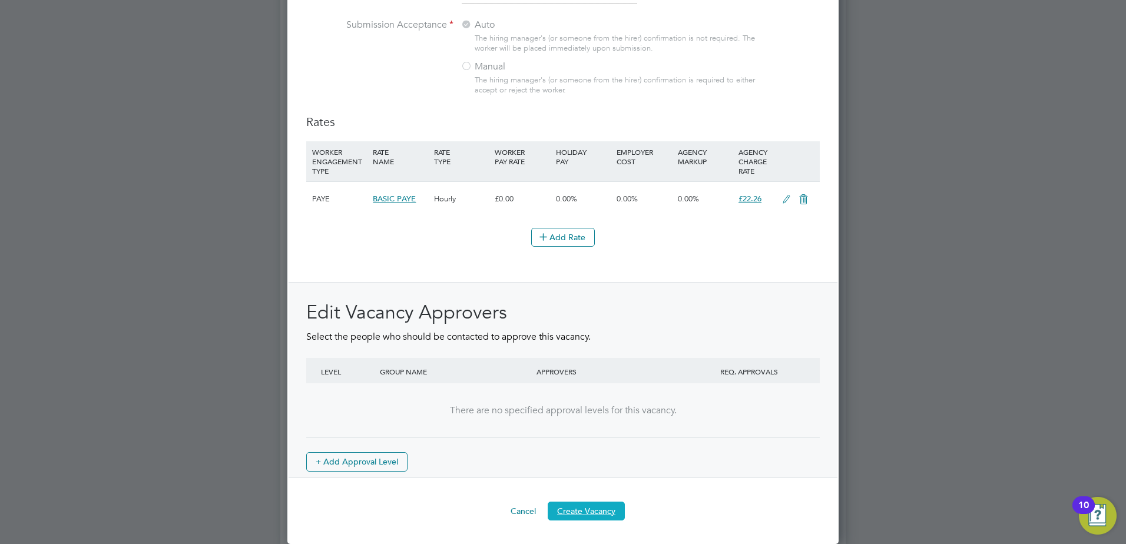
click at [599, 509] on button "Create Vacancy" at bounding box center [586, 511] width 77 height 19
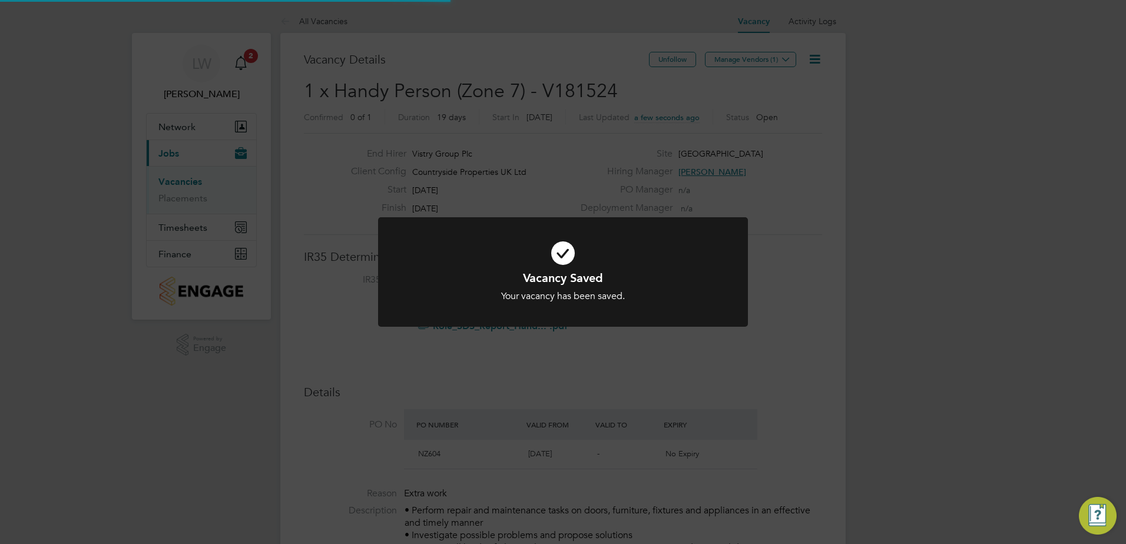
scroll to position [6, 6]
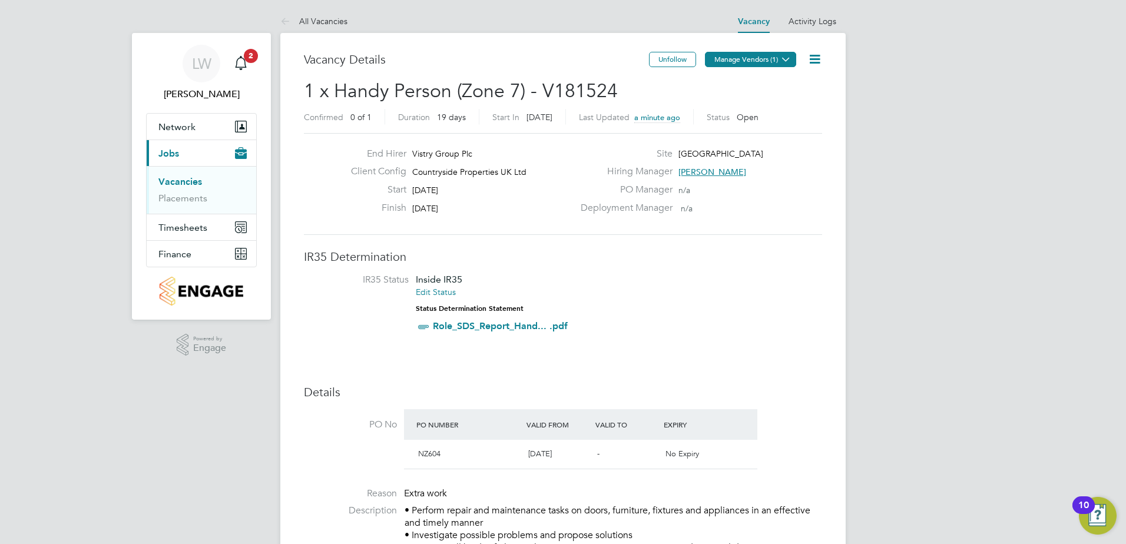
drag, startPoint x: 754, startPoint y: 48, endPoint x: 752, endPoint y: 60, distance: 11.4
click at [752, 60] on button "Manage Vendors (1)" at bounding box center [750, 59] width 91 height 15
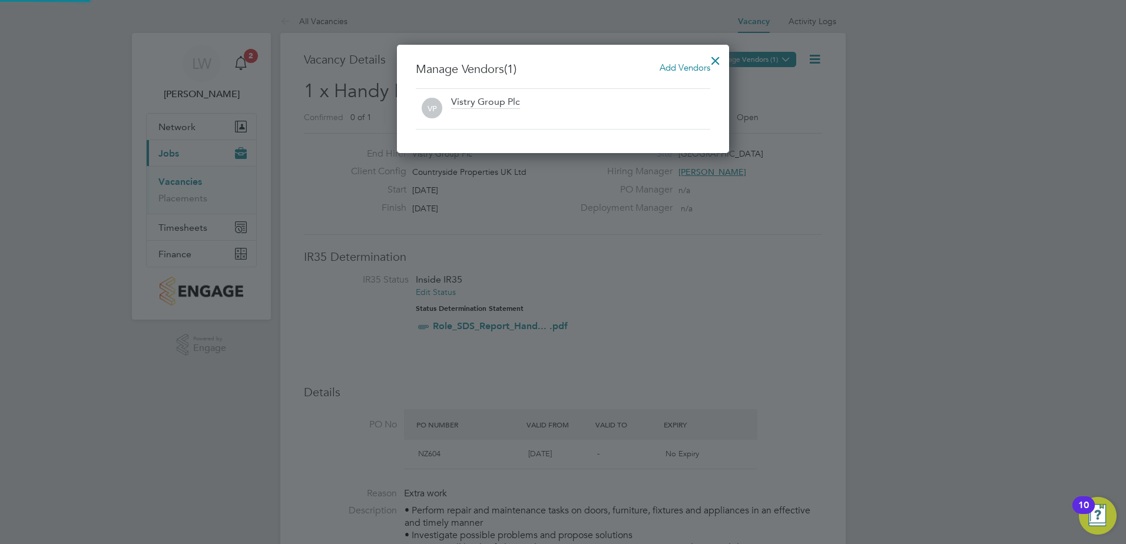
scroll to position [109, 333]
click at [683, 68] on span "Add Vendors" at bounding box center [685, 67] width 51 height 11
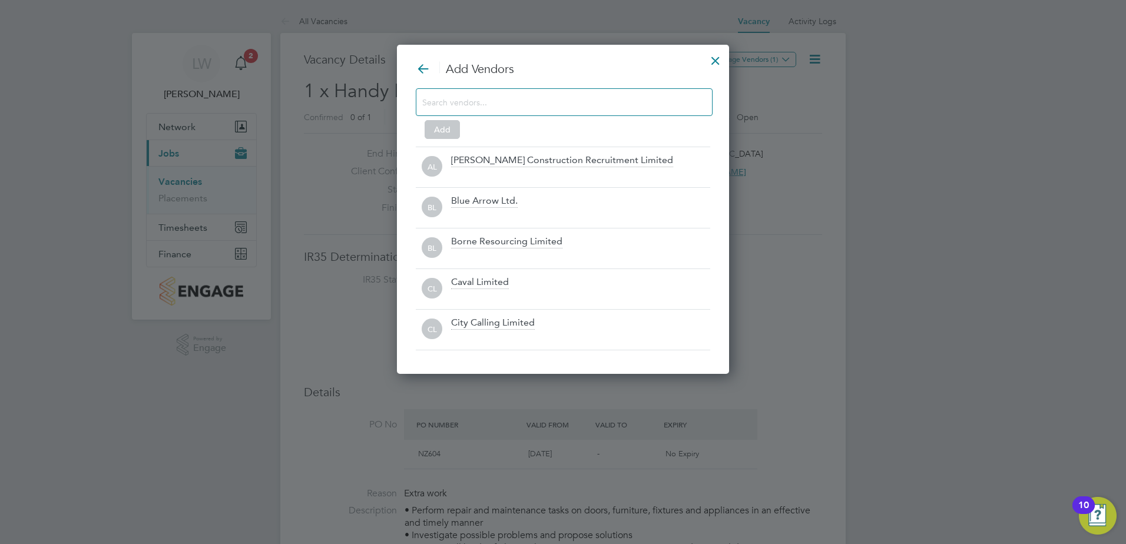
scroll to position [331, 333]
click at [637, 101] on input at bounding box center [554, 101] width 265 height 15
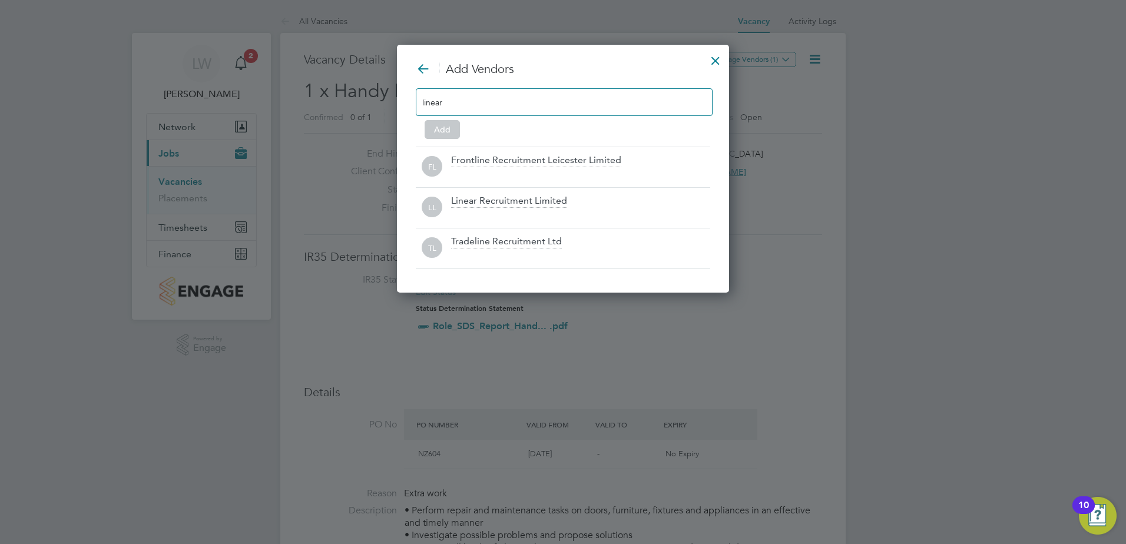
scroll to position [168, 333]
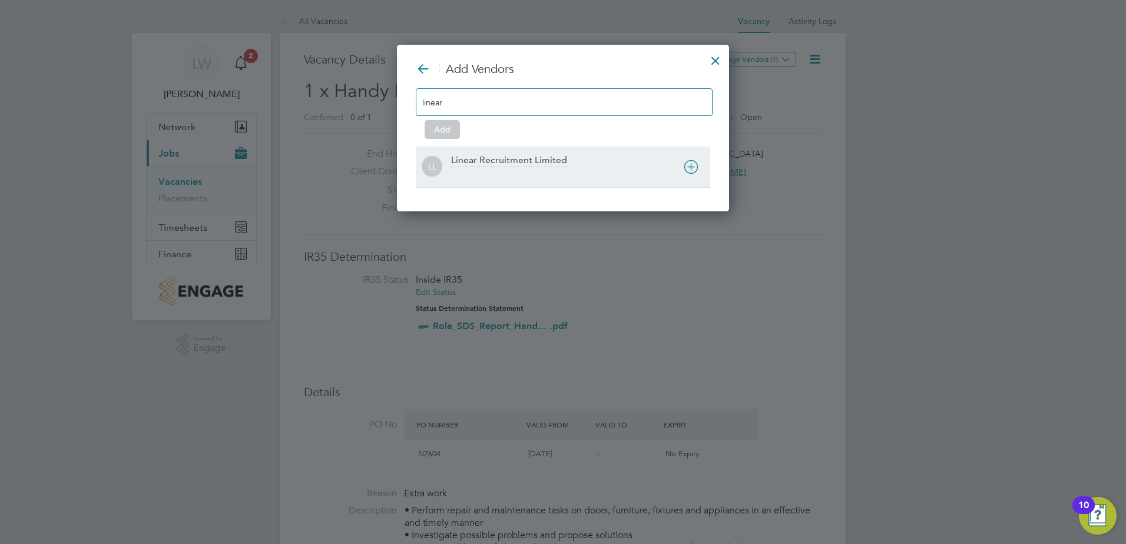
type input "linear"
click at [496, 154] on div "LL Linear Recruitment Limited" at bounding box center [563, 167] width 295 height 41
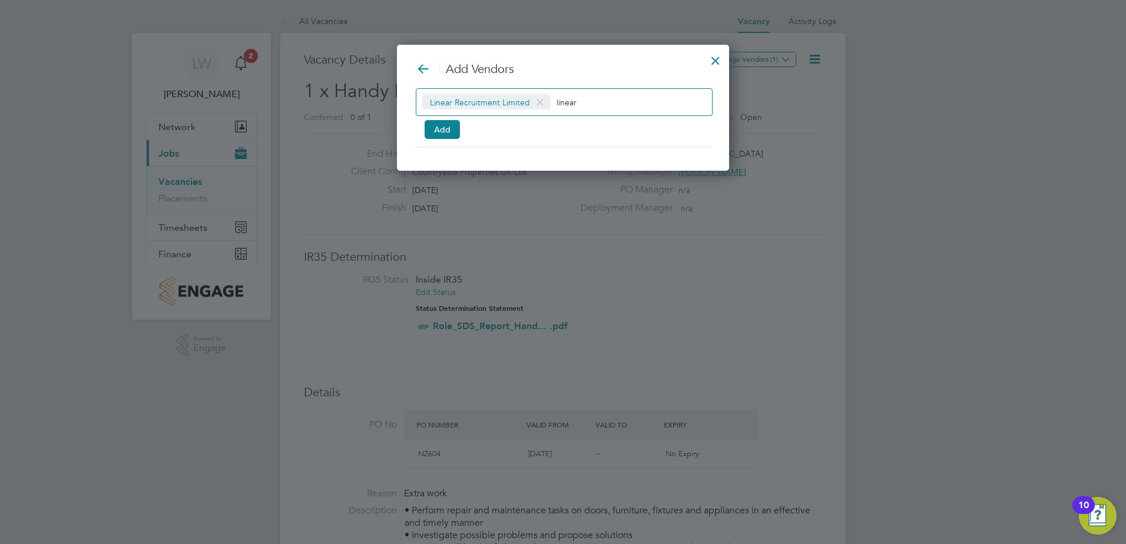
scroll to position [127, 333]
click at [447, 132] on button "Add" at bounding box center [442, 129] width 35 height 19
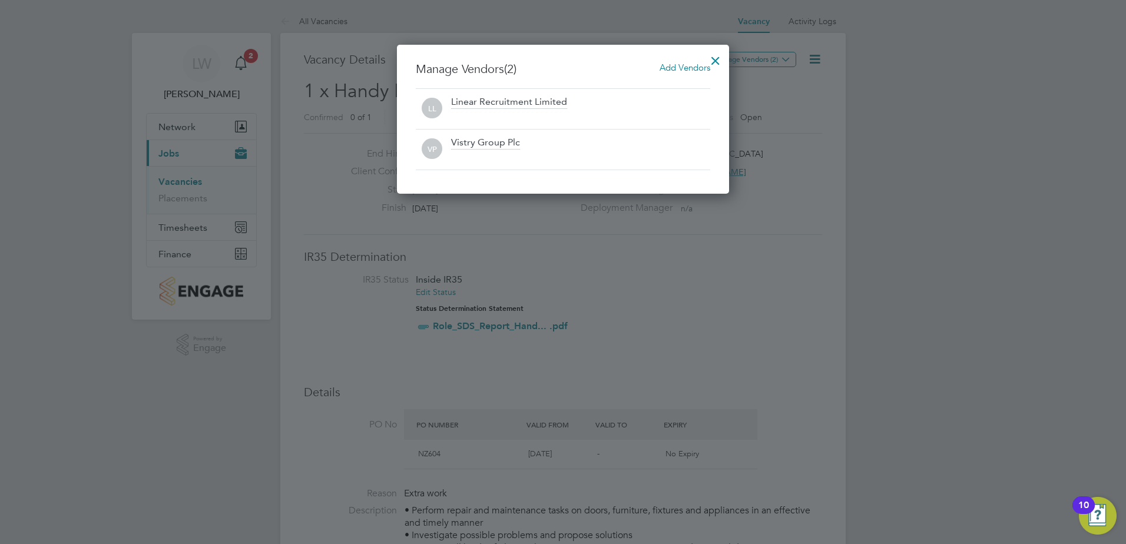
click at [721, 60] on div at bounding box center [715, 57] width 21 height 21
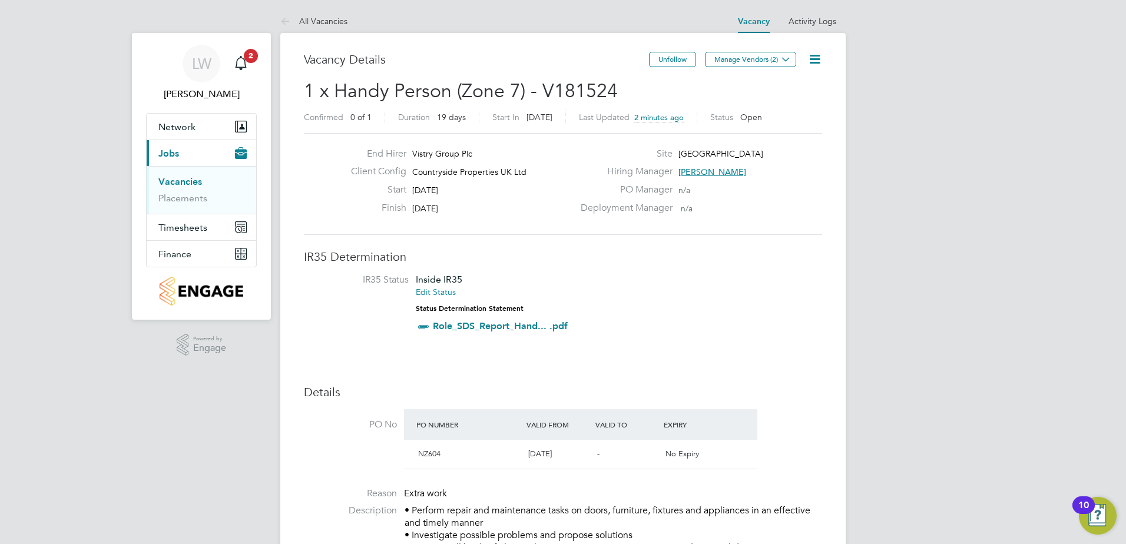
click at [180, 181] on link "Vacancies" at bounding box center [180, 181] width 44 height 11
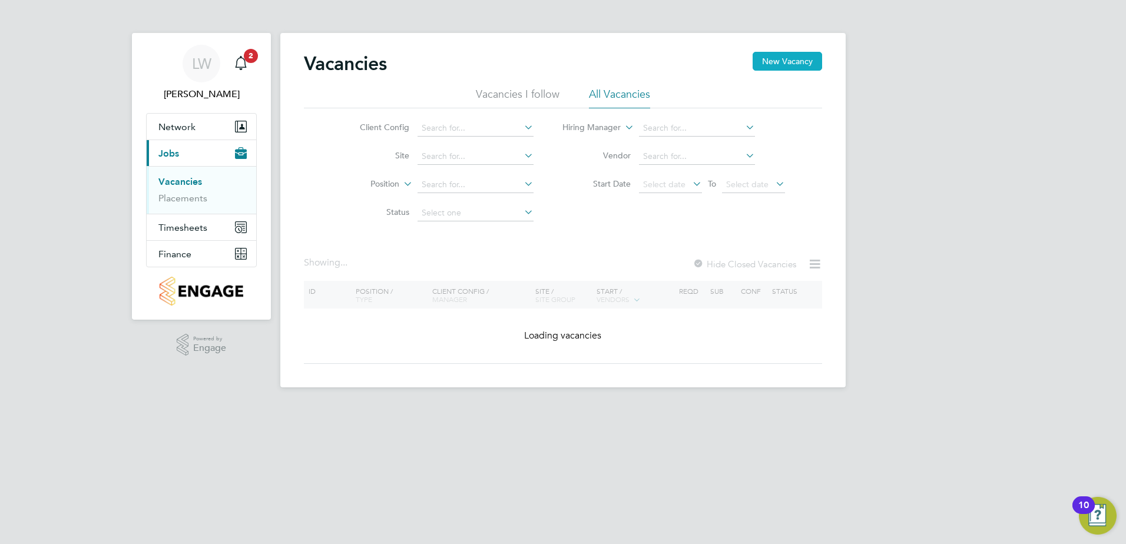
click at [771, 68] on button "New Vacancy" at bounding box center [788, 61] width 70 height 19
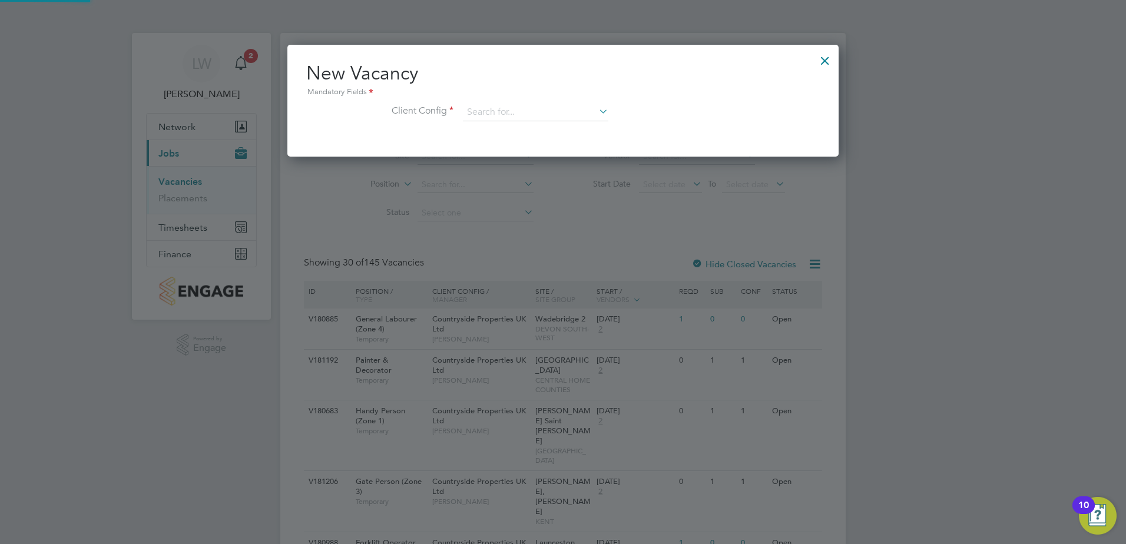
scroll to position [112, 552]
click at [521, 110] on input at bounding box center [536, 113] width 146 height 18
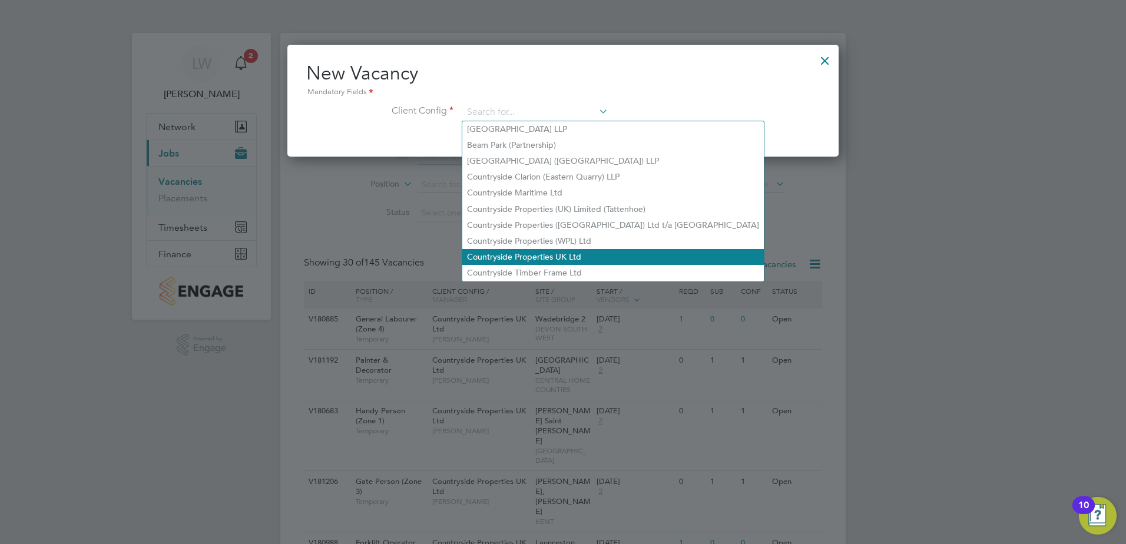
click at [517, 249] on li "Countryside Properties UK Ltd" at bounding box center [613, 257] width 302 height 16
type input "Countryside Properties UK Ltd"
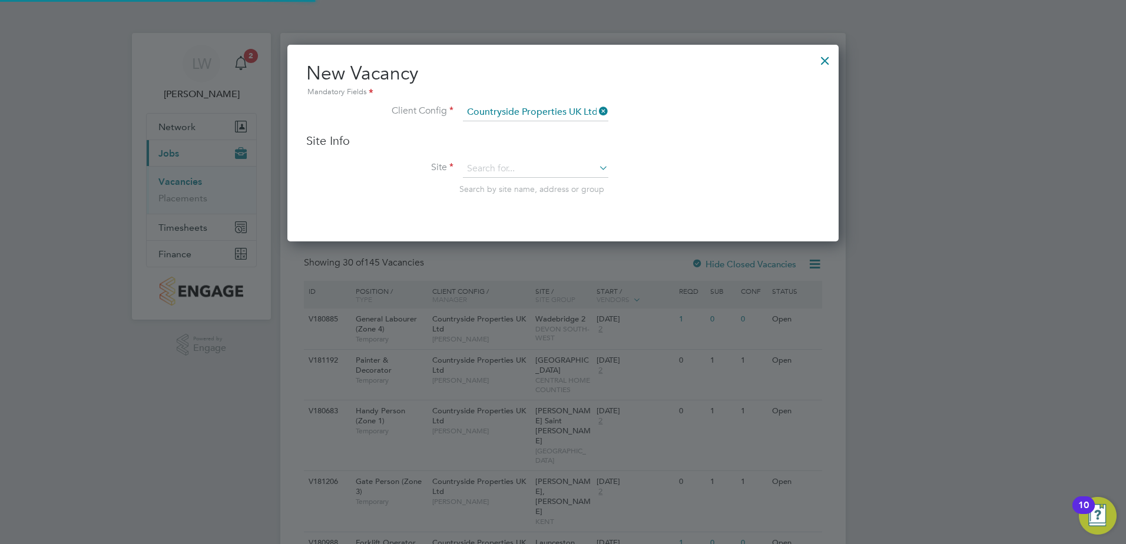
scroll to position [197, 552]
click at [504, 172] on input at bounding box center [536, 169] width 146 height 18
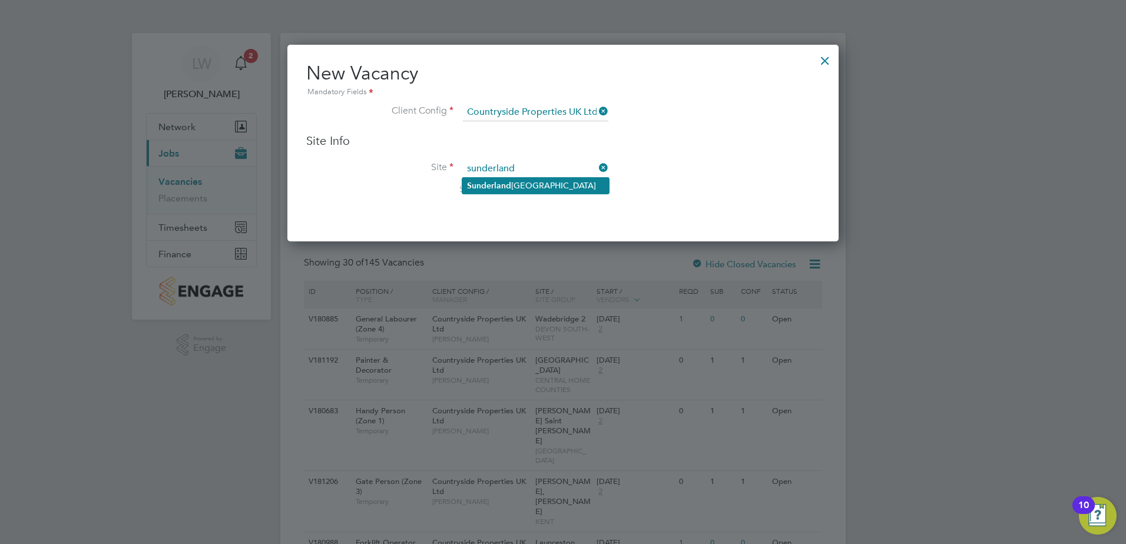
click at [500, 186] on b "Sunderland" at bounding box center [489, 186] width 44 height 10
type input "Sunderland Civic Centre"
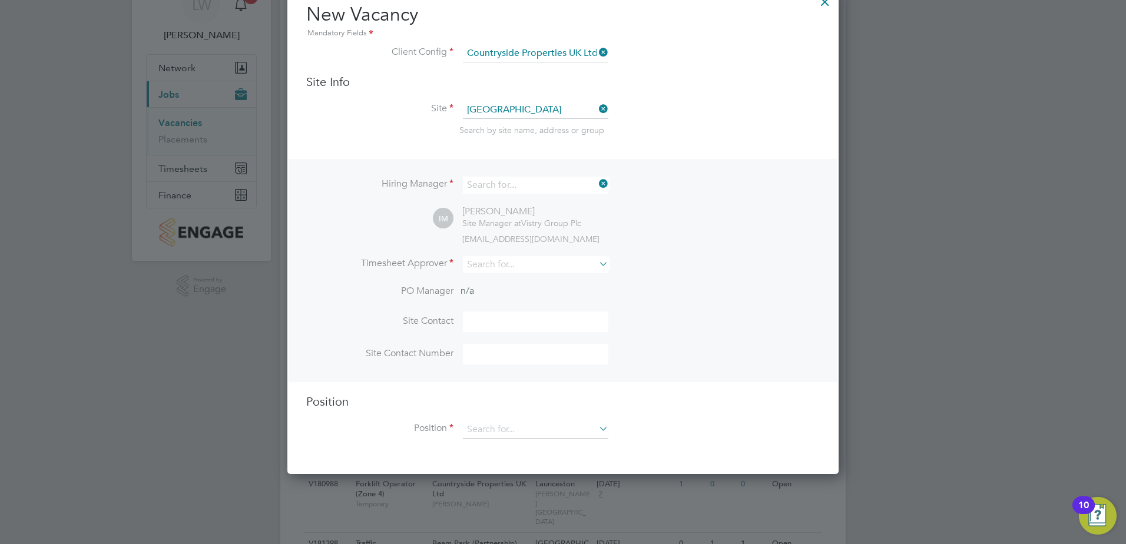
scroll to position [438, 552]
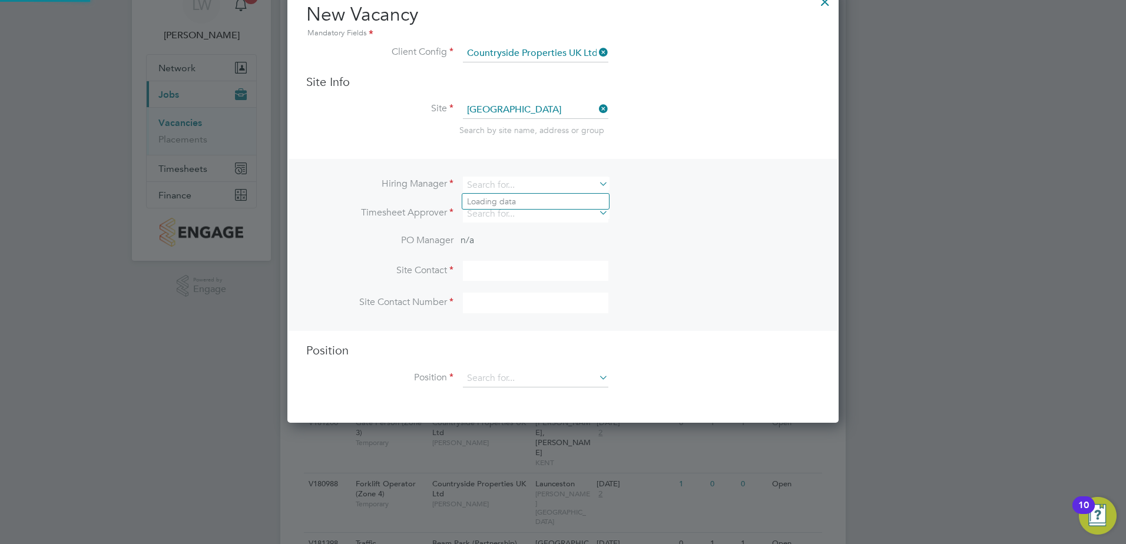
drag, startPoint x: 529, startPoint y: 183, endPoint x: 406, endPoint y: 180, distance: 123.2
click at [406, 180] on li "Hiring Manager" at bounding box center [563, 191] width 514 height 29
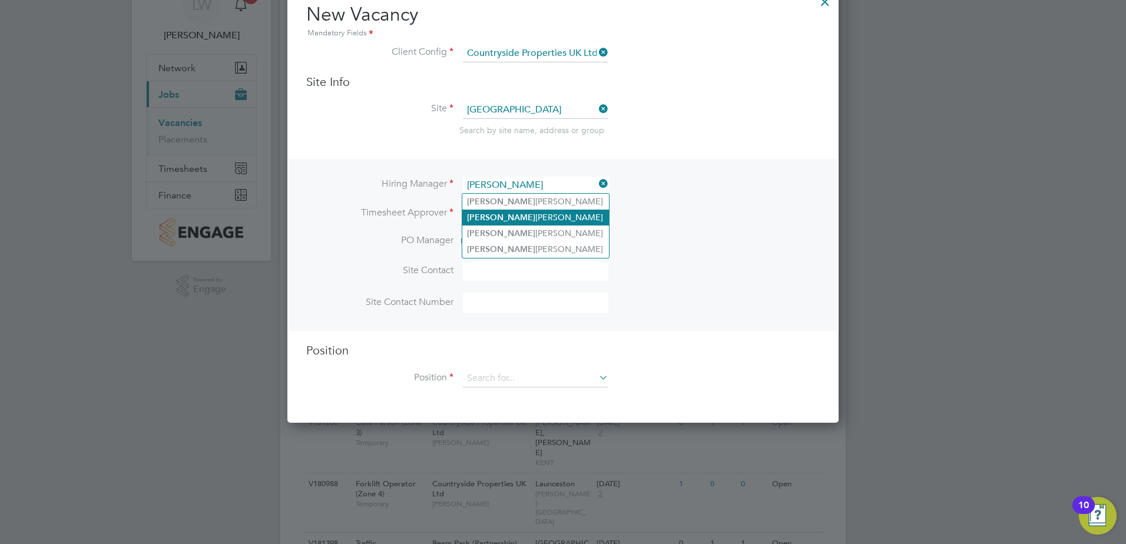
click at [500, 219] on li "Steven McIntyre" at bounding box center [535, 218] width 147 height 16
type input "Steven McIntyre"
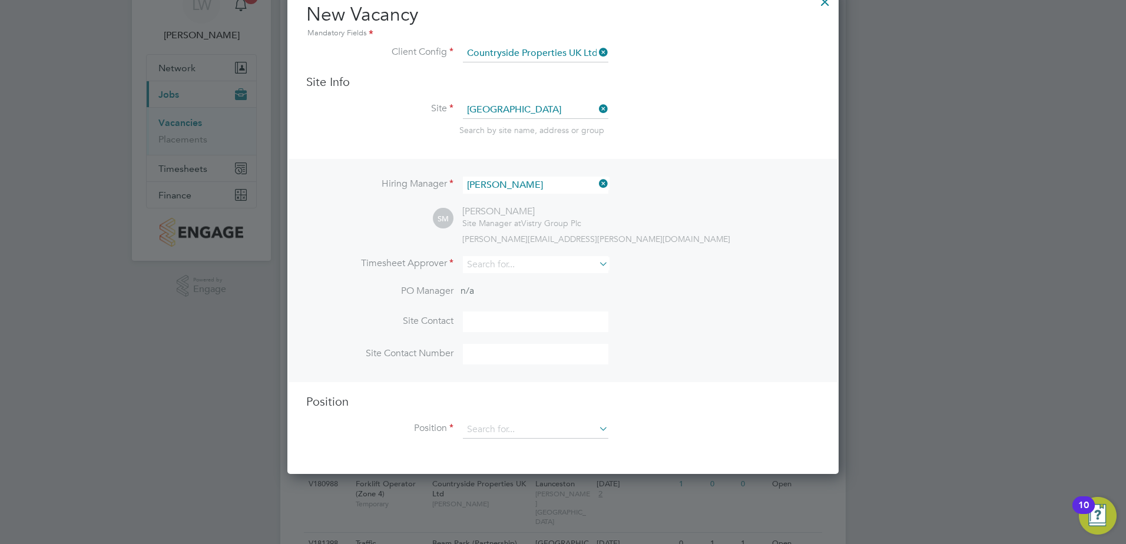
scroll to position [489, 552]
click at [498, 265] on input at bounding box center [536, 264] width 146 height 17
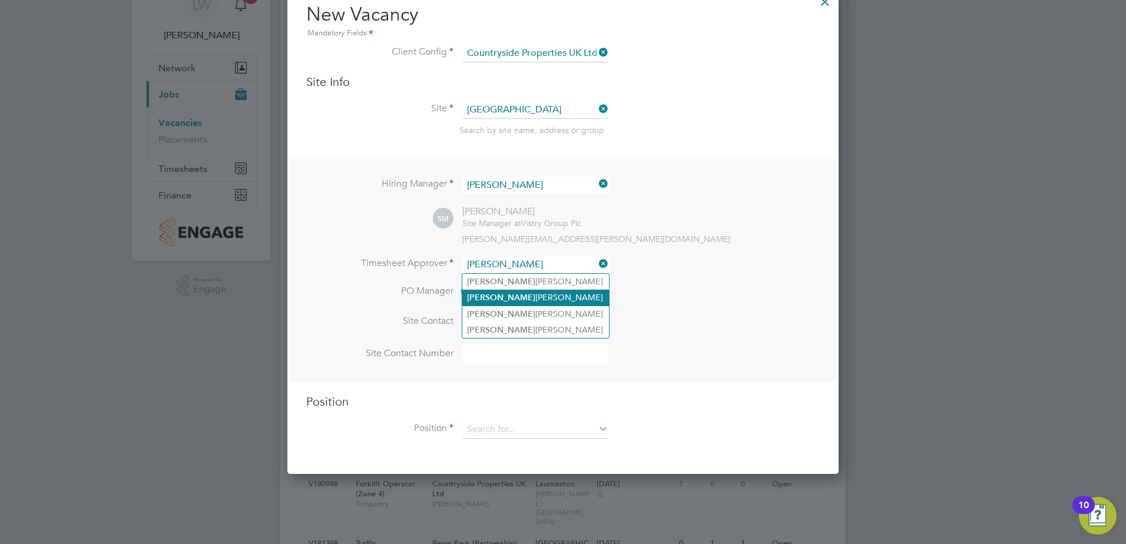
click at [498, 299] on li "Steven McIntyre" at bounding box center [535, 298] width 147 height 16
type input "Steven McIntyre"
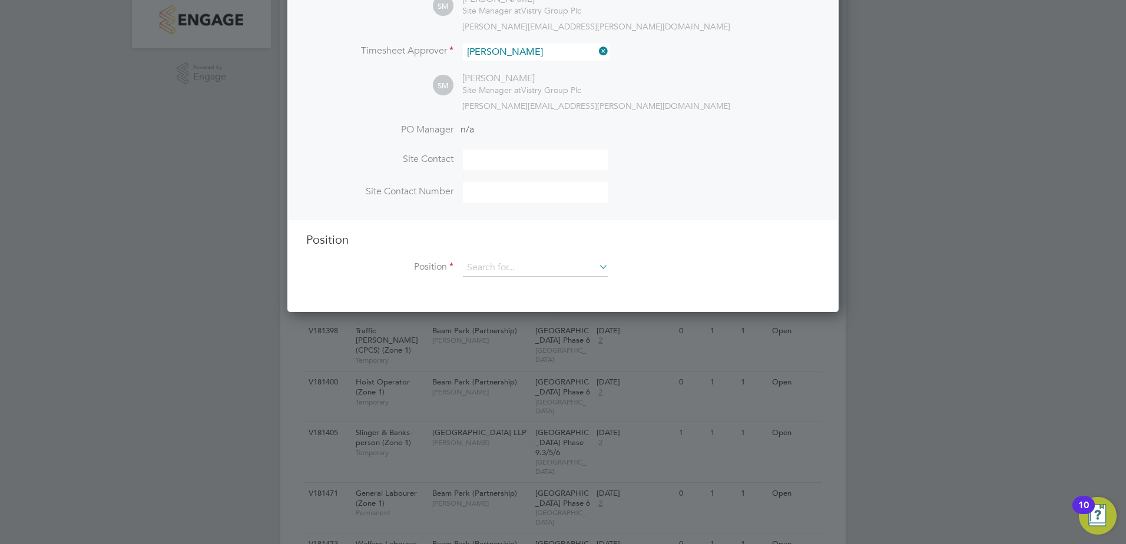
scroll to position [295, 0]
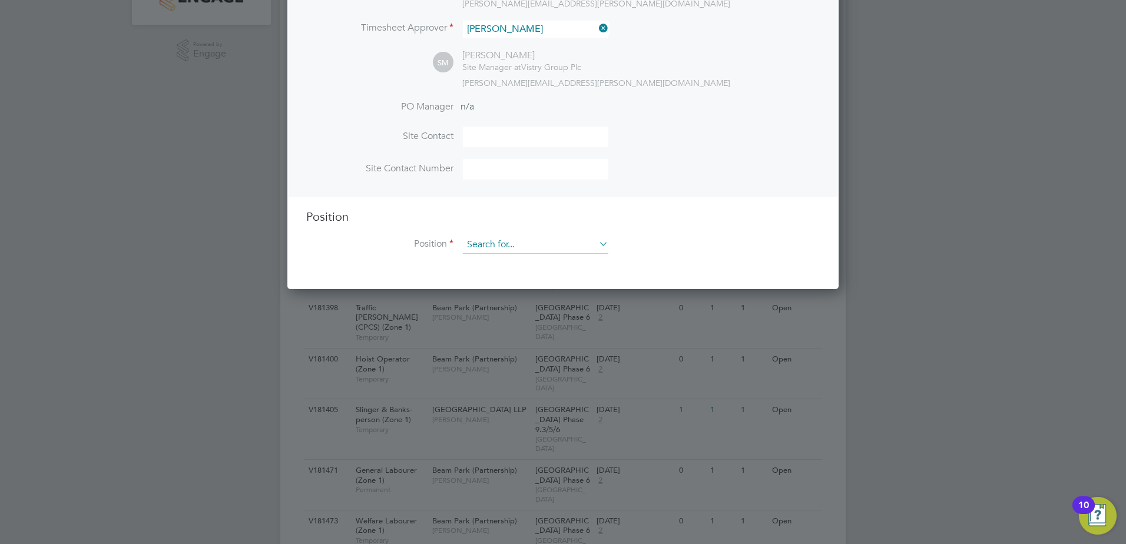
click at [503, 239] on input at bounding box center [536, 245] width 146 height 18
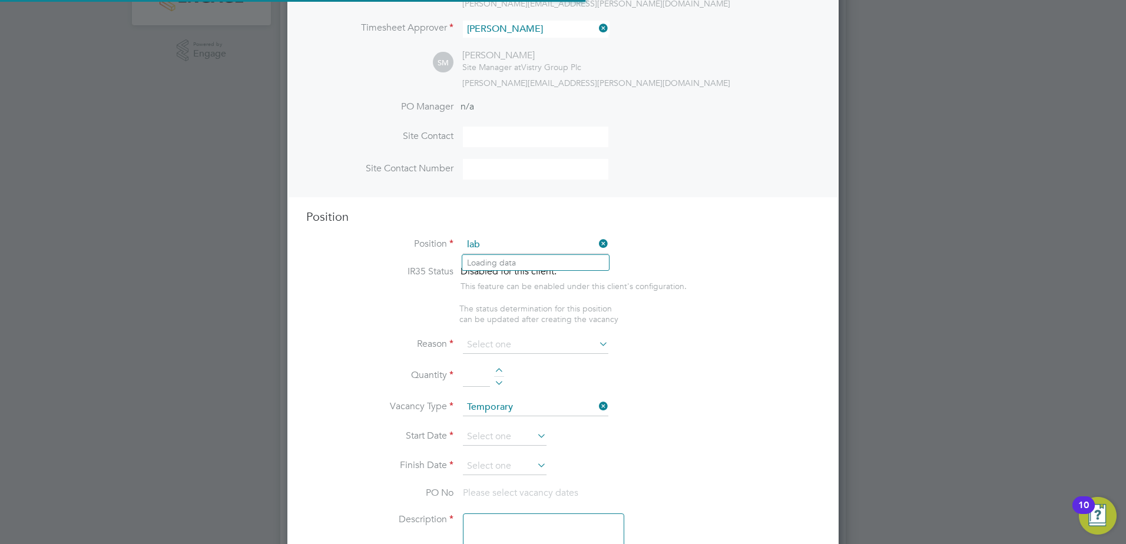
scroll to position [1693, 552]
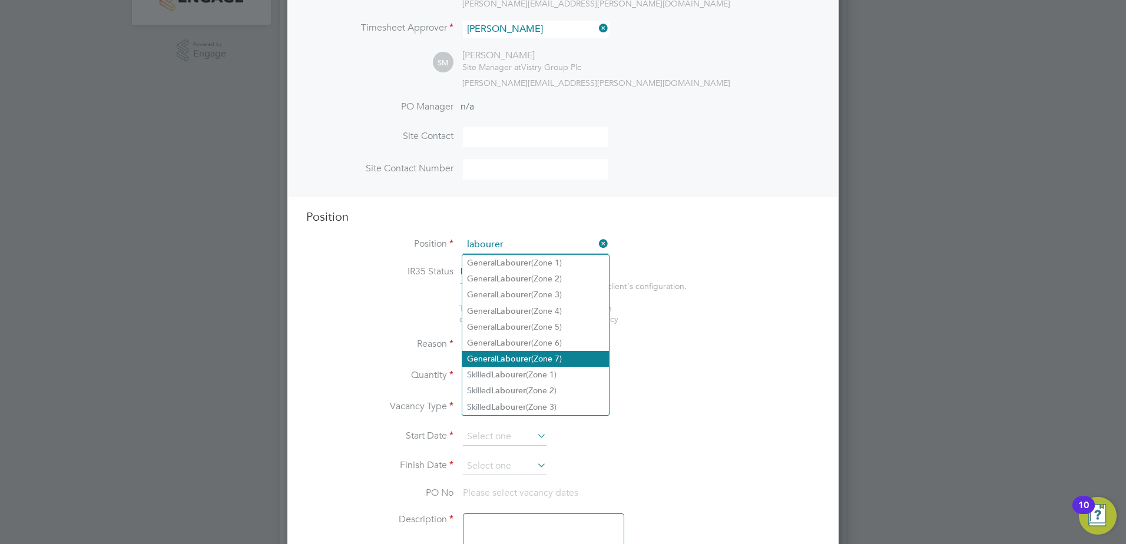
click at [527, 354] on b "Labourer" at bounding box center [514, 359] width 35 height 10
type input "General Labourer (Zone 7)"
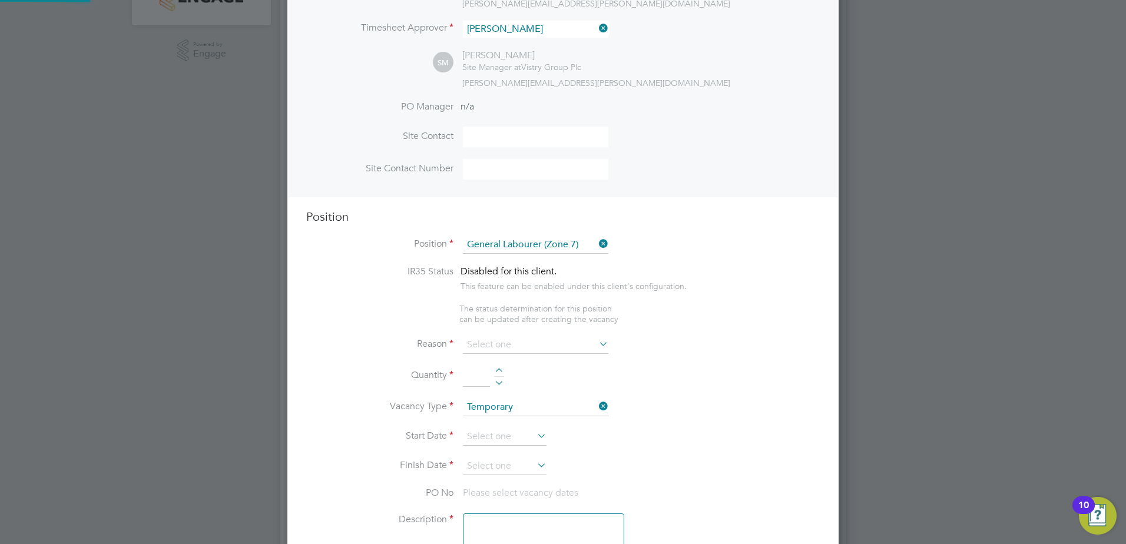
type textarea "• General labouring duties • Supporting the trades on site • Moving materials a…"
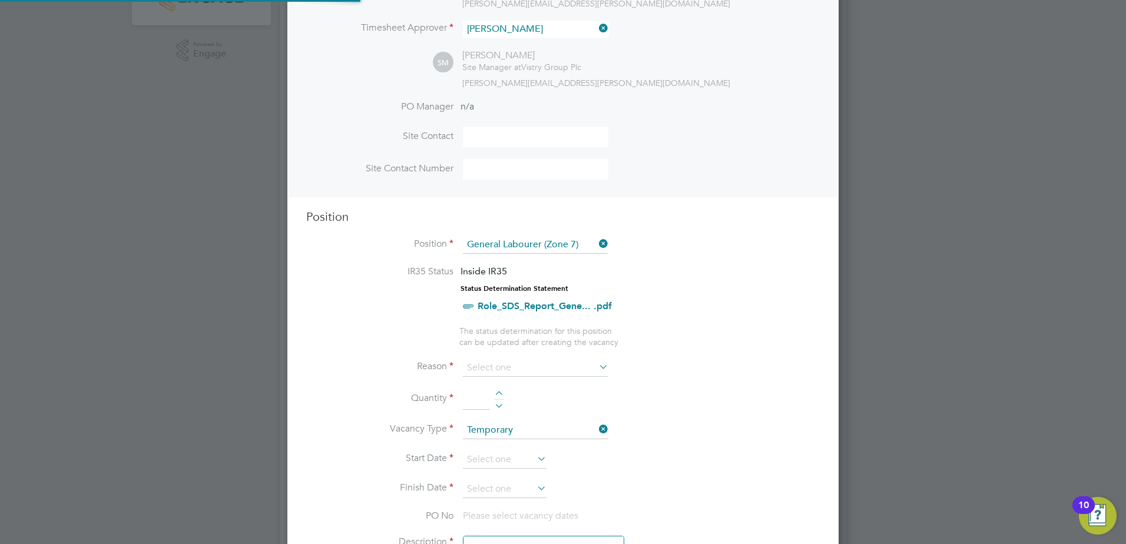
scroll to position [35, 62]
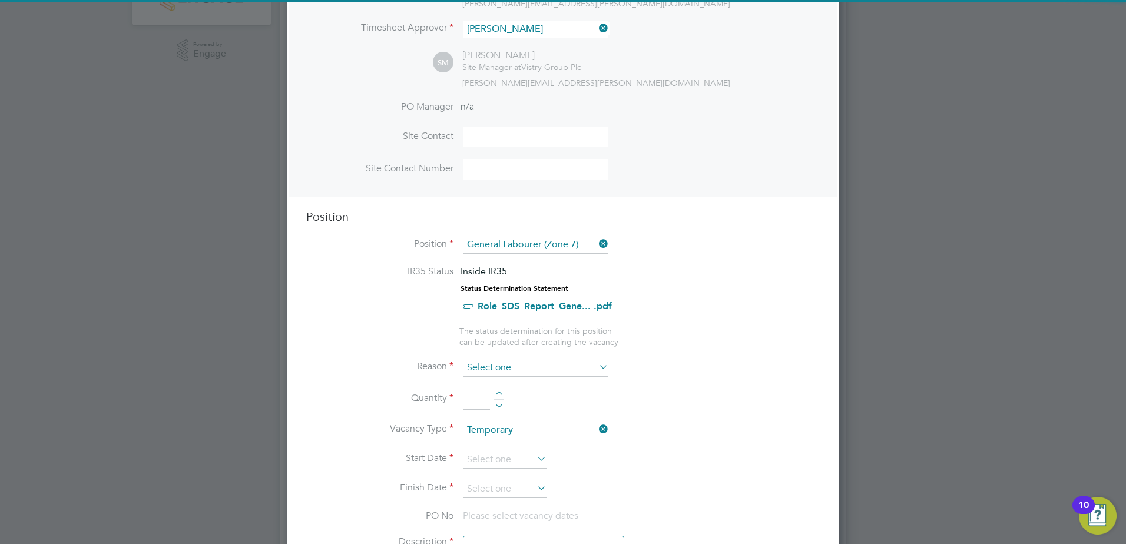
click at [514, 370] on input at bounding box center [536, 368] width 146 height 18
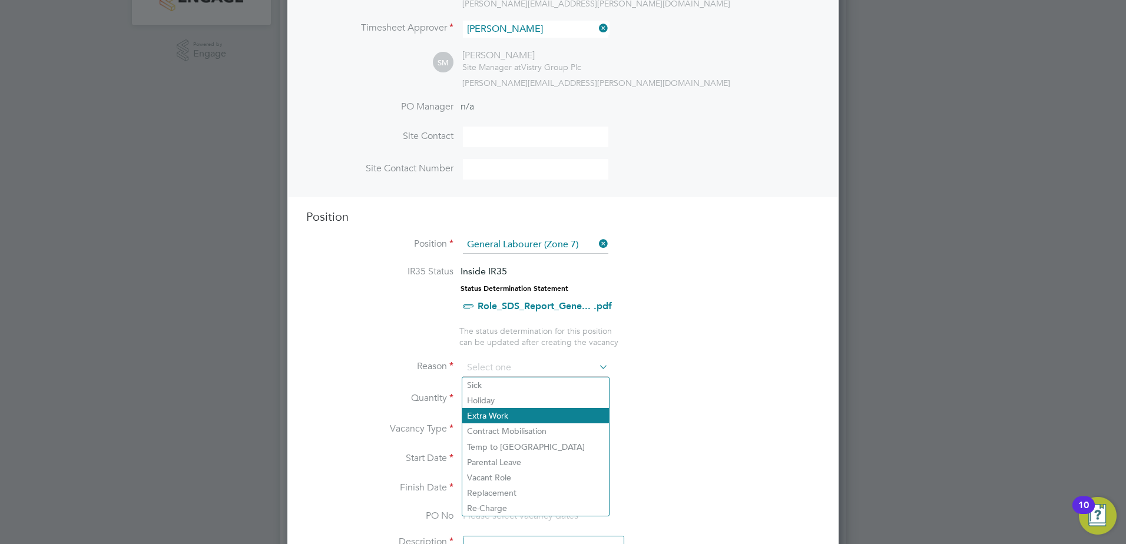
click at [513, 417] on li "Extra Work" at bounding box center [535, 415] width 147 height 15
type input "Extra Work"
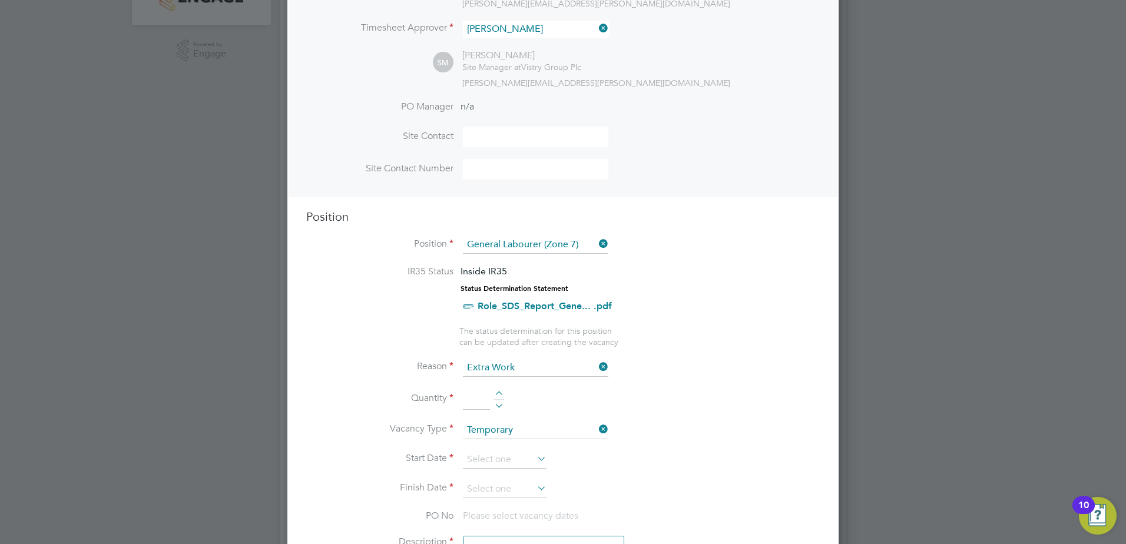
click at [501, 394] on div at bounding box center [499, 395] width 10 height 8
type input "1"
click at [505, 468] on input at bounding box center [505, 460] width 84 height 18
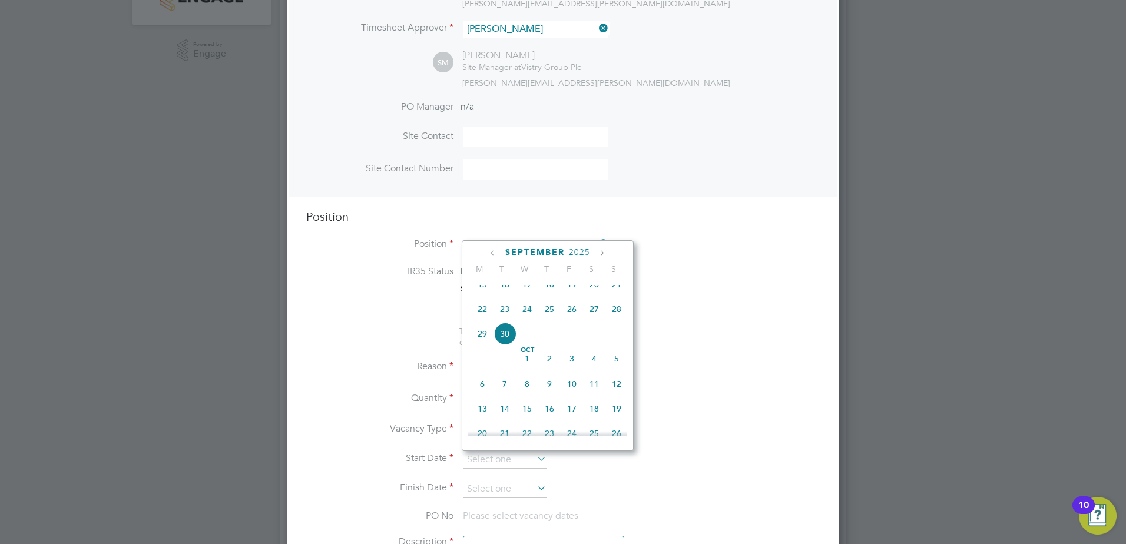
click at [484, 320] on span "22" at bounding box center [482, 309] width 22 height 22
type input "22 Sep 2025"
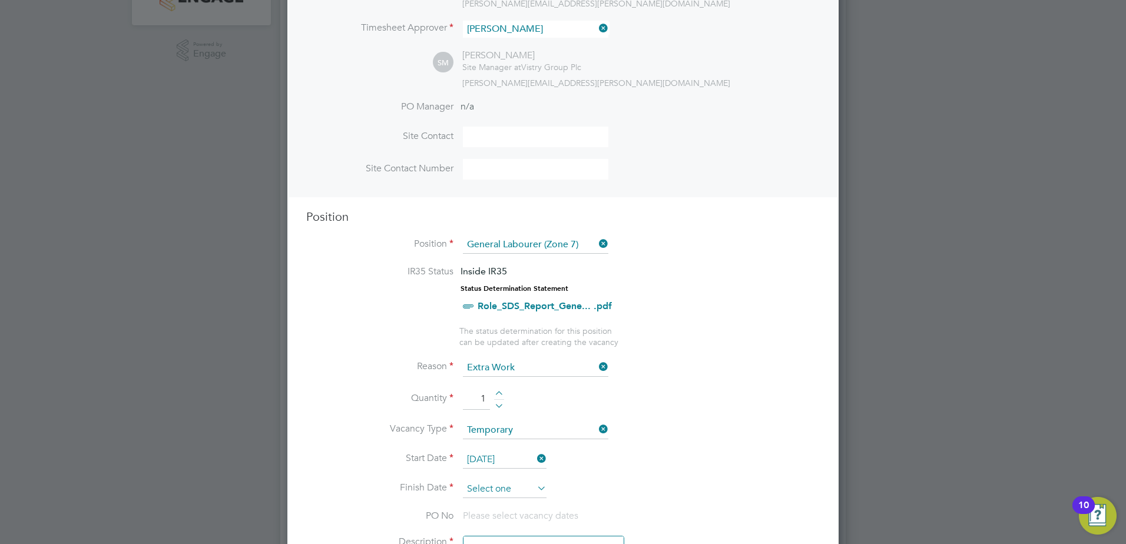
click at [499, 483] on input at bounding box center [505, 490] width 84 height 18
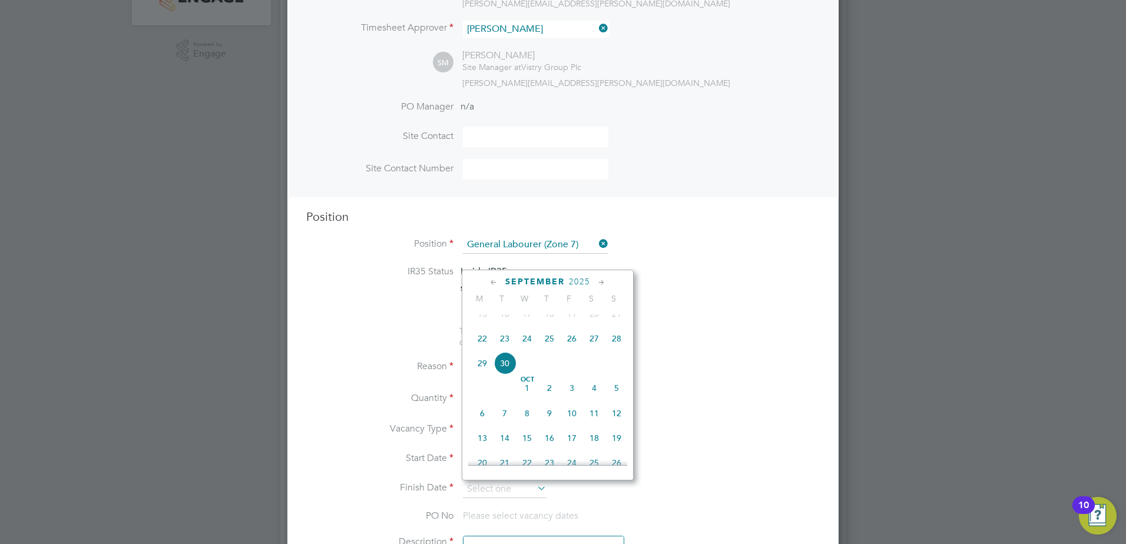
click at [571, 425] on span "10" at bounding box center [572, 413] width 22 height 22
type input "10 Oct 2025"
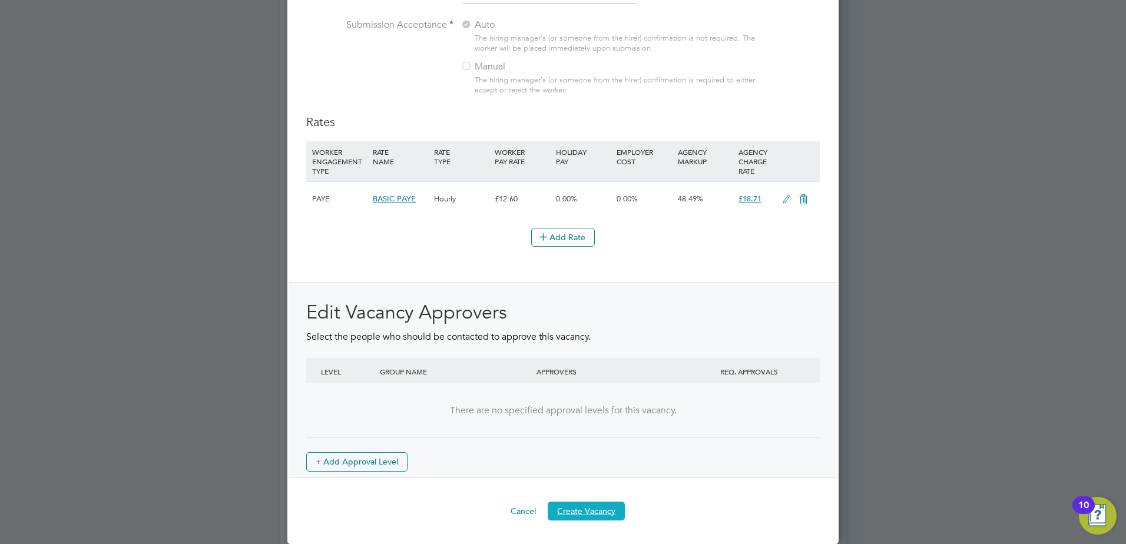
click at [596, 511] on button "Create Vacancy" at bounding box center [586, 511] width 77 height 19
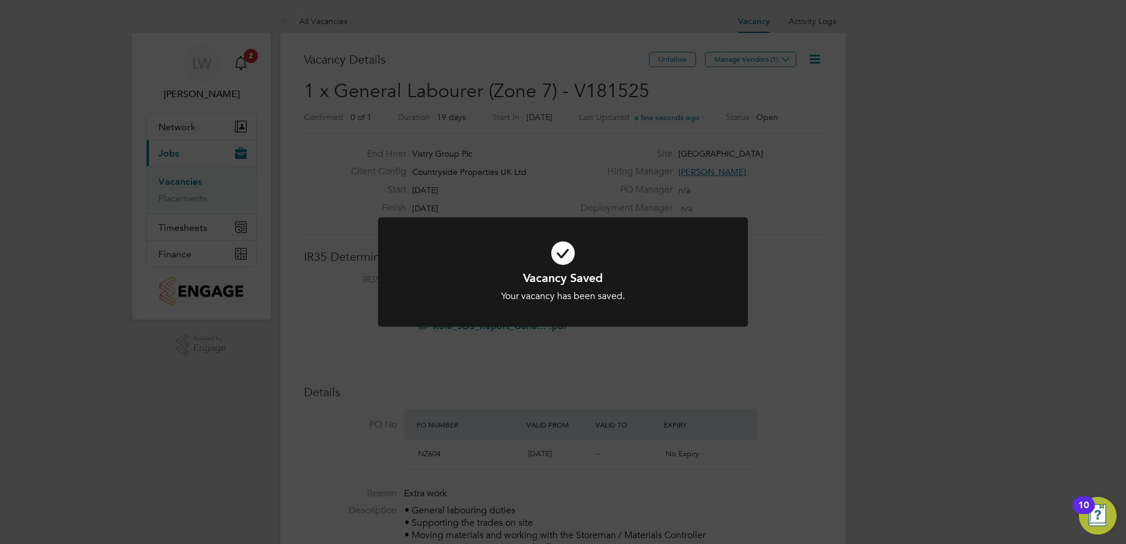
click at [774, 61] on div "Vacancy Saved Your vacancy has been saved. Cancel Okay" at bounding box center [563, 272] width 1126 height 544
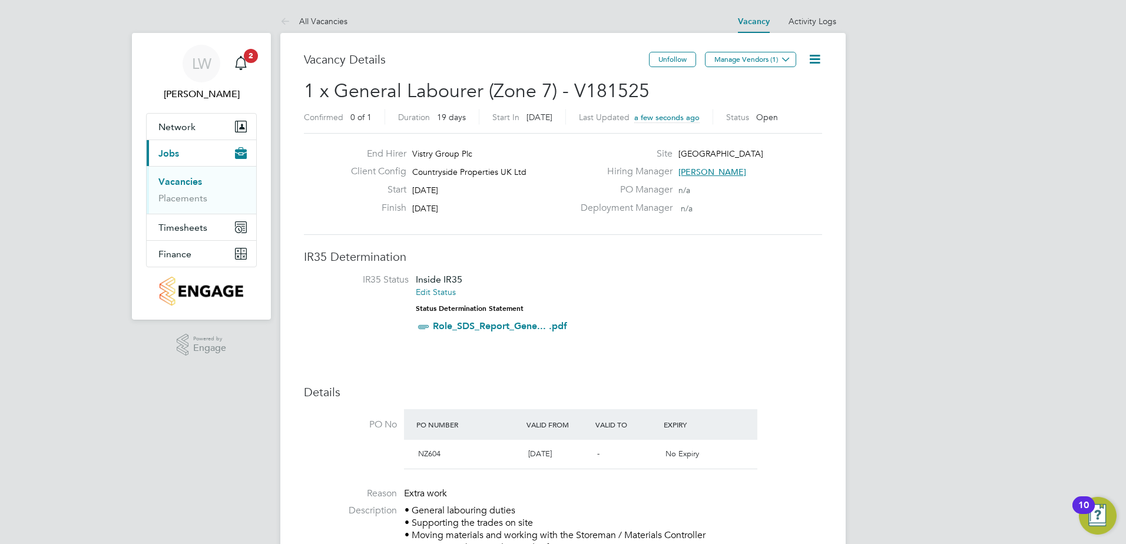
click at [774, 61] on button "Manage Vendors (1)" at bounding box center [750, 59] width 91 height 15
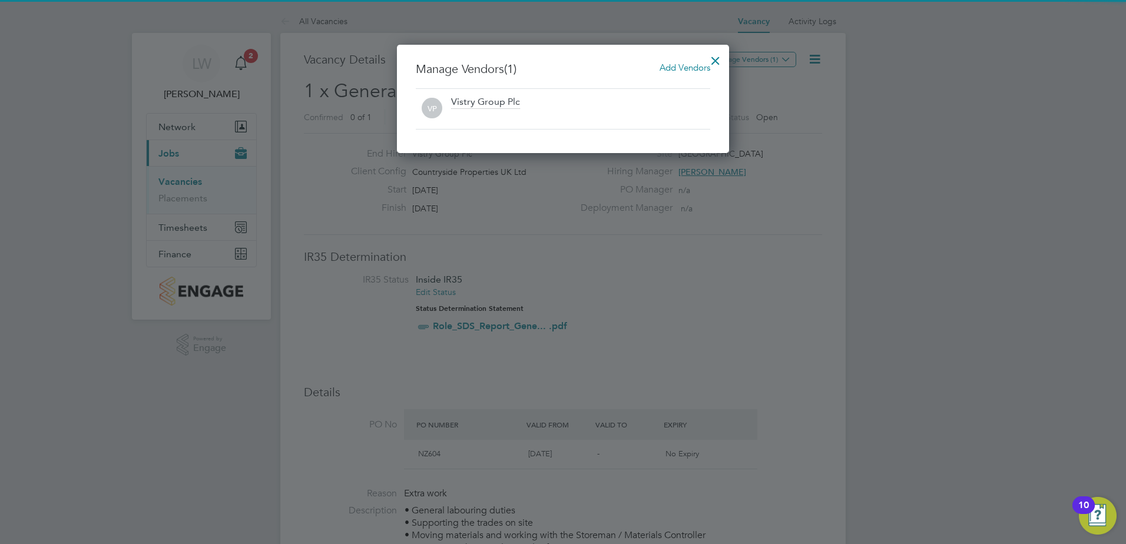
click at [683, 69] on span "Add Vendors" at bounding box center [685, 67] width 51 height 11
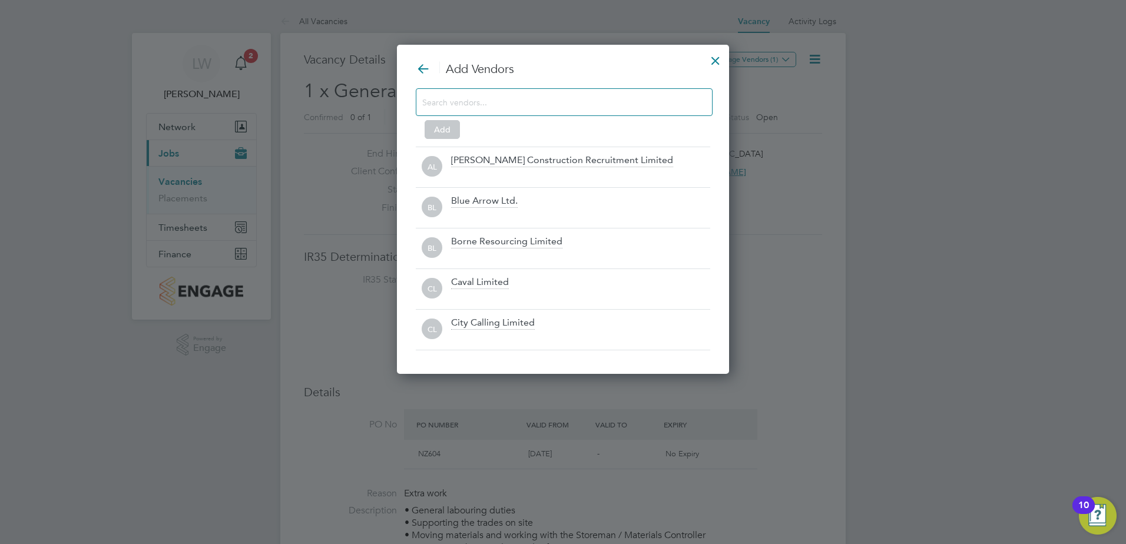
click at [617, 103] on input at bounding box center [554, 101] width 265 height 15
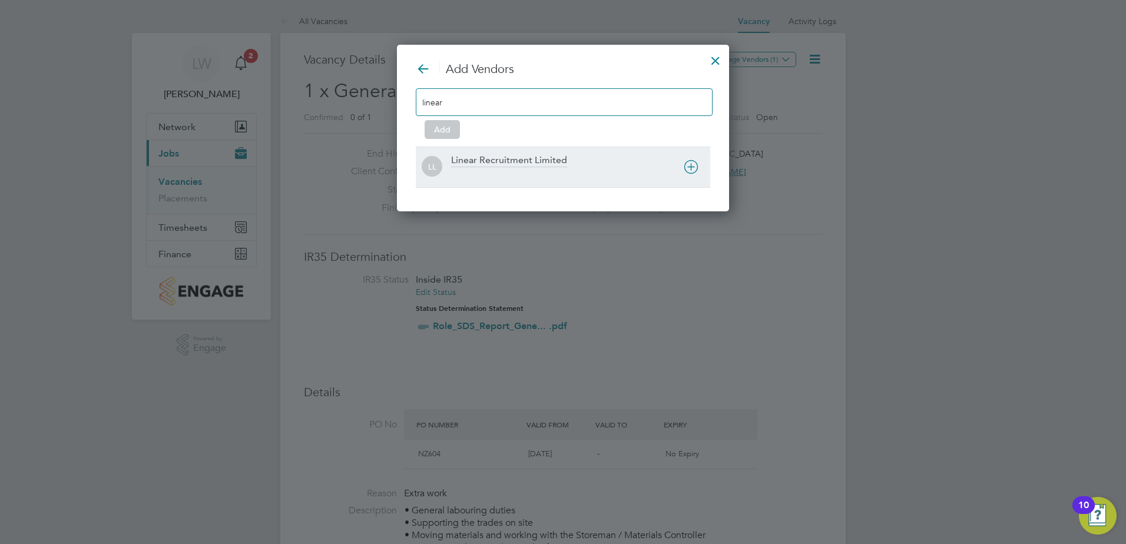
type input "linear"
click at [552, 158] on div "Linear Recruitment Limited" at bounding box center [509, 160] width 116 height 13
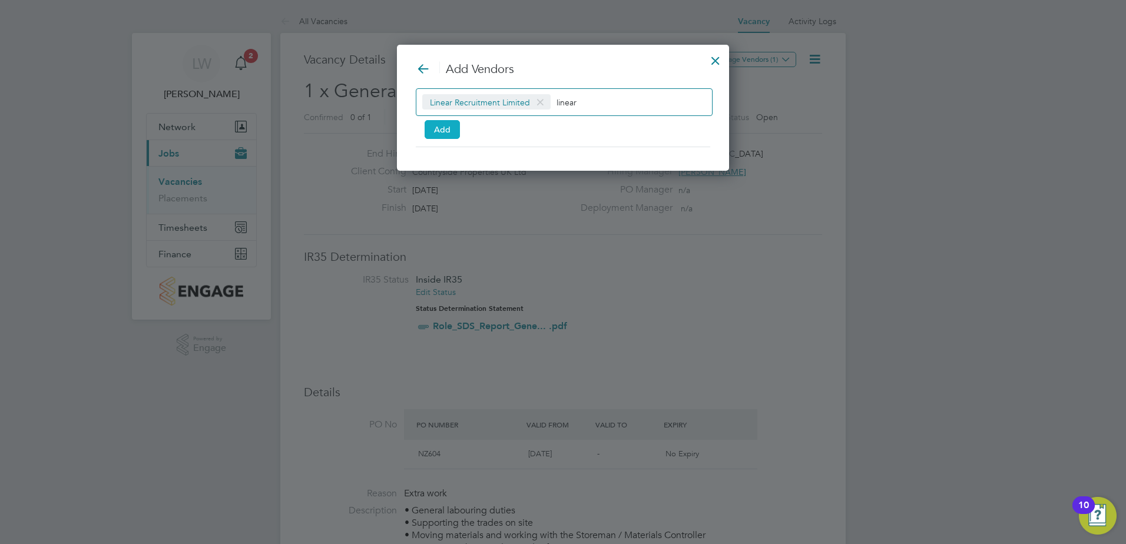
click at [450, 131] on button "Add" at bounding box center [442, 129] width 35 height 19
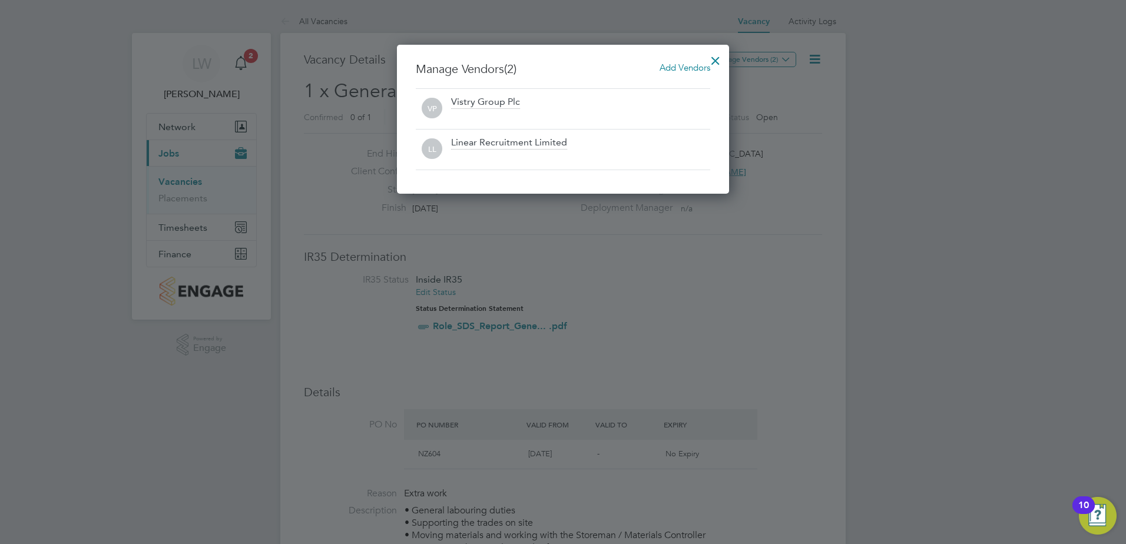
click at [723, 60] on div at bounding box center [715, 57] width 21 height 21
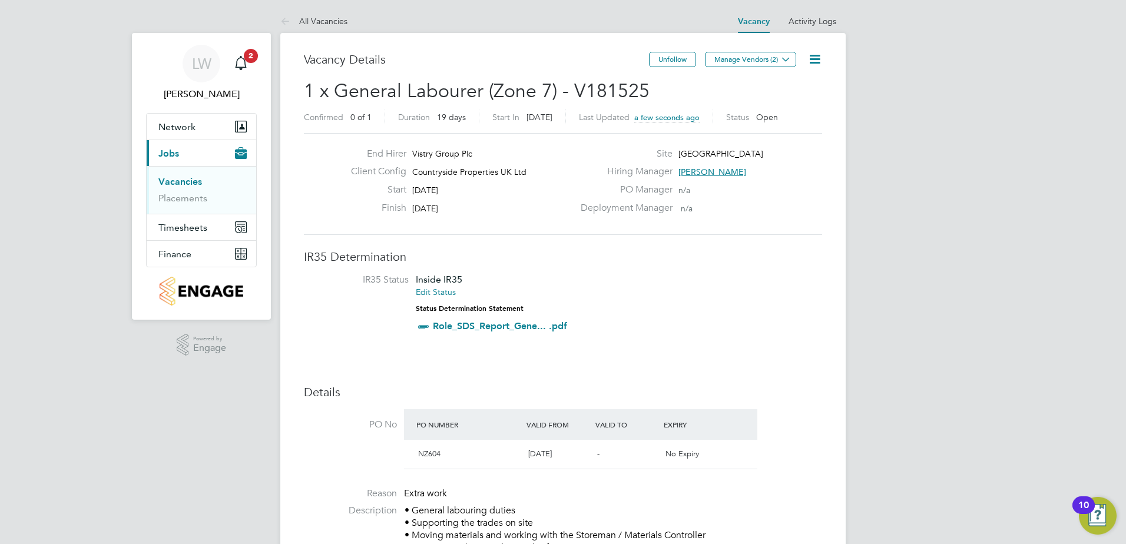
click at [194, 182] on link "Vacancies" at bounding box center [180, 181] width 44 height 11
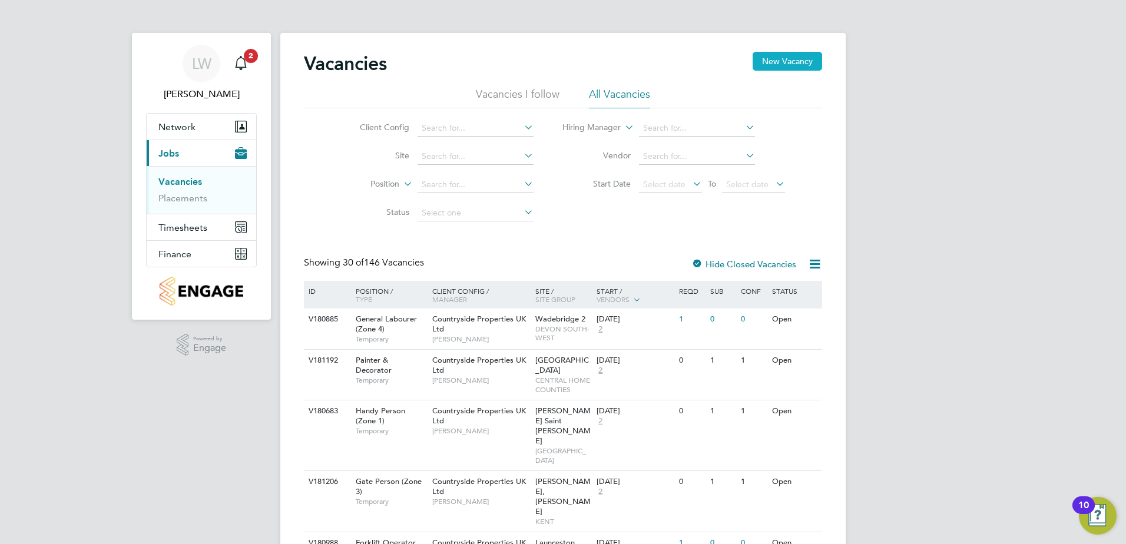
click at [765, 57] on button "New Vacancy" at bounding box center [788, 61] width 70 height 19
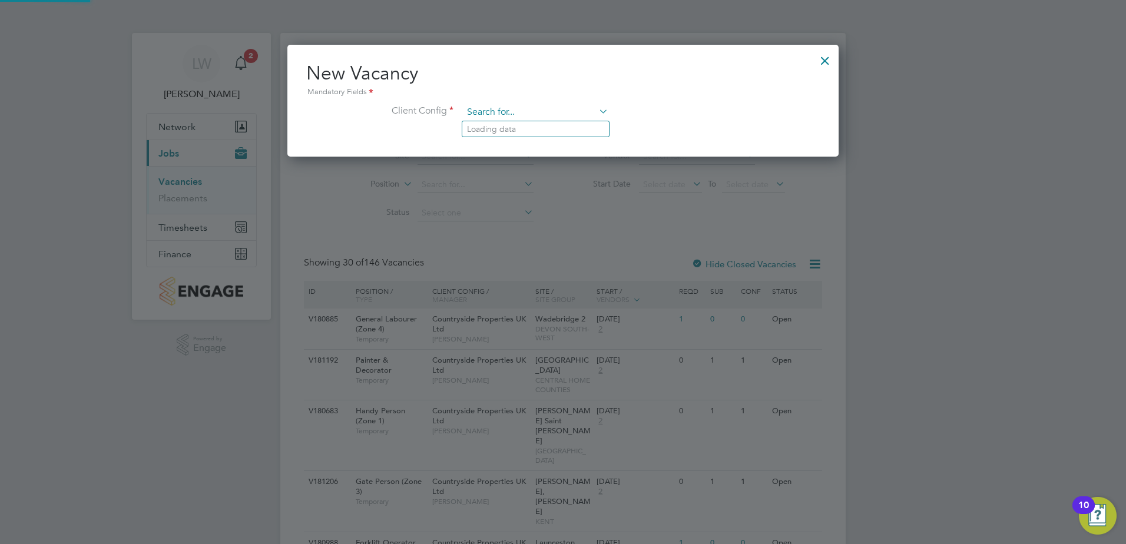
click at [495, 115] on input at bounding box center [536, 113] width 146 height 18
click at [523, 251] on li "Countryside Properties UK Ltd" at bounding box center [613, 257] width 302 height 16
type input "Countryside Properties UK Ltd"
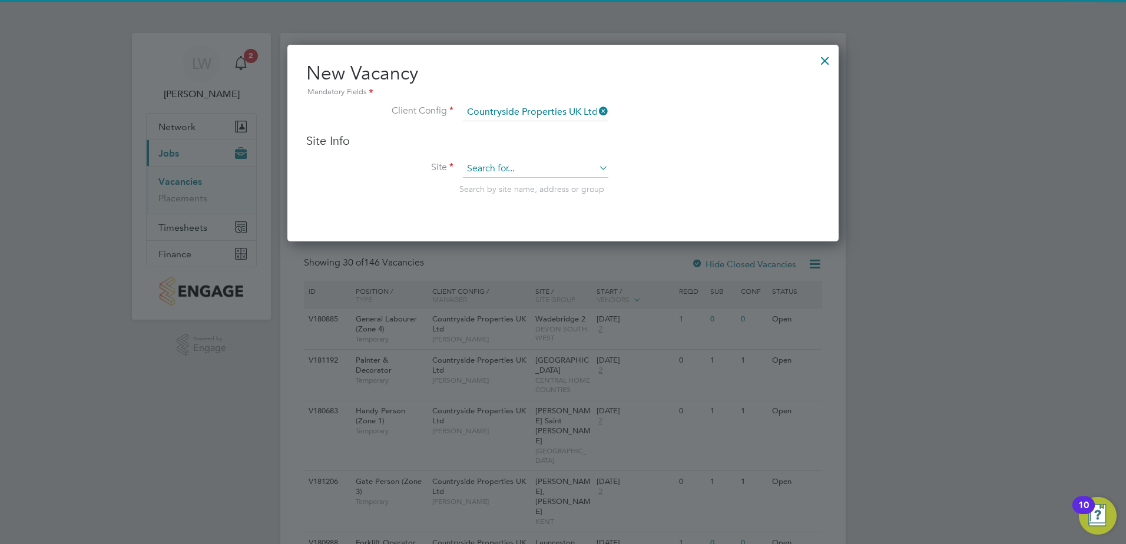
click at [497, 163] on input at bounding box center [536, 169] width 146 height 18
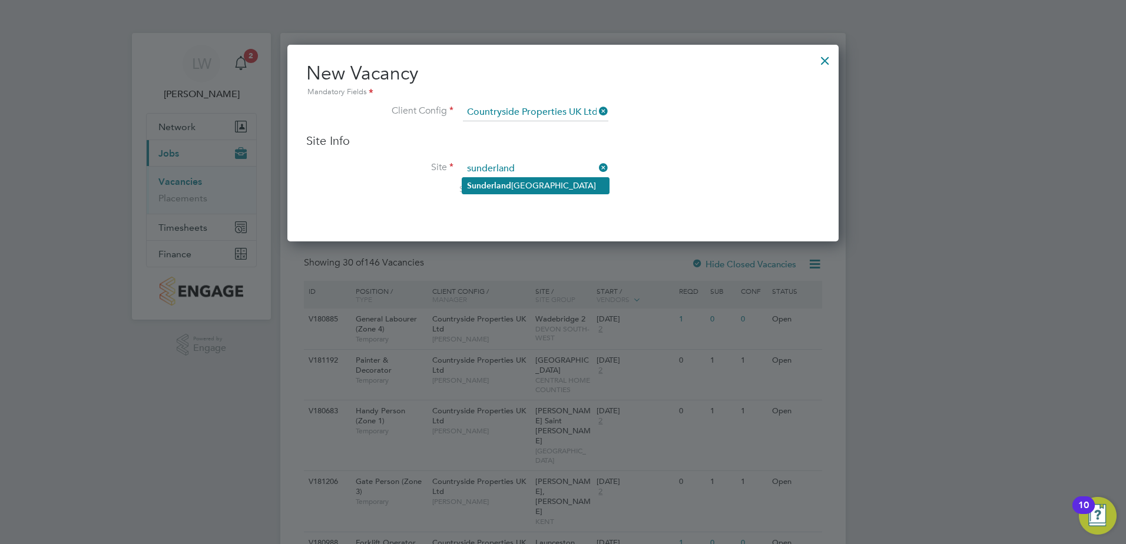
click at [515, 186] on li "Sunderland Civic Centre" at bounding box center [535, 186] width 147 height 16
type input "Sunderland Civic Centre"
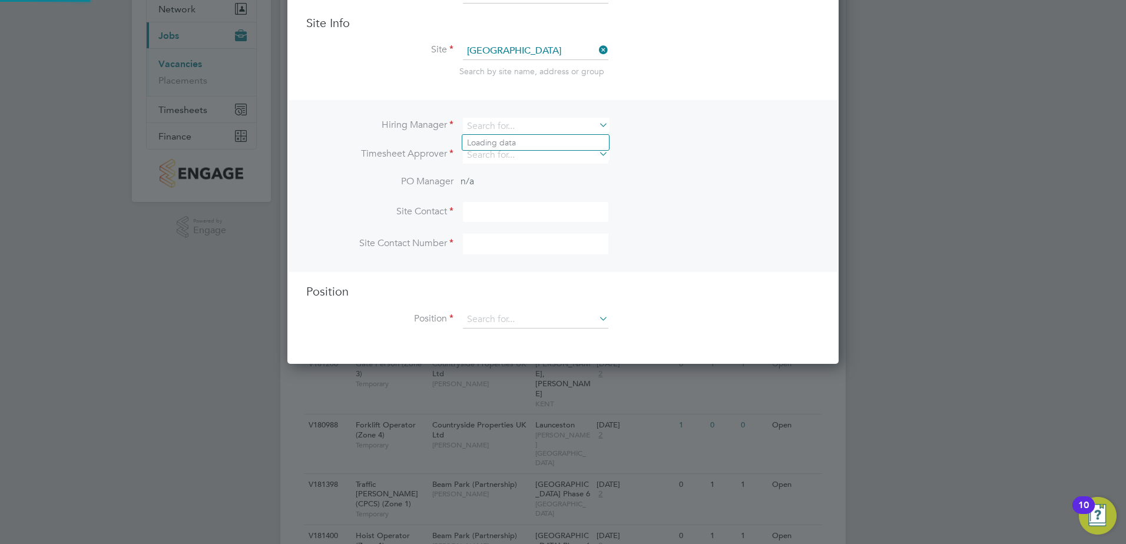
drag, startPoint x: 534, startPoint y: 124, endPoint x: 362, endPoint y: 128, distance: 172.1
click at [362, 128] on li "Hiring Manager" at bounding box center [563, 132] width 514 height 29
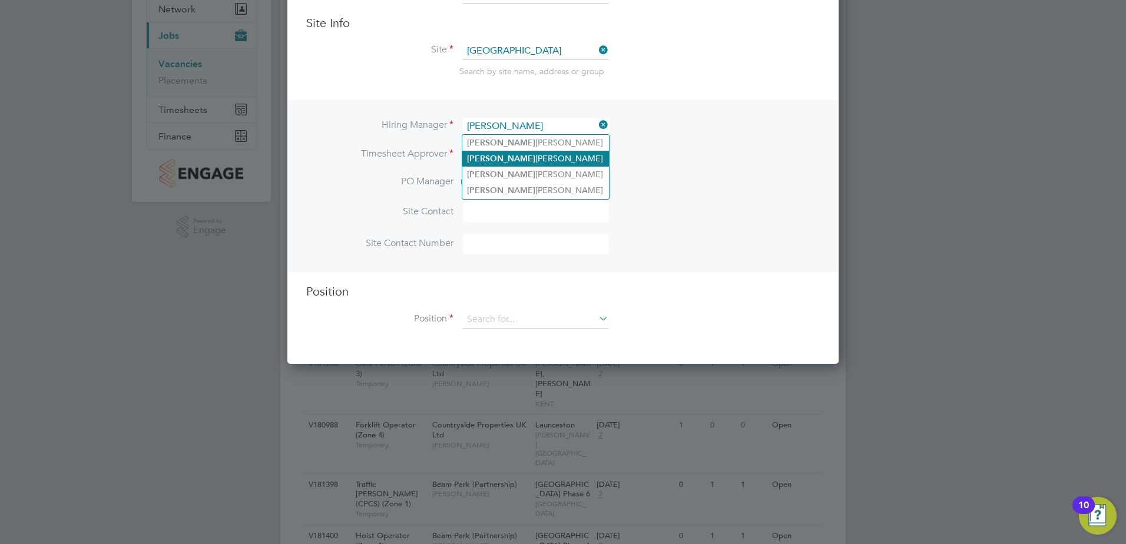
click at [496, 161] on li "Steven McIntyre" at bounding box center [535, 159] width 147 height 16
type input "Steven McIntyre"
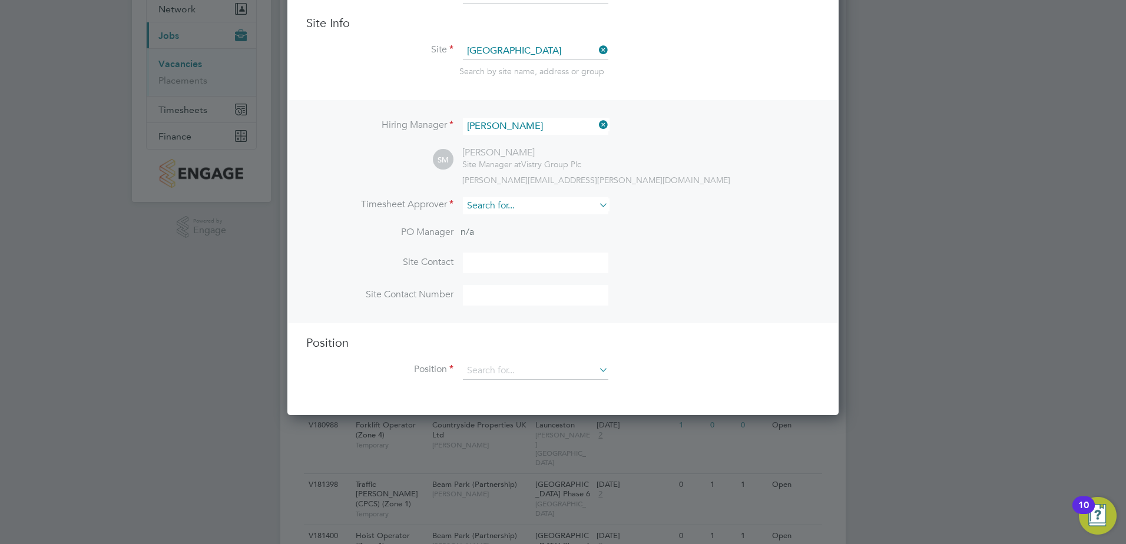
click at [527, 206] on input at bounding box center [536, 205] width 146 height 17
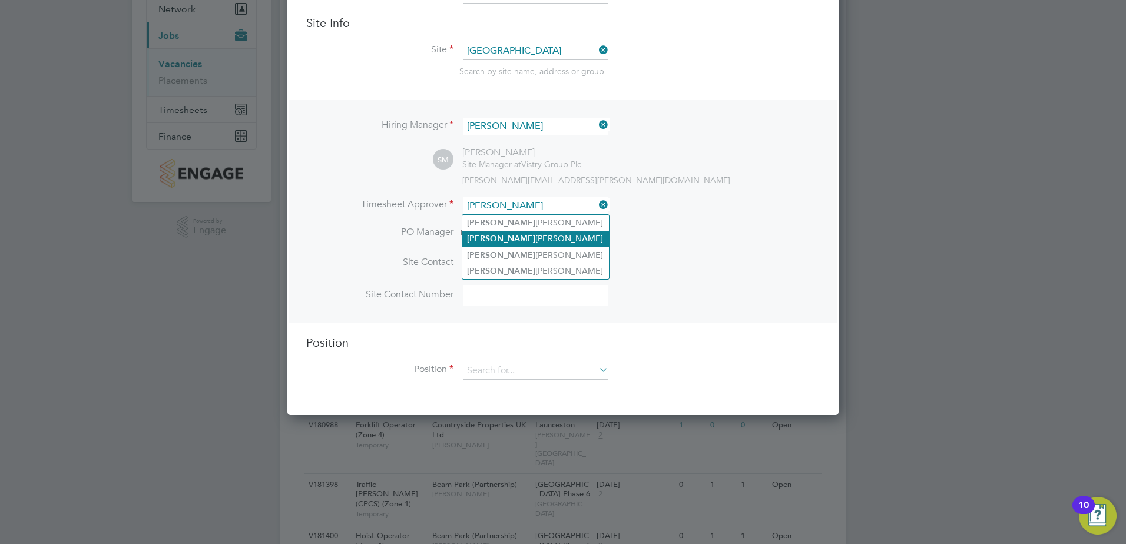
click at [521, 236] on li "Steven McIntyre" at bounding box center [535, 239] width 147 height 16
type input "Steven McIntyre"
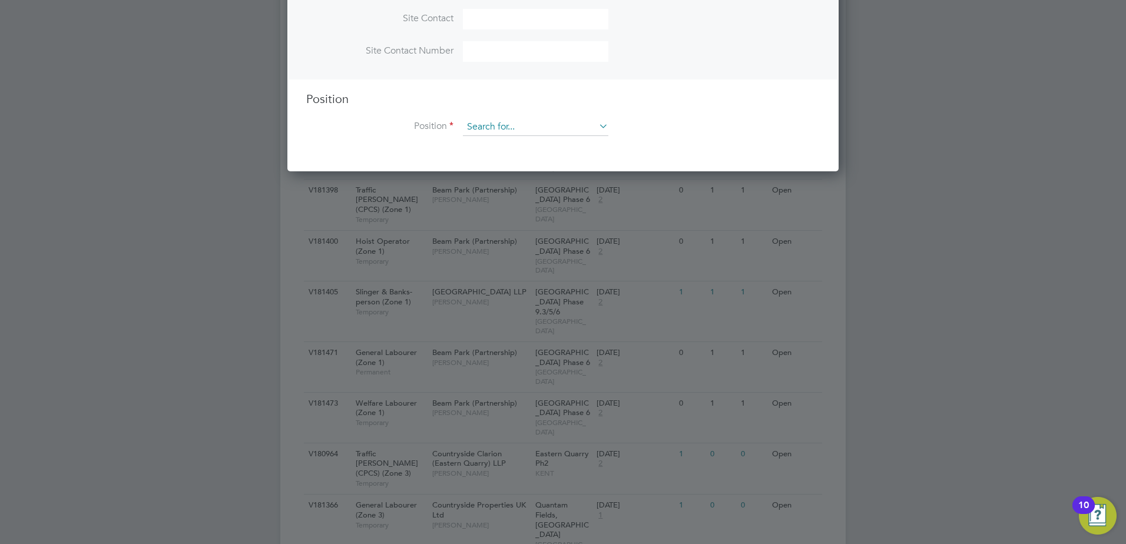
click at [516, 132] on input at bounding box center [536, 127] width 146 height 18
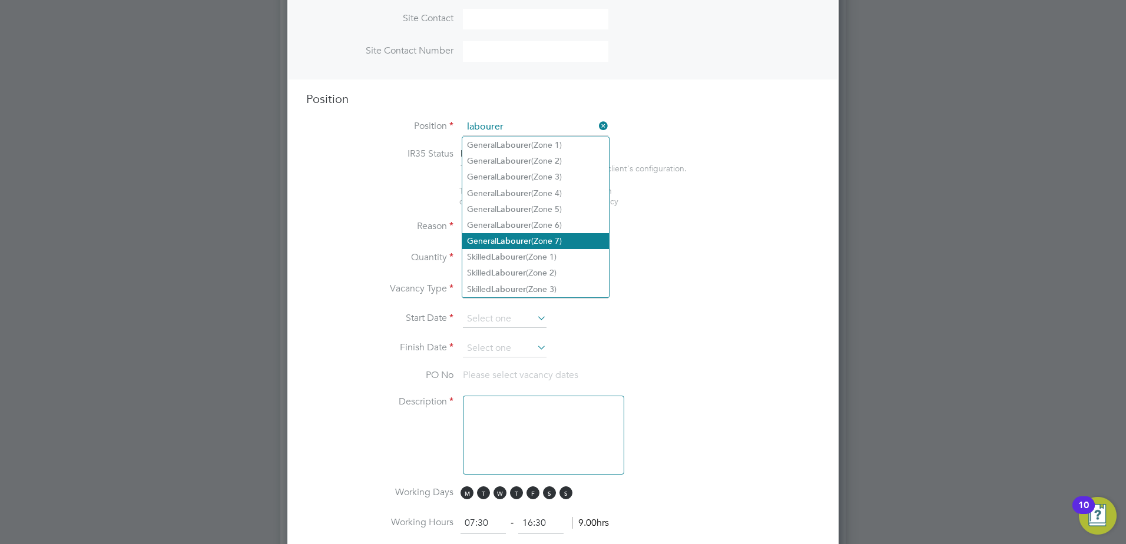
click at [551, 233] on li "General Labourer (Zone 7)" at bounding box center [535, 241] width 147 height 16
type input "General Labourer (Zone 7)"
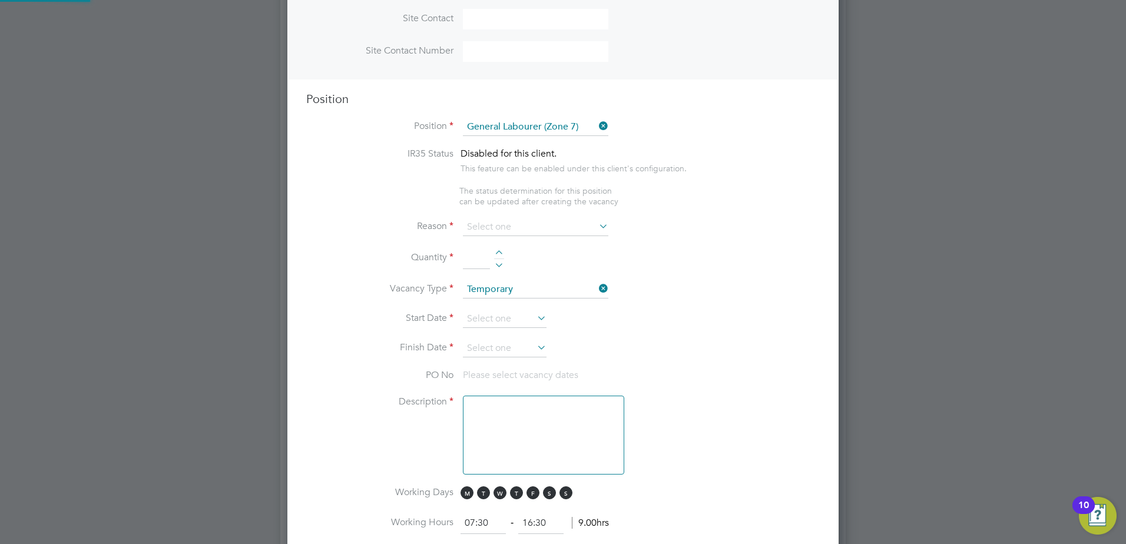
type textarea "• General labouring duties • Supporting the trades on site • Moving materials a…"
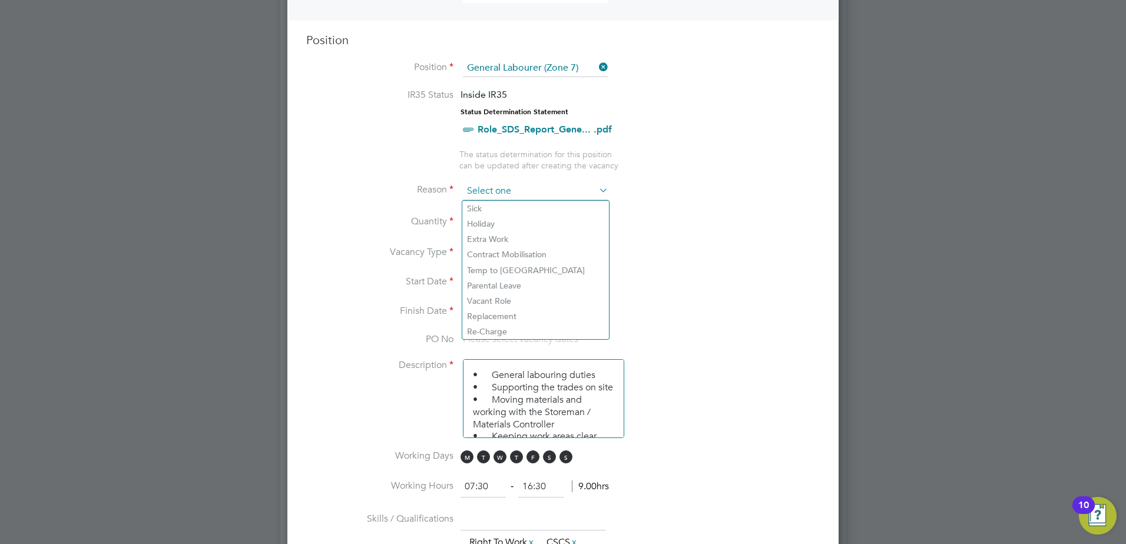
click at [470, 191] on input at bounding box center [536, 192] width 146 height 18
click at [495, 229] on li "Holiday" at bounding box center [535, 223] width 147 height 15
type input "Holiday"
click at [503, 194] on input at bounding box center [536, 192] width 146 height 18
click at [500, 240] on li "Extra Work" at bounding box center [535, 239] width 147 height 15
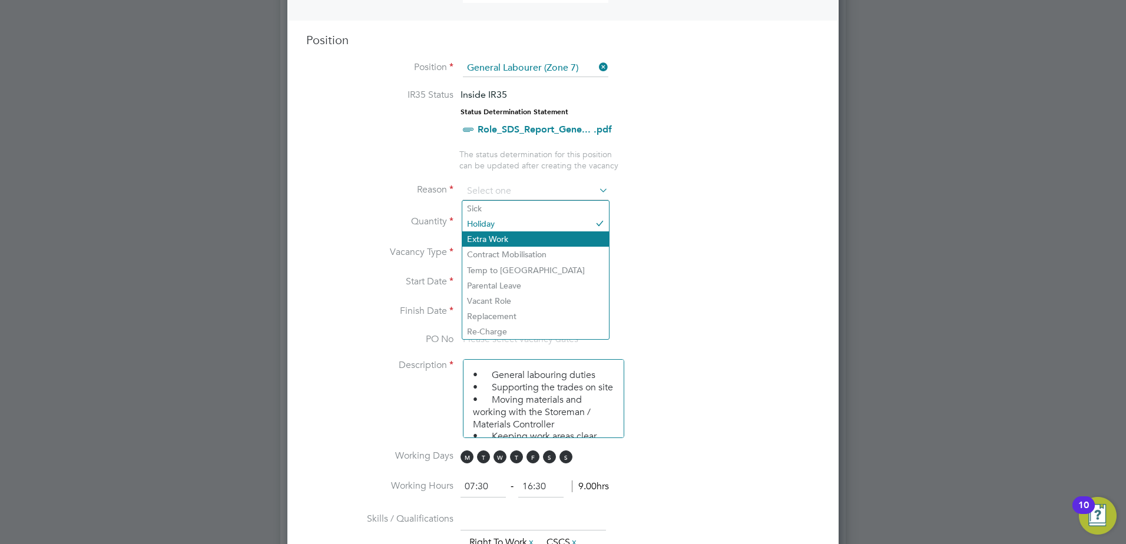
type input "Extra Work"
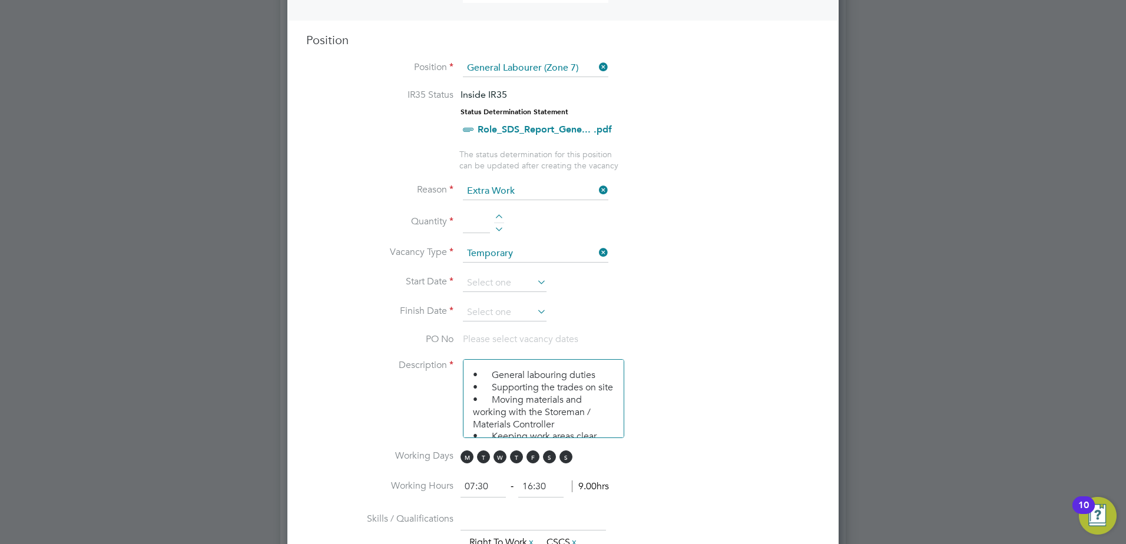
drag, startPoint x: 501, startPoint y: 220, endPoint x: 498, endPoint y: 228, distance: 8.6
click at [501, 222] on div at bounding box center [499, 218] width 10 height 8
type input "1"
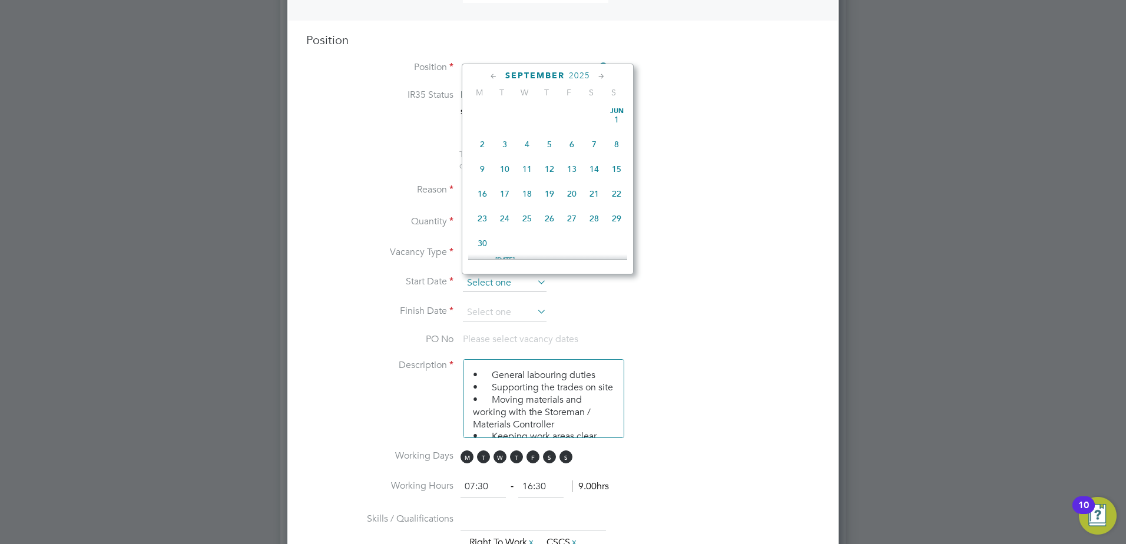
click at [504, 279] on input at bounding box center [505, 284] width 84 height 18
click at [485, 144] on span "22" at bounding box center [482, 132] width 22 height 22
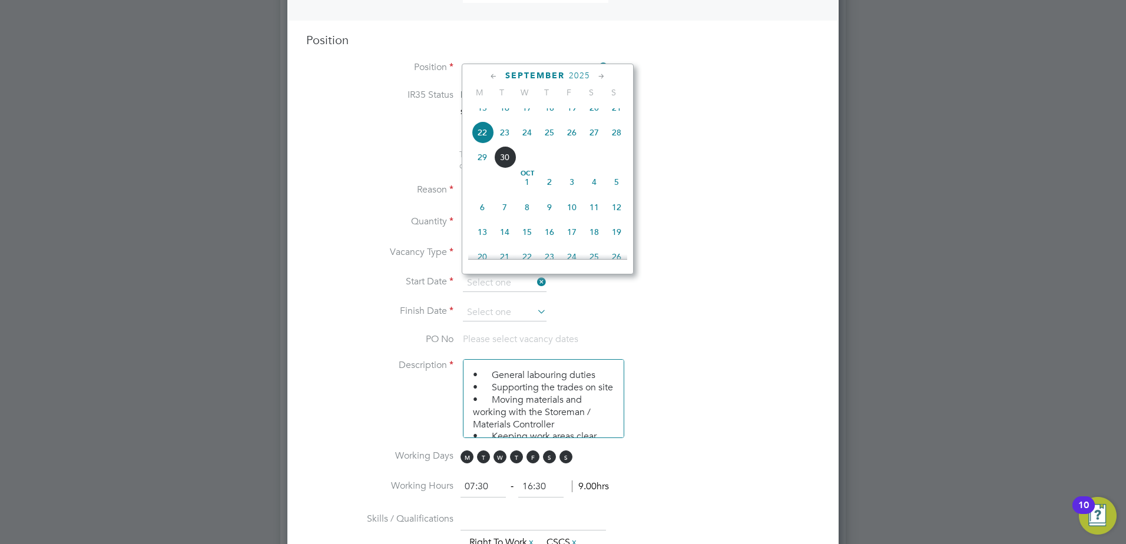
type input "22 Sep 2025"
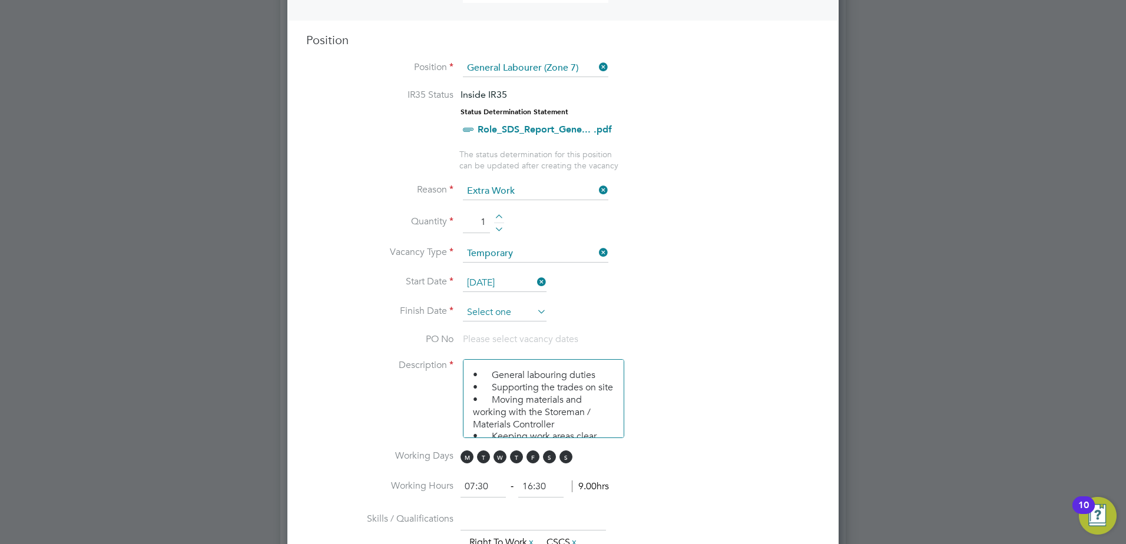
click at [488, 310] on input at bounding box center [505, 313] width 84 height 18
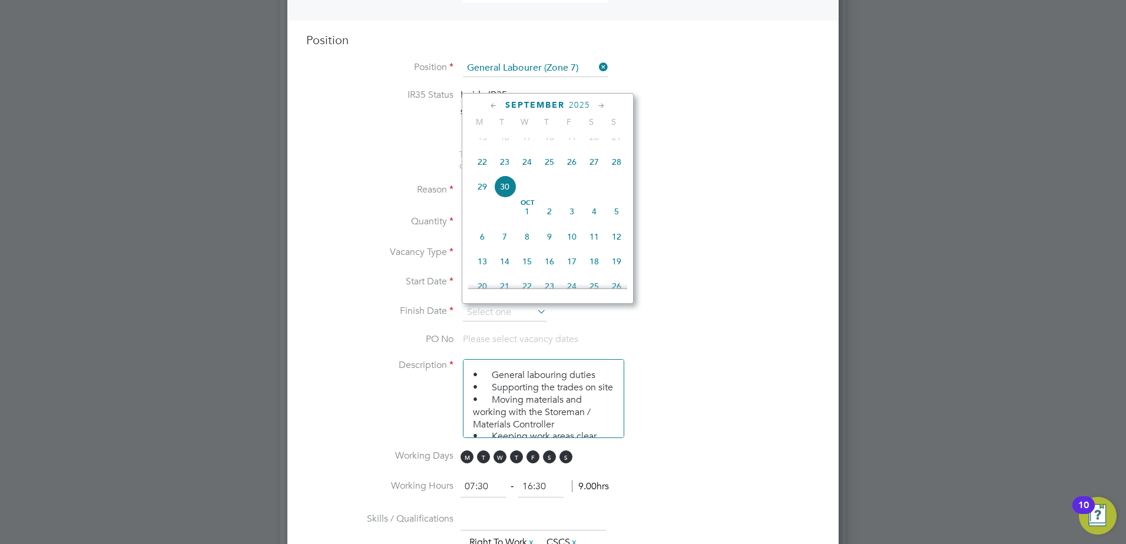
click at [573, 248] on span "10" at bounding box center [572, 237] width 22 height 22
type input "10 Oct 2025"
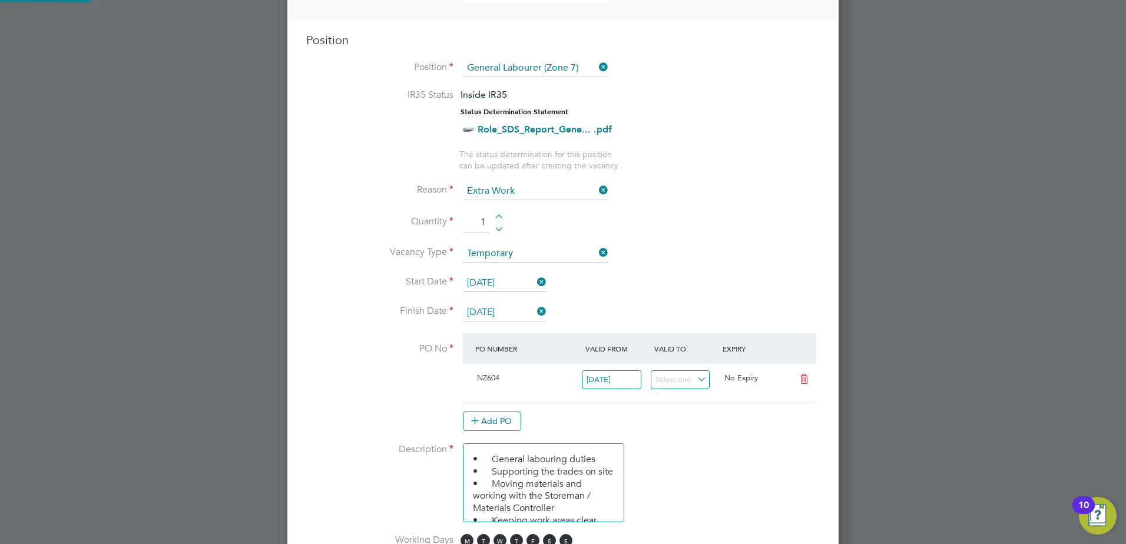
scroll to position [6, 6]
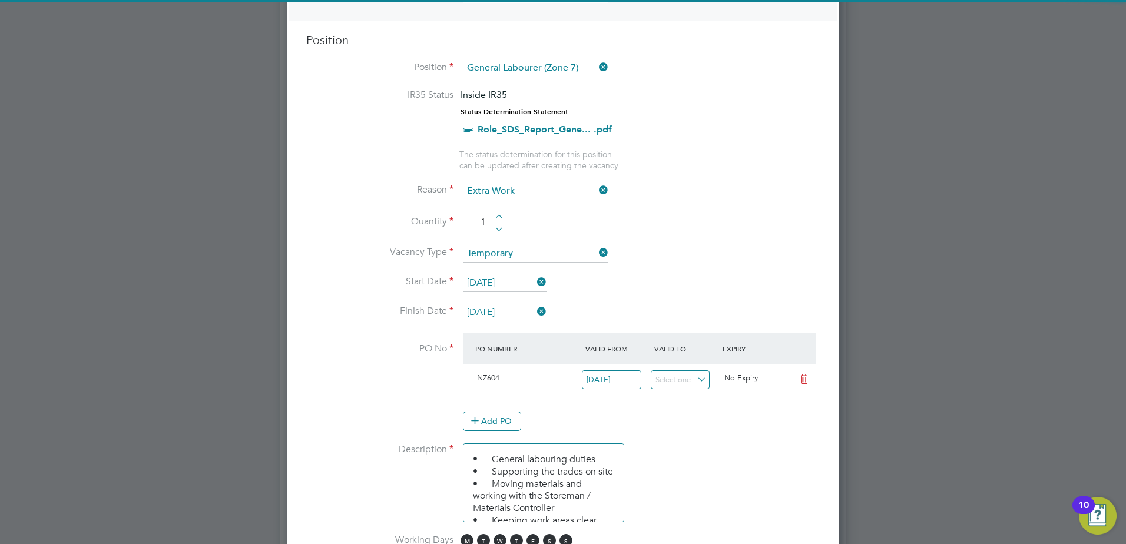
click at [680, 279] on li "Start Date 22 Sep 2025" at bounding box center [563, 289] width 514 height 29
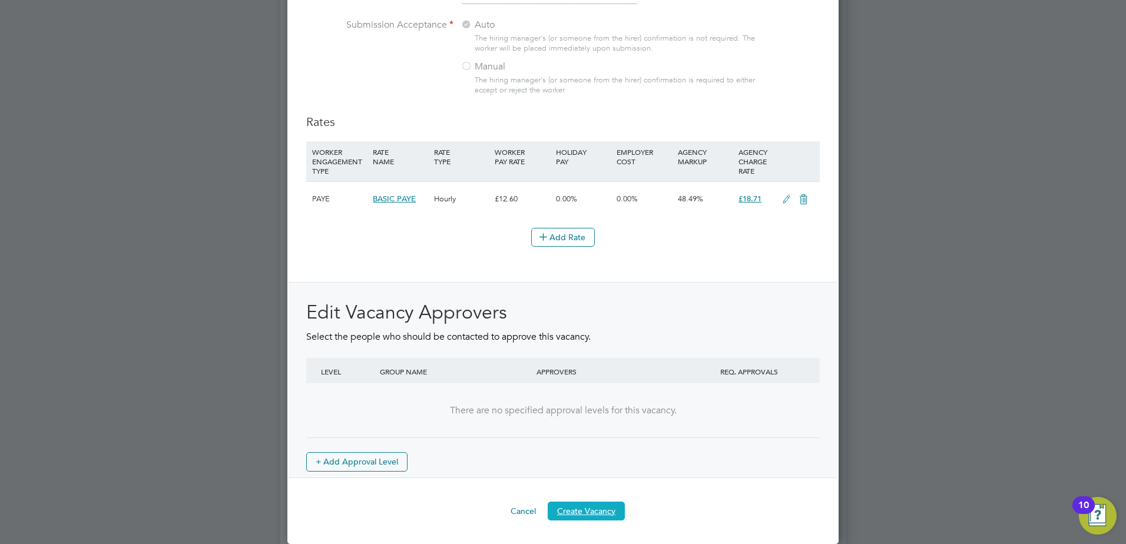
click at [597, 512] on button "Create Vacancy" at bounding box center [586, 511] width 77 height 19
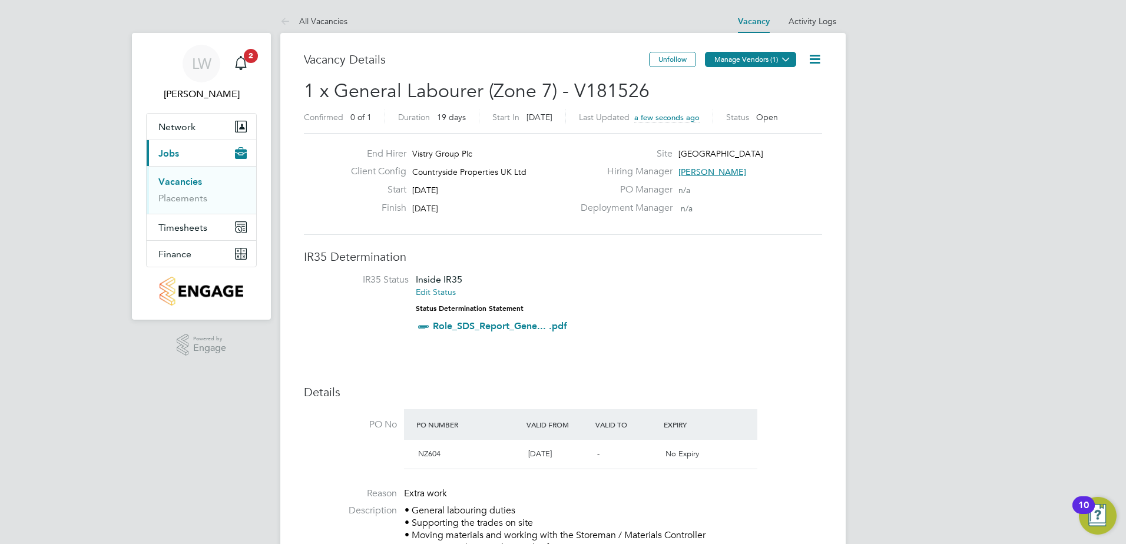
click at [754, 64] on button "Manage Vendors (1)" at bounding box center [750, 59] width 91 height 15
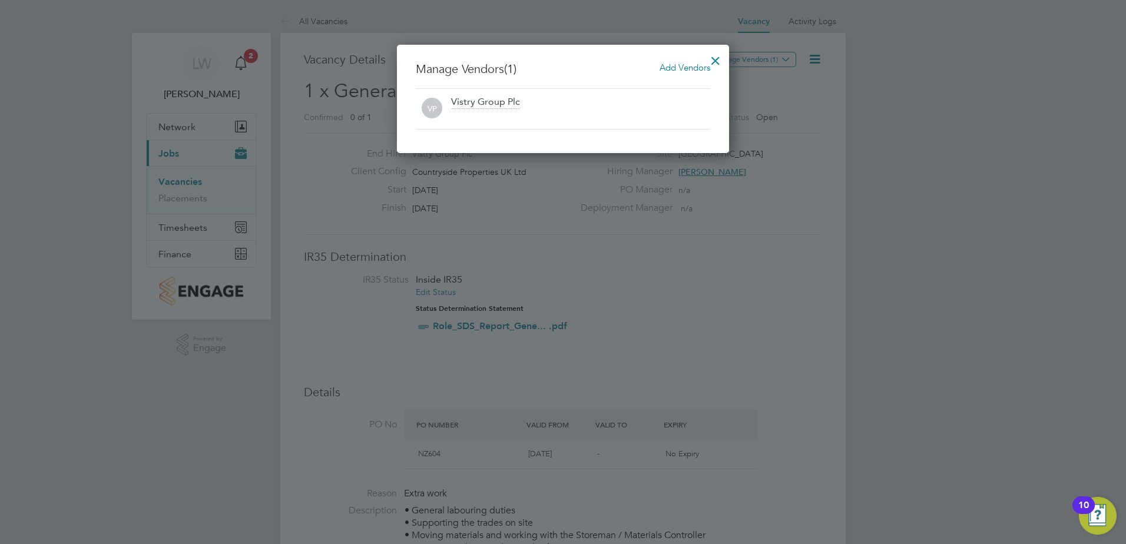
click at [686, 68] on span "Add Vendors" at bounding box center [685, 67] width 51 height 11
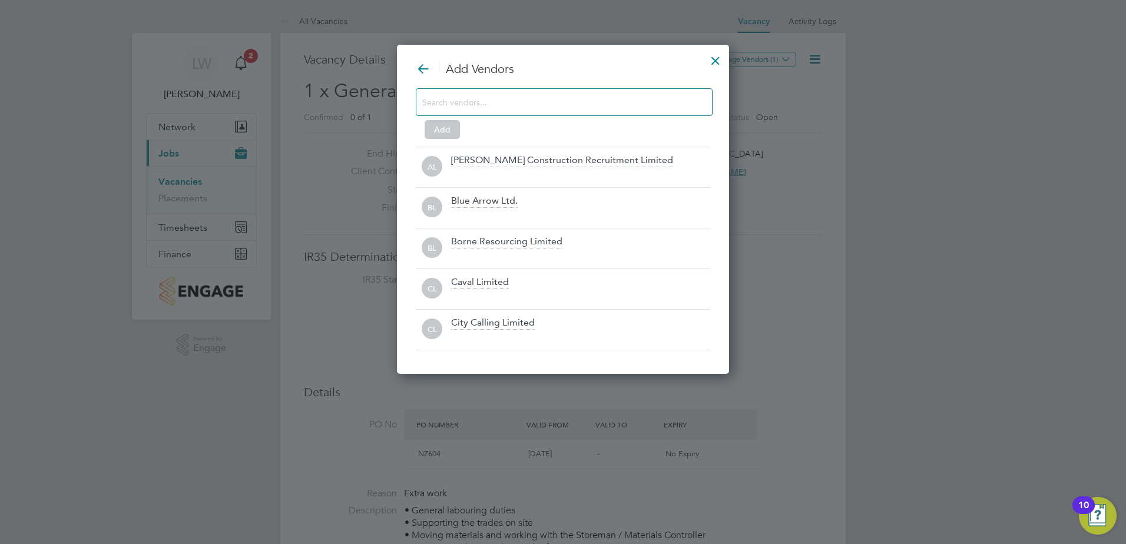
click at [561, 110] on div at bounding box center [564, 102] width 297 height 28
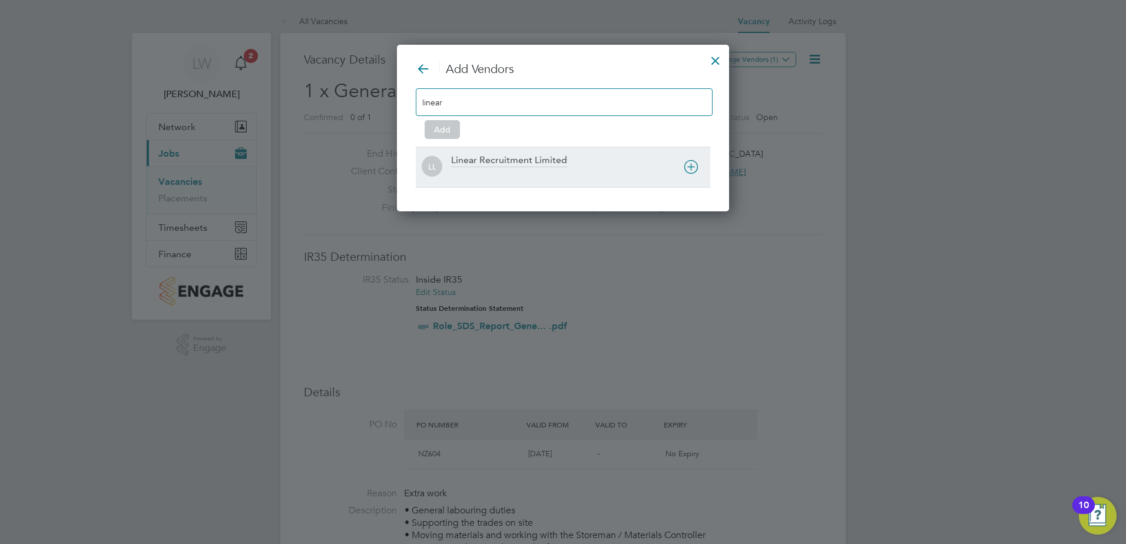
type input "linear"
click at [541, 158] on div "Linear Recruitment Limited" at bounding box center [509, 160] width 116 height 13
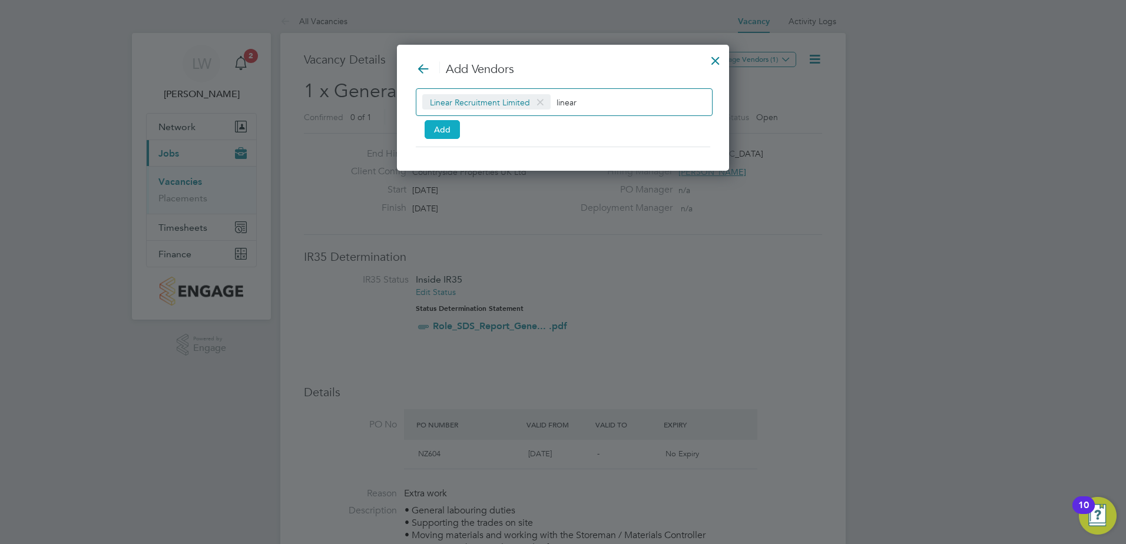
click at [457, 129] on button "Add" at bounding box center [442, 129] width 35 height 19
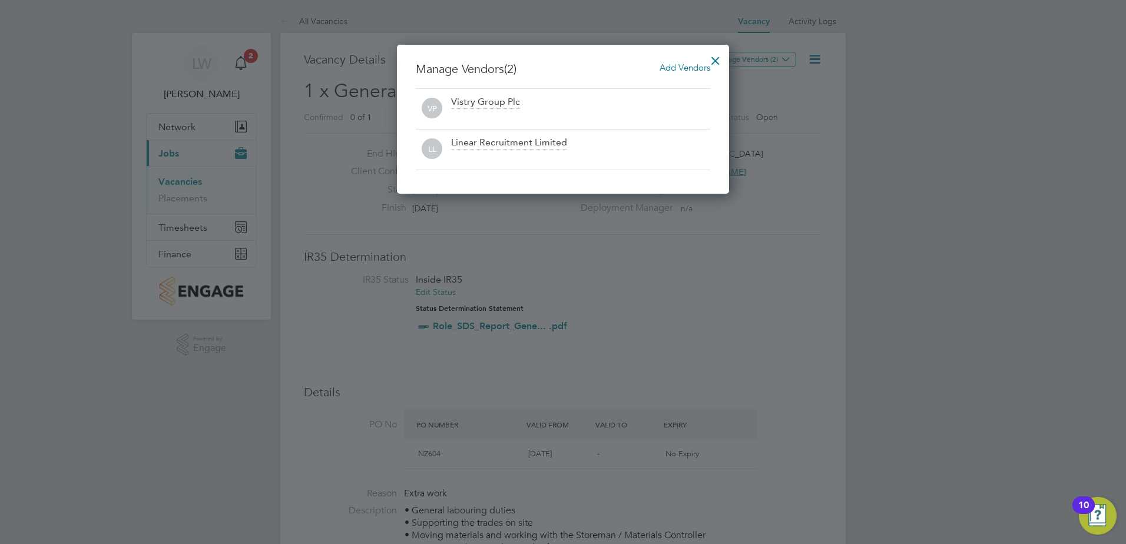
click at [711, 60] on div at bounding box center [715, 57] width 21 height 21
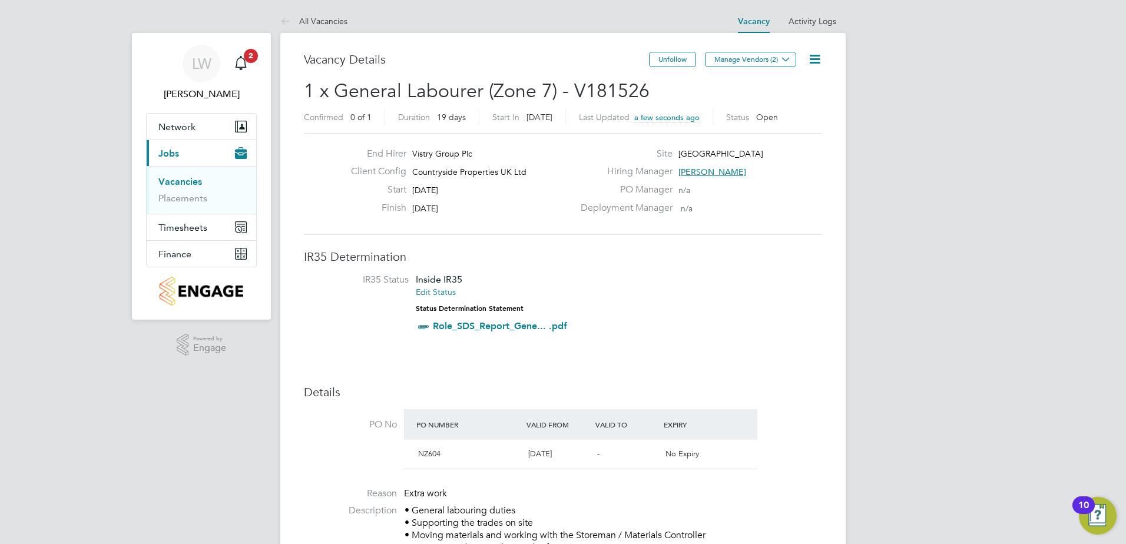
click at [189, 184] on link "Vacancies" at bounding box center [180, 181] width 44 height 11
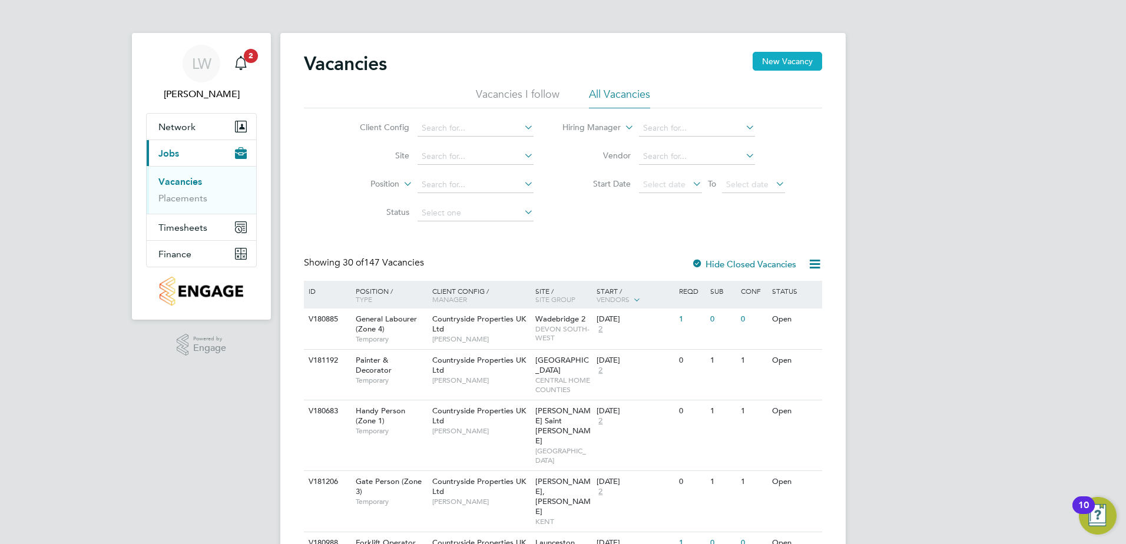
click at [769, 62] on button "New Vacancy" at bounding box center [788, 61] width 70 height 19
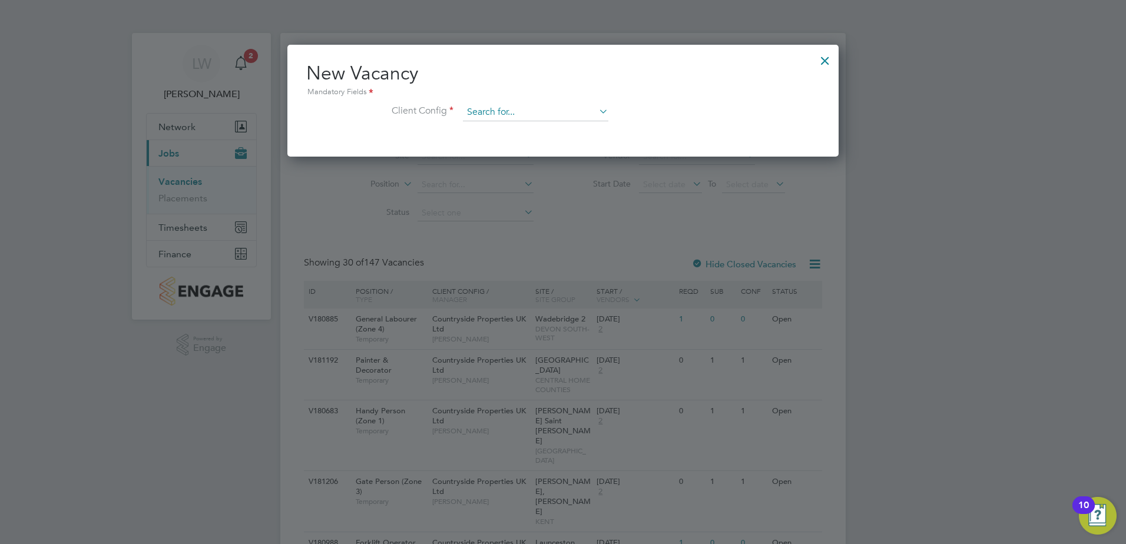
click at [484, 114] on input at bounding box center [536, 113] width 146 height 18
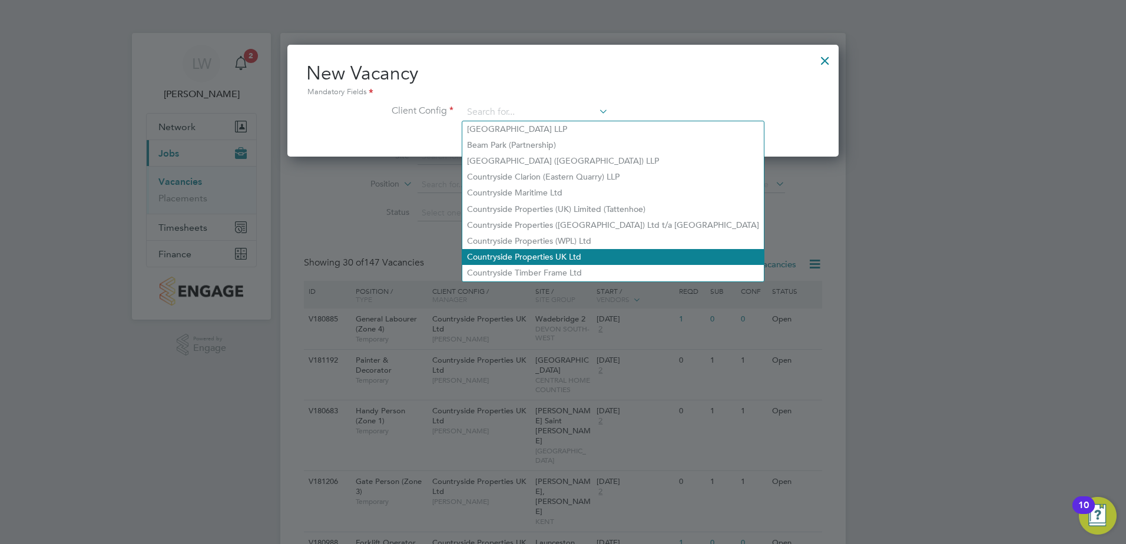
click at [523, 249] on li "Countryside Properties UK Ltd" at bounding box center [613, 257] width 302 height 16
type input "Countryside Properties UK Ltd"
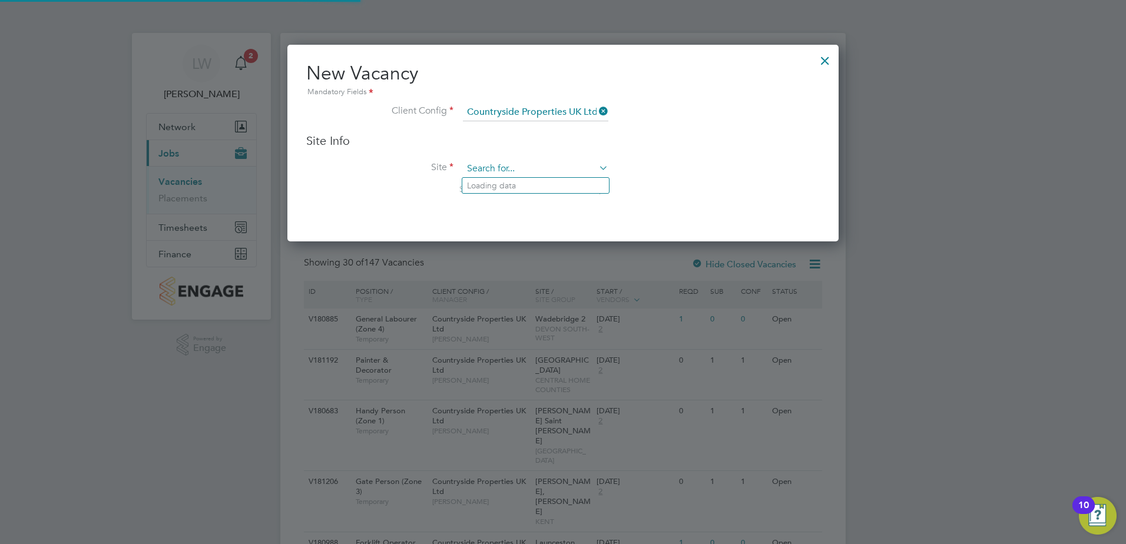
click at [501, 173] on input at bounding box center [536, 169] width 146 height 18
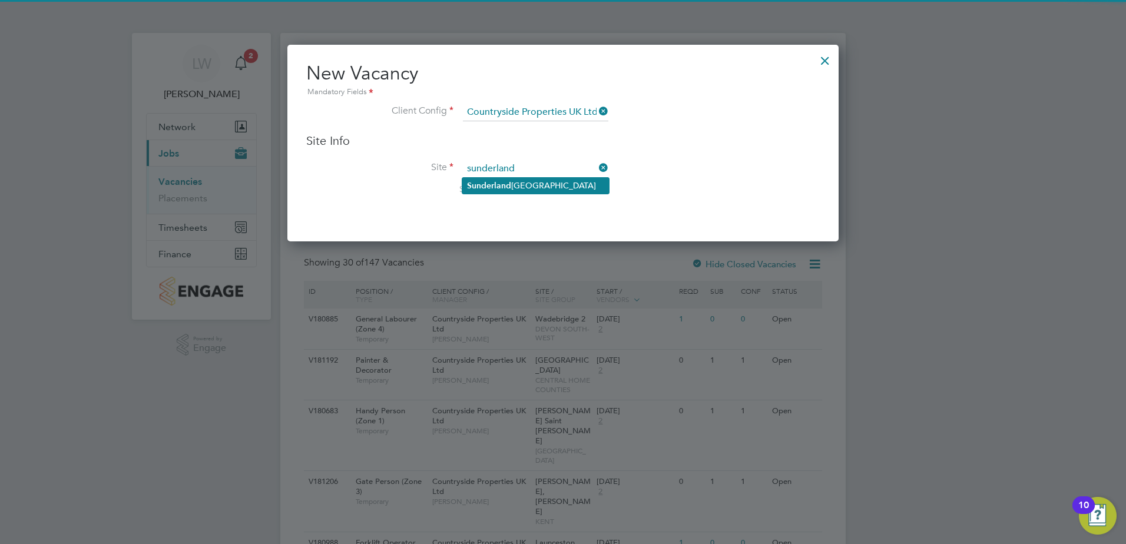
click at [499, 189] on b "Sunderland" at bounding box center [489, 186] width 44 height 10
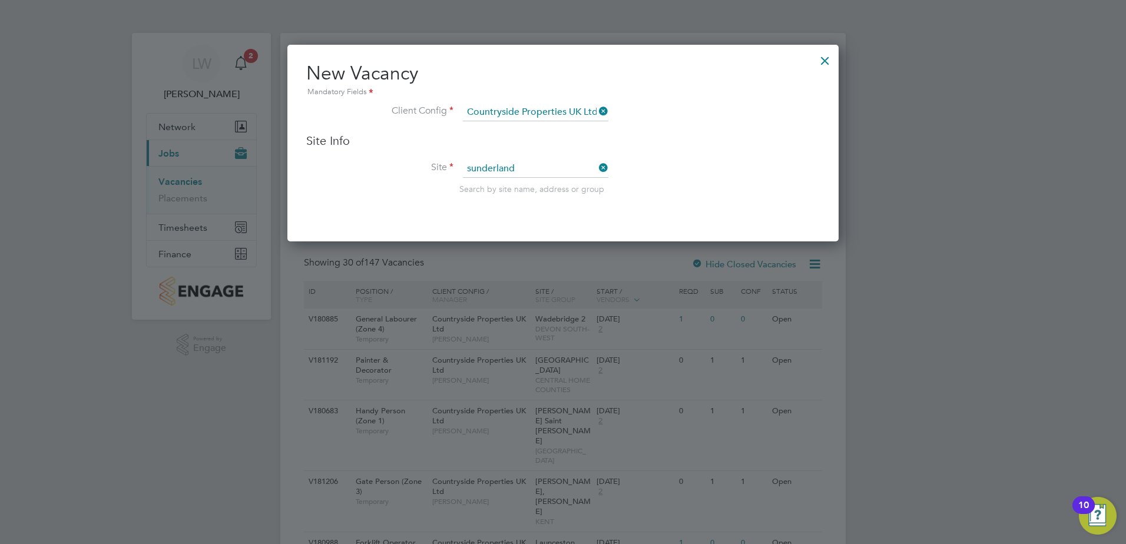
type input "Sunderland Civic Centre"
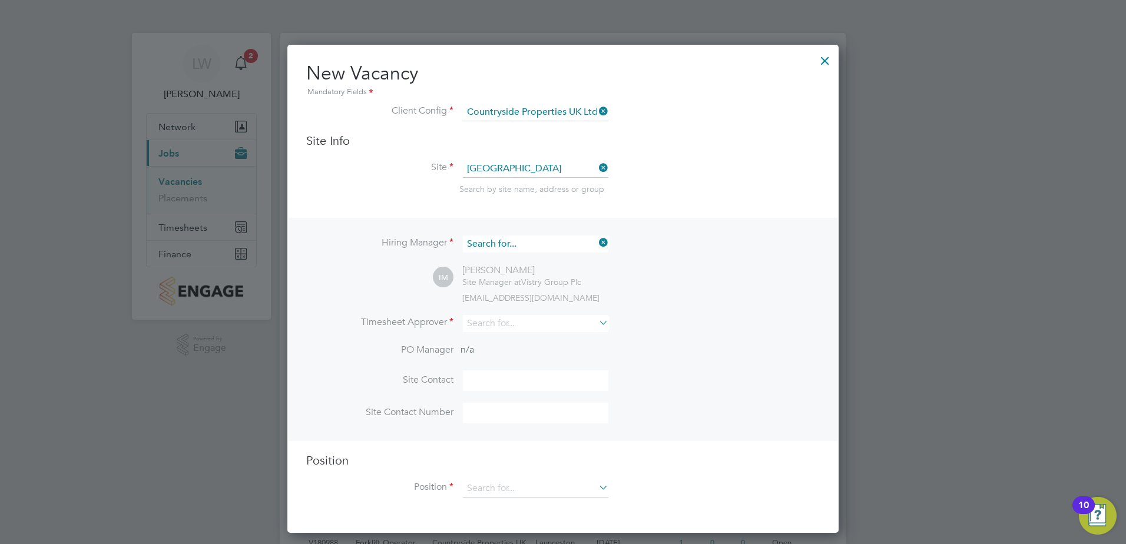
click at [563, 246] on input at bounding box center [536, 244] width 146 height 17
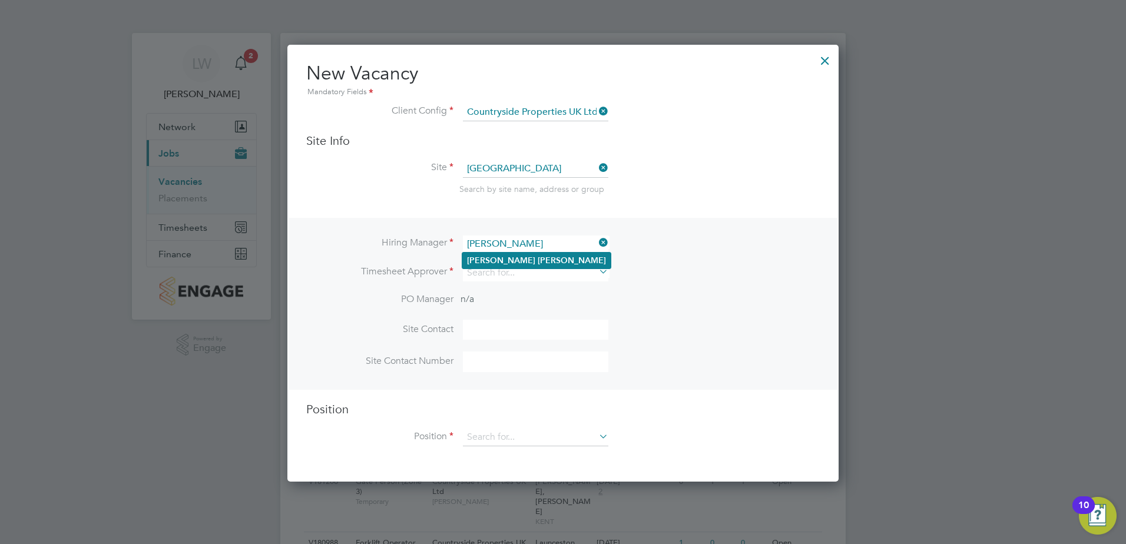
click at [559, 253] on li "John Adamson" at bounding box center [536, 261] width 148 height 16
type input "John Adamson"
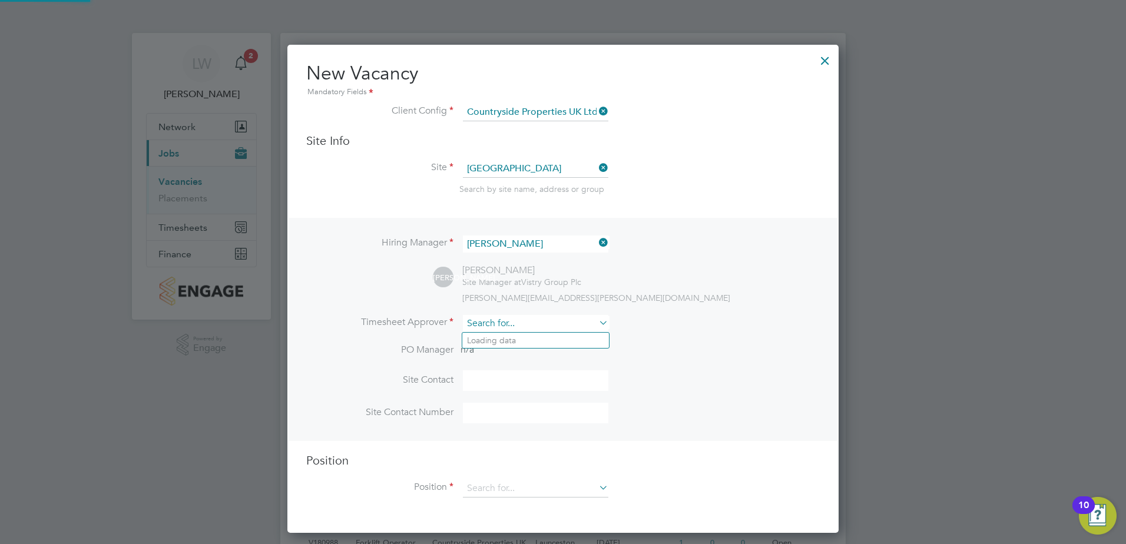
click at [523, 325] on input at bounding box center [536, 323] width 146 height 17
click at [526, 344] on li "John Adamson" at bounding box center [536, 341] width 148 height 16
type input "John Adamson"
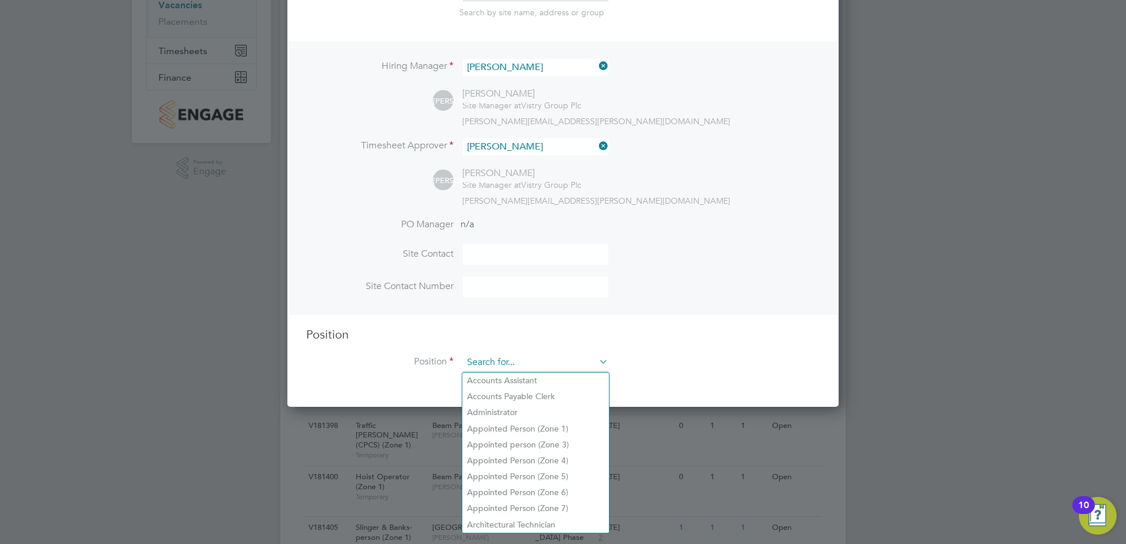
click at [519, 362] on input at bounding box center [536, 363] width 146 height 18
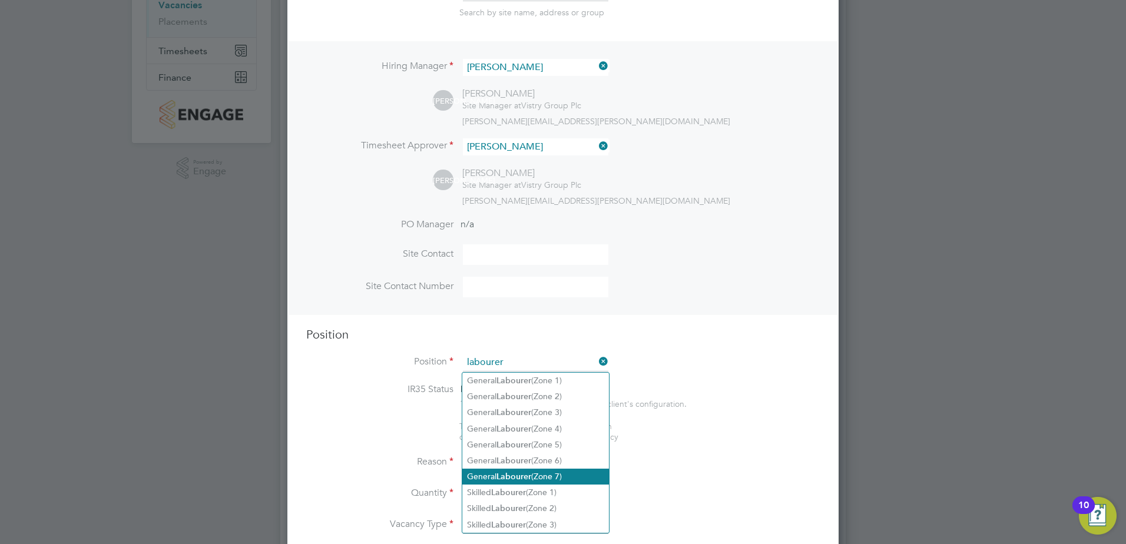
click at [524, 472] on b "Labourer" at bounding box center [514, 477] width 35 height 10
type input "General Labourer (Zone 7)"
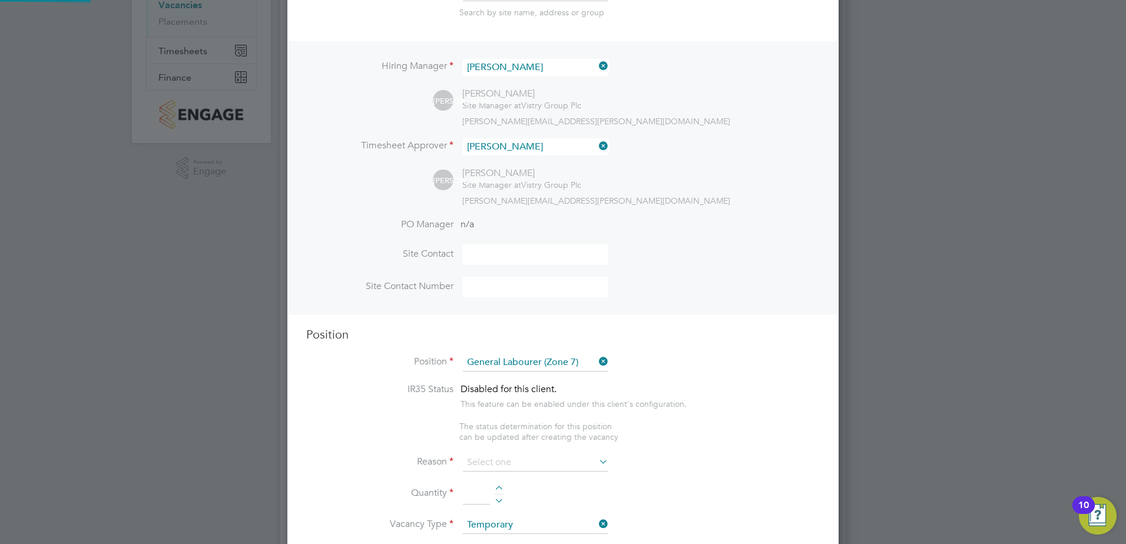
type textarea "• General labouring duties • Supporting the trades on site • Moving materials a…"
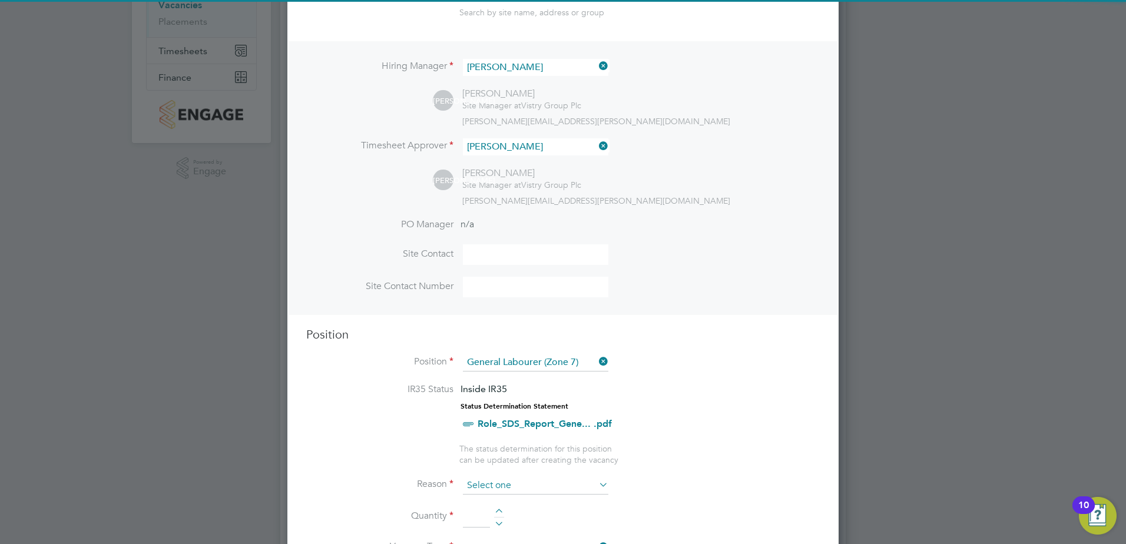
click at [508, 490] on input at bounding box center [536, 486] width 146 height 18
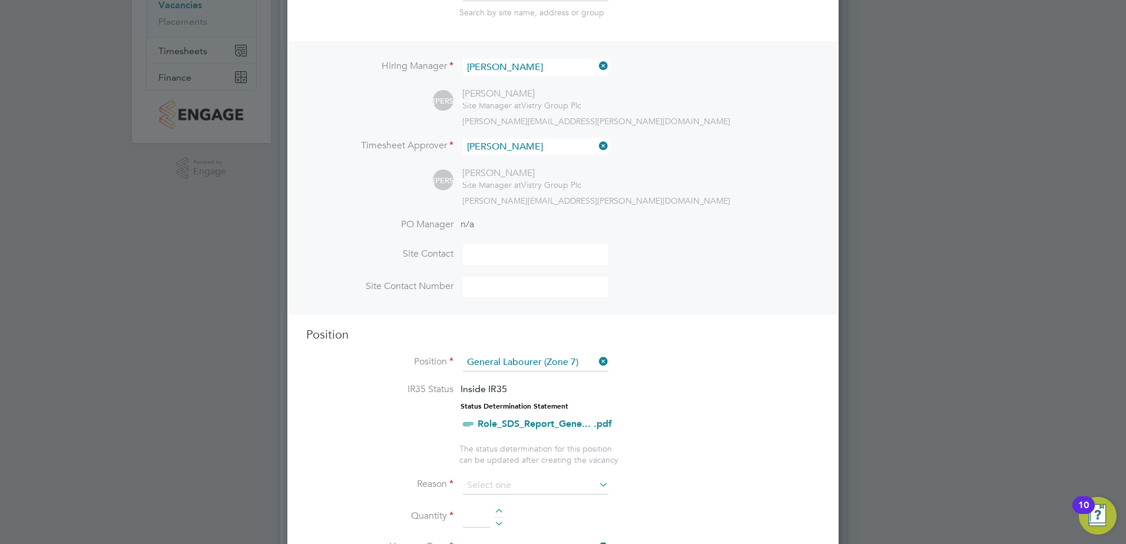
click at [508, 531] on li "Extra Work" at bounding box center [535, 533] width 147 height 15
type input "Extra Work"
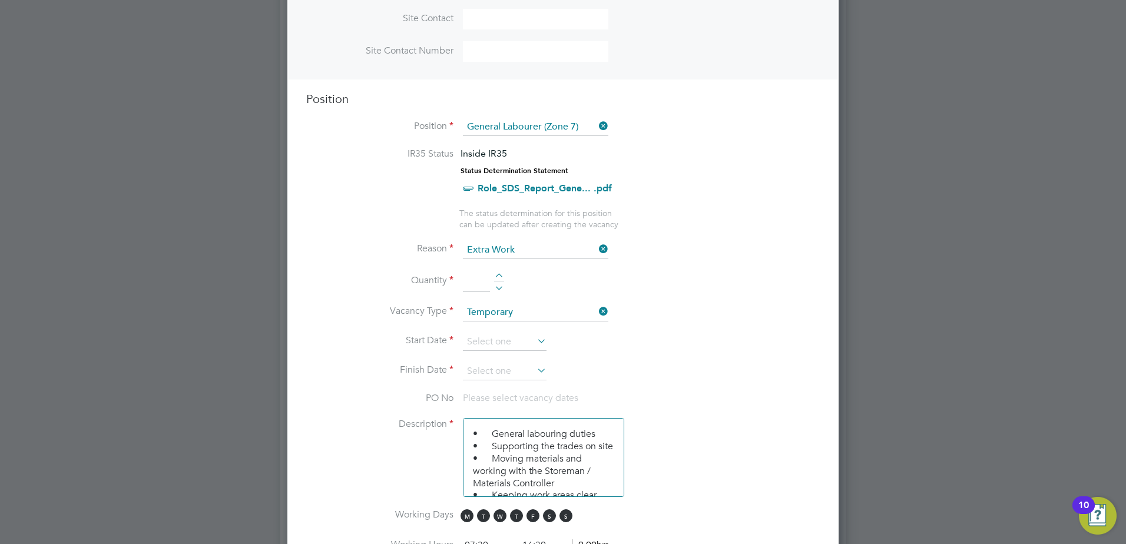
click at [503, 280] on div at bounding box center [499, 277] width 10 height 8
type input "1"
click at [491, 345] on input at bounding box center [505, 342] width 84 height 18
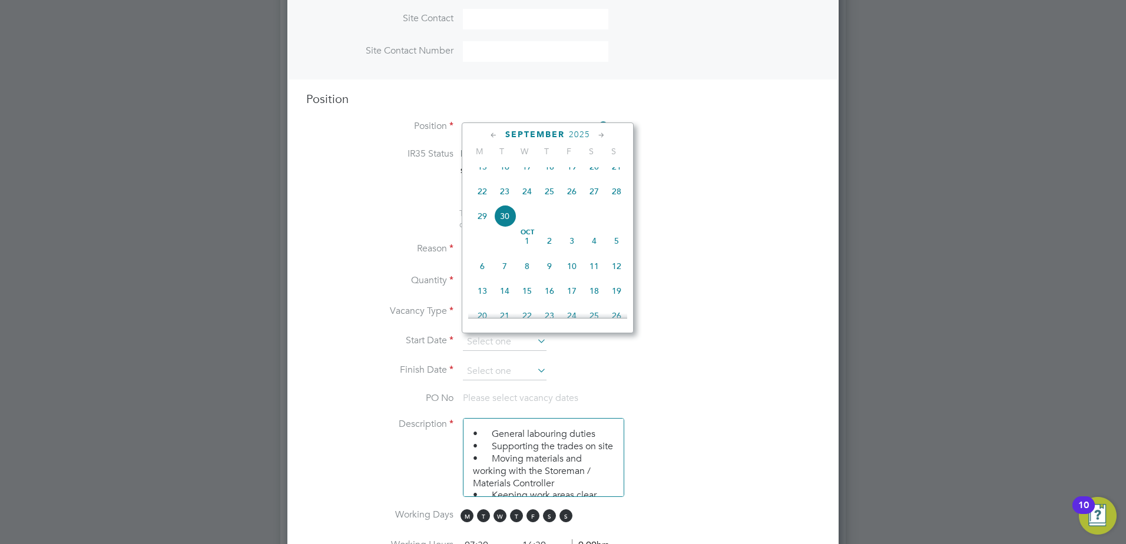
click at [485, 199] on span "22" at bounding box center [482, 191] width 22 height 22
type input "22 Sep 2025"
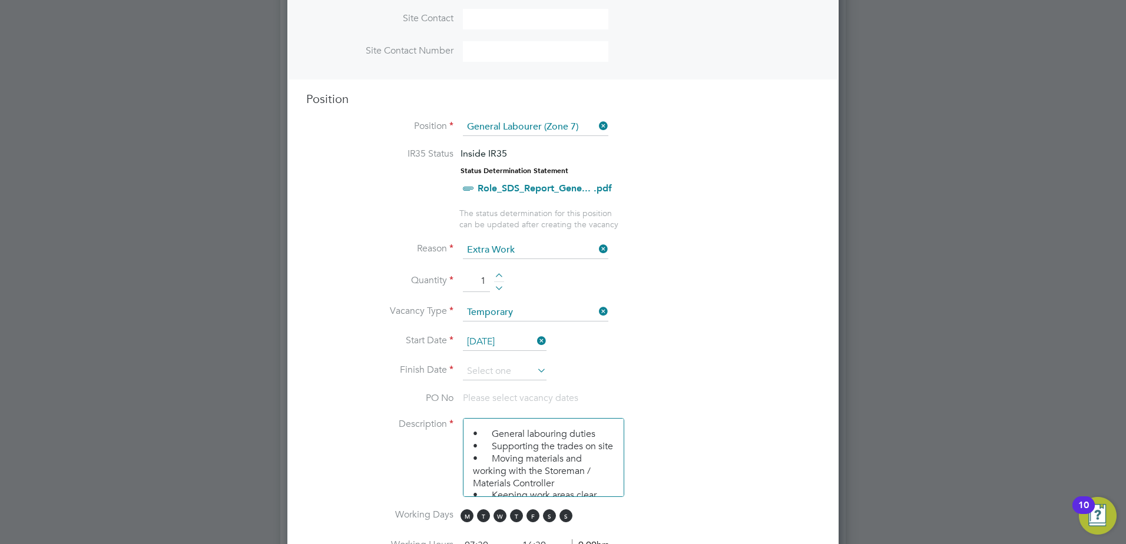
click at [504, 362] on li "Start Date 22 Sep 2025" at bounding box center [563, 347] width 514 height 29
click at [501, 368] on input at bounding box center [505, 372] width 84 height 18
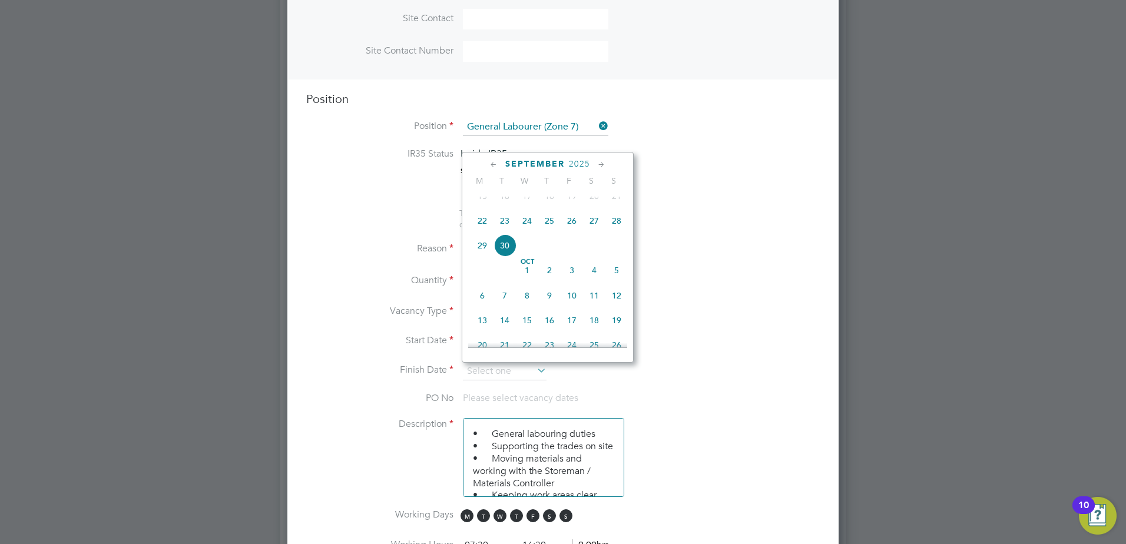
click at [579, 307] on span "10" at bounding box center [572, 296] width 22 height 22
type input "10 Oct 2025"
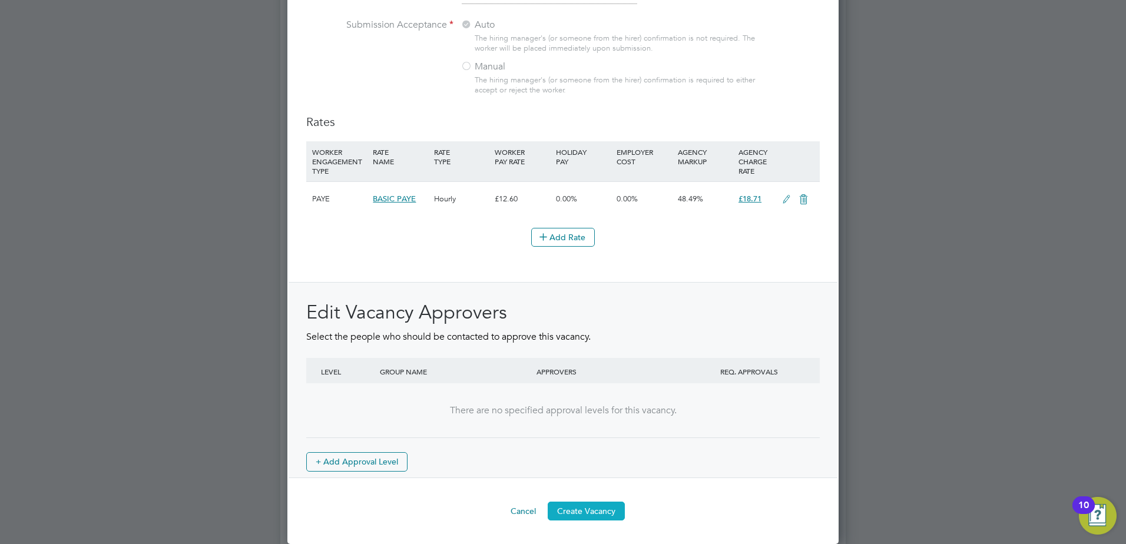
click at [602, 513] on button "Create Vacancy" at bounding box center [586, 511] width 77 height 19
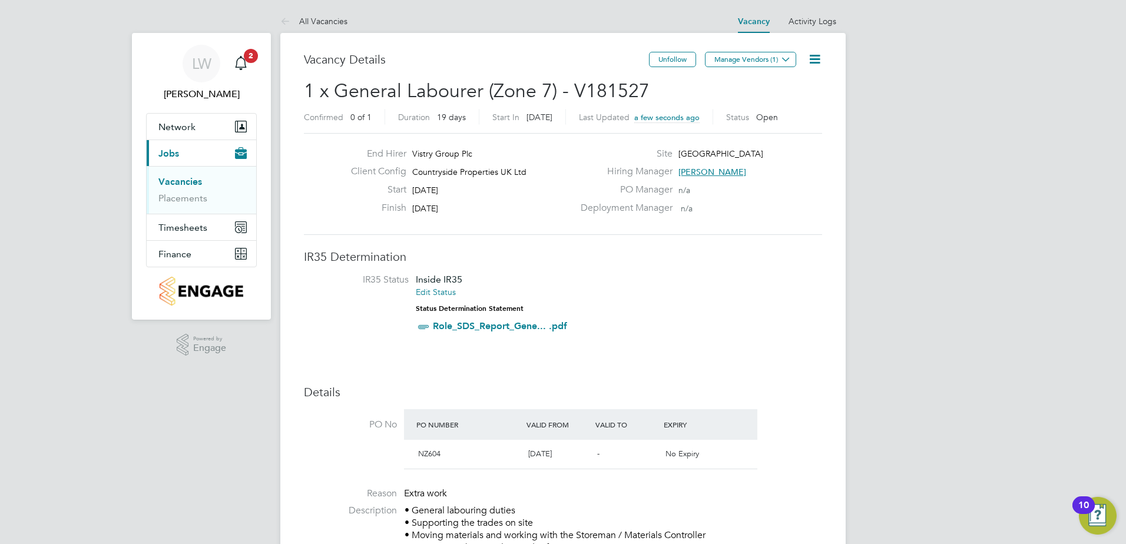
click at [759, 61] on button "Manage Vendors (1)" at bounding box center [750, 59] width 91 height 15
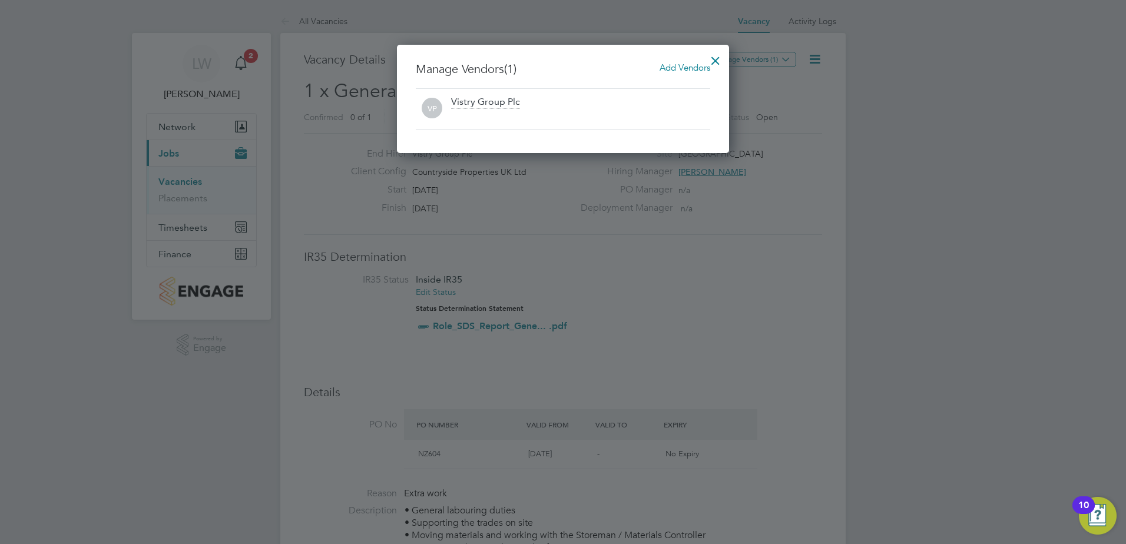
click at [693, 70] on span "Add Vendors" at bounding box center [685, 67] width 51 height 11
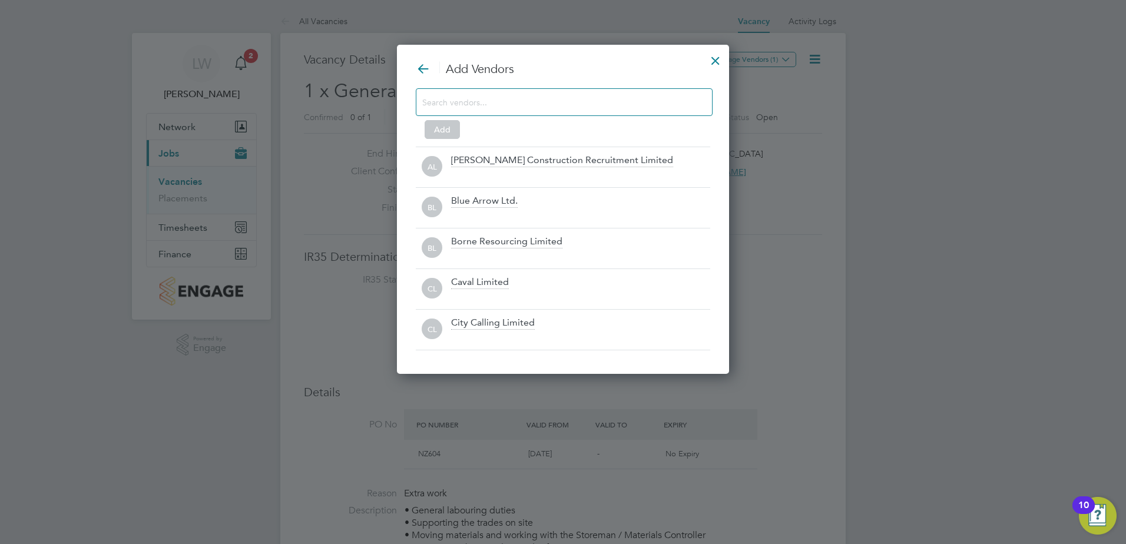
click at [544, 108] on input at bounding box center [554, 101] width 265 height 15
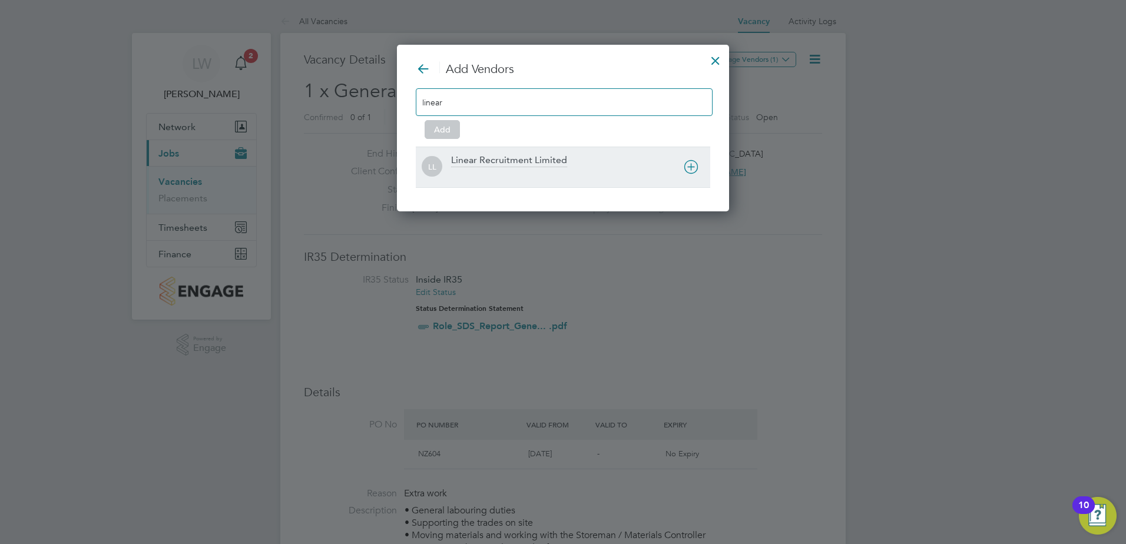
type input "linear"
click at [538, 173] on div at bounding box center [580, 175] width 259 height 12
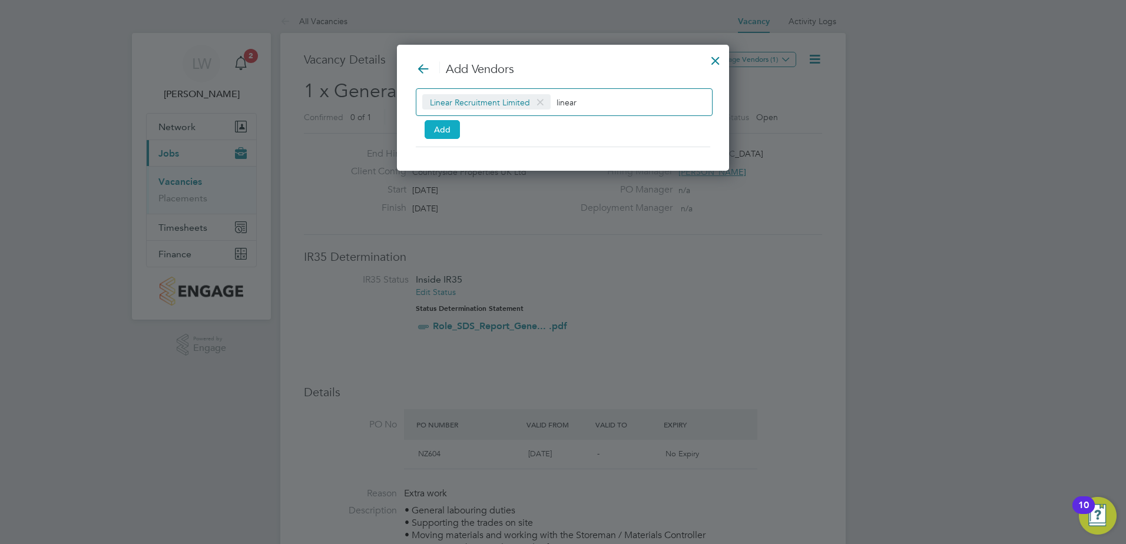
click at [435, 130] on button "Add" at bounding box center [442, 129] width 35 height 19
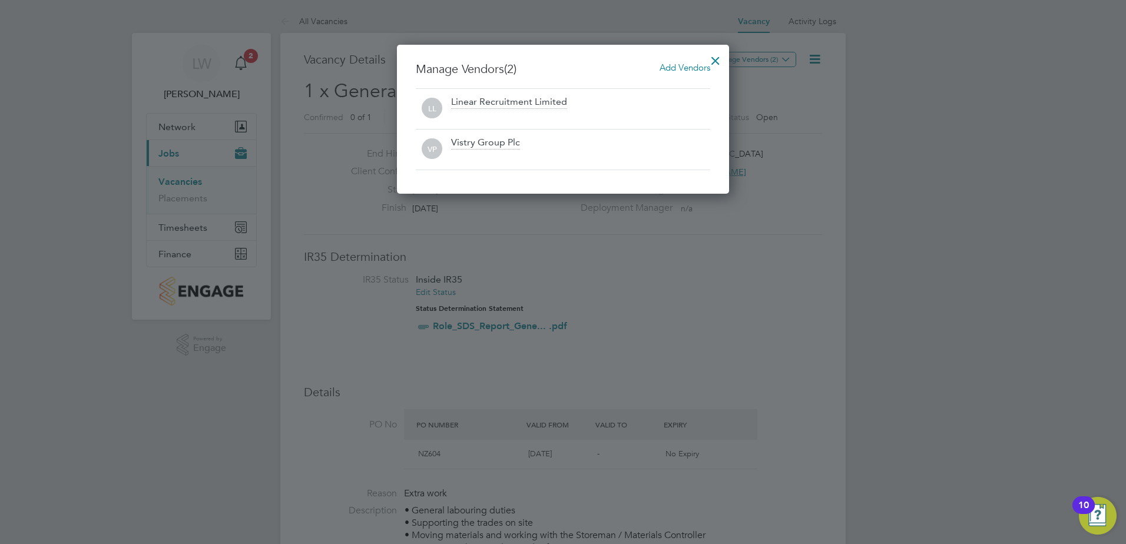
click at [715, 61] on div at bounding box center [715, 57] width 21 height 21
